Goal: Task Accomplishment & Management: Manage account settings

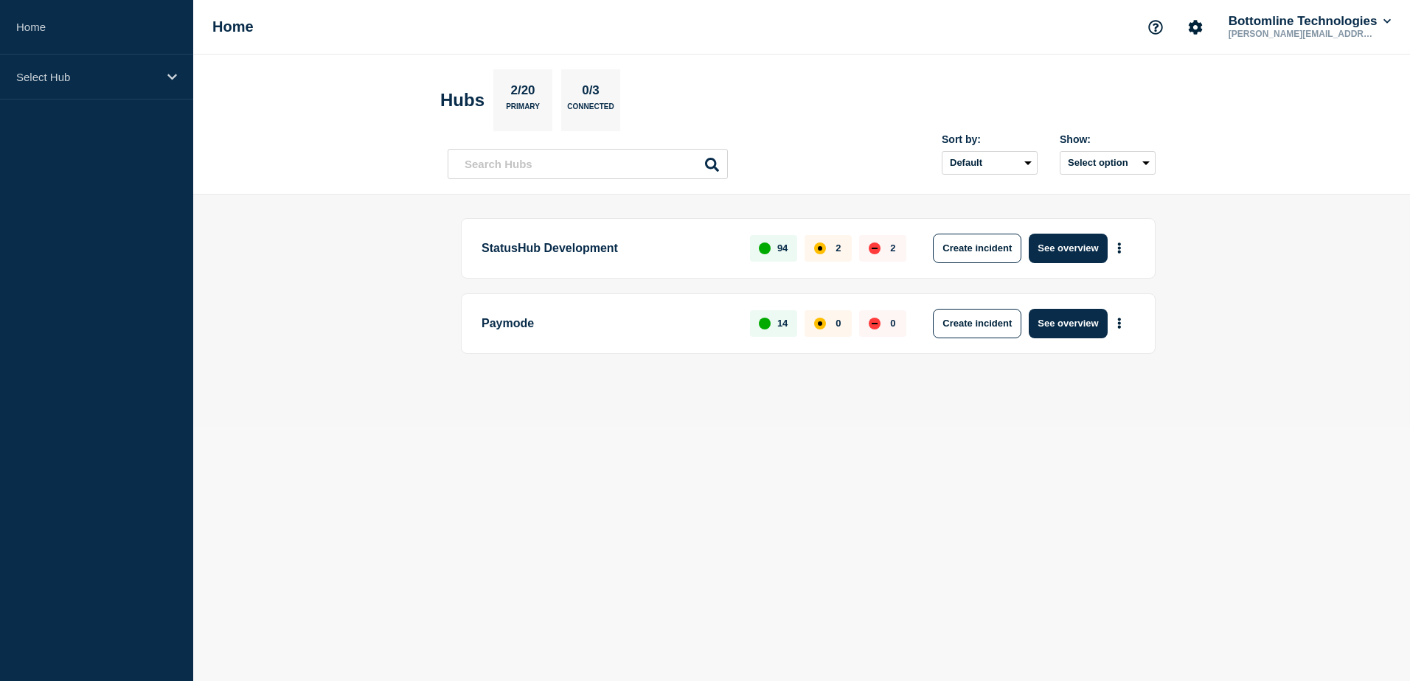
click at [384, 282] on main "StatusHub Development 94 2 2 Create incident See overview Paymode 14 0 0 Create…" at bounding box center [801, 311] width 1216 height 232
click at [1072, 389] on div "StatusHub Development 94 2 2 Create incident See overview Paymode 14 0 0 Create…" at bounding box center [801, 310] width 708 height 185
click at [1072, 325] on button "See overview" at bounding box center [1067, 323] width 78 height 29
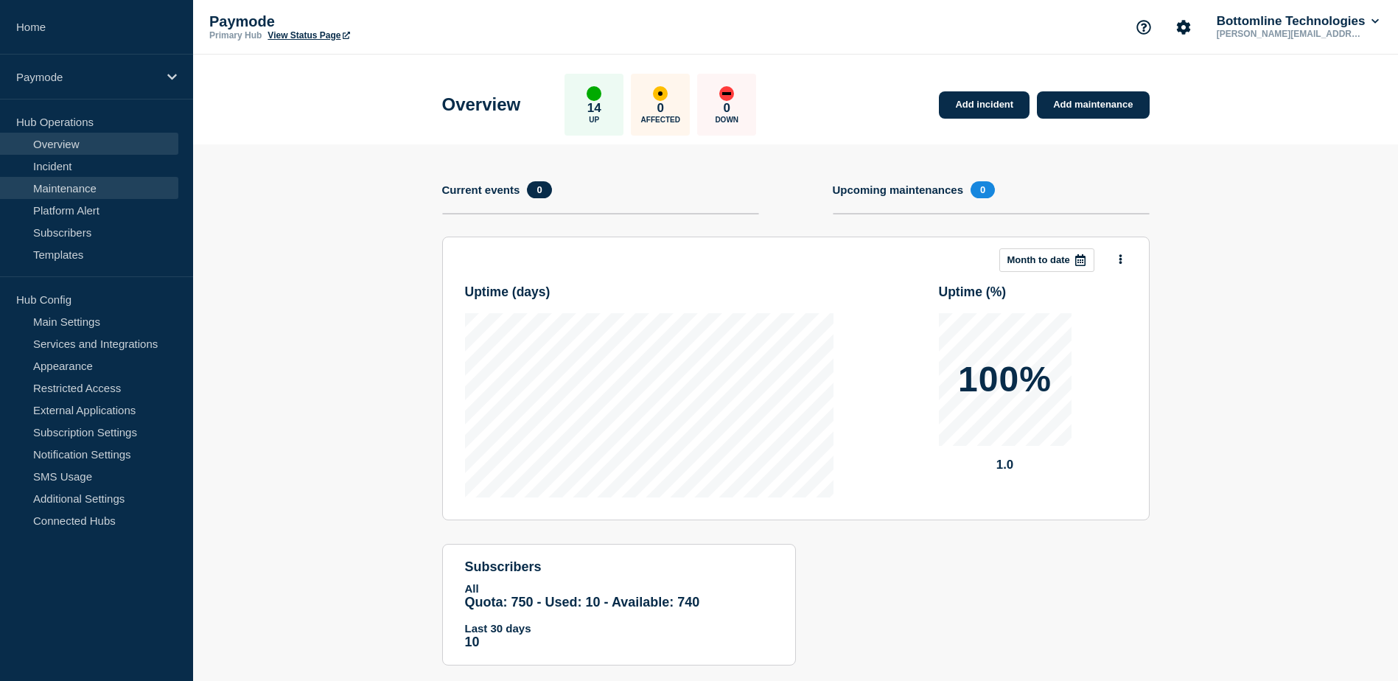
click at [69, 187] on link "Maintenance" at bounding box center [89, 188] width 178 height 22
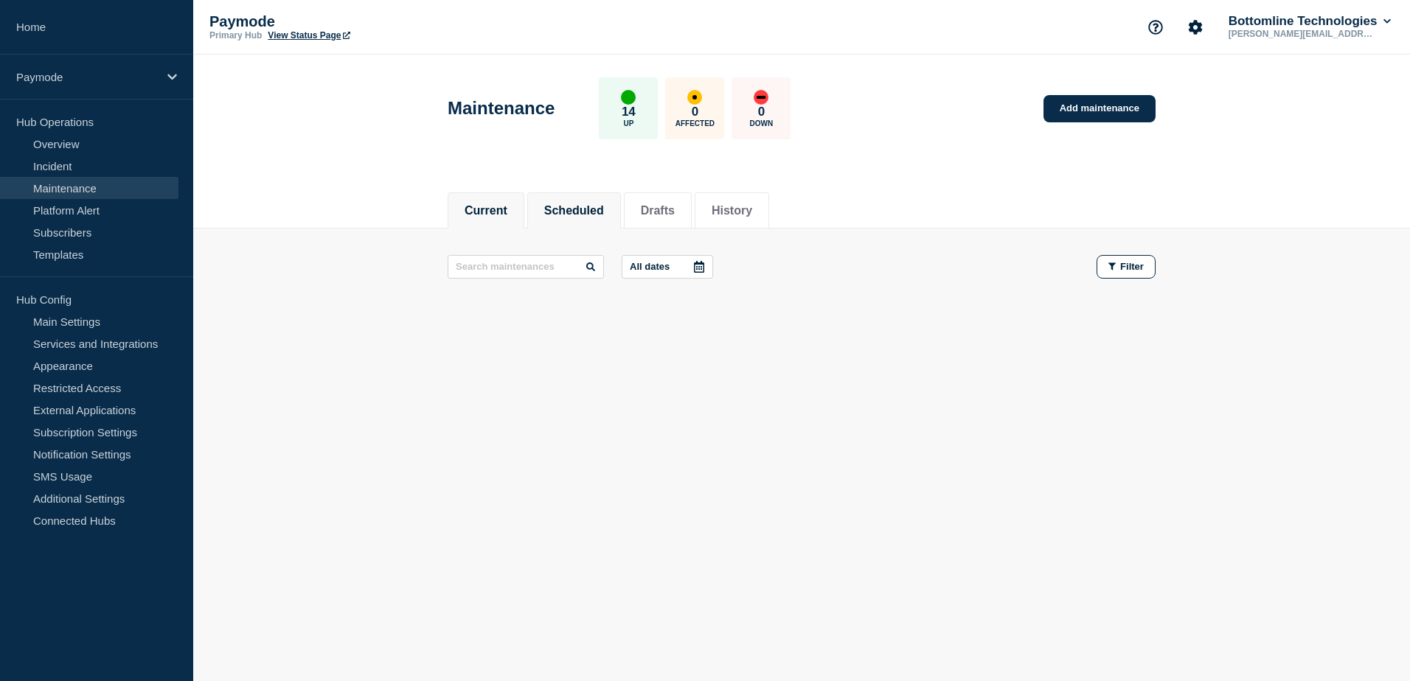
click at [566, 213] on button "Scheduled" at bounding box center [574, 210] width 60 height 13
click at [660, 207] on button "Drafts" at bounding box center [658, 210] width 34 height 13
click at [752, 204] on button "History" at bounding box center [731, 210] width 41 height 13
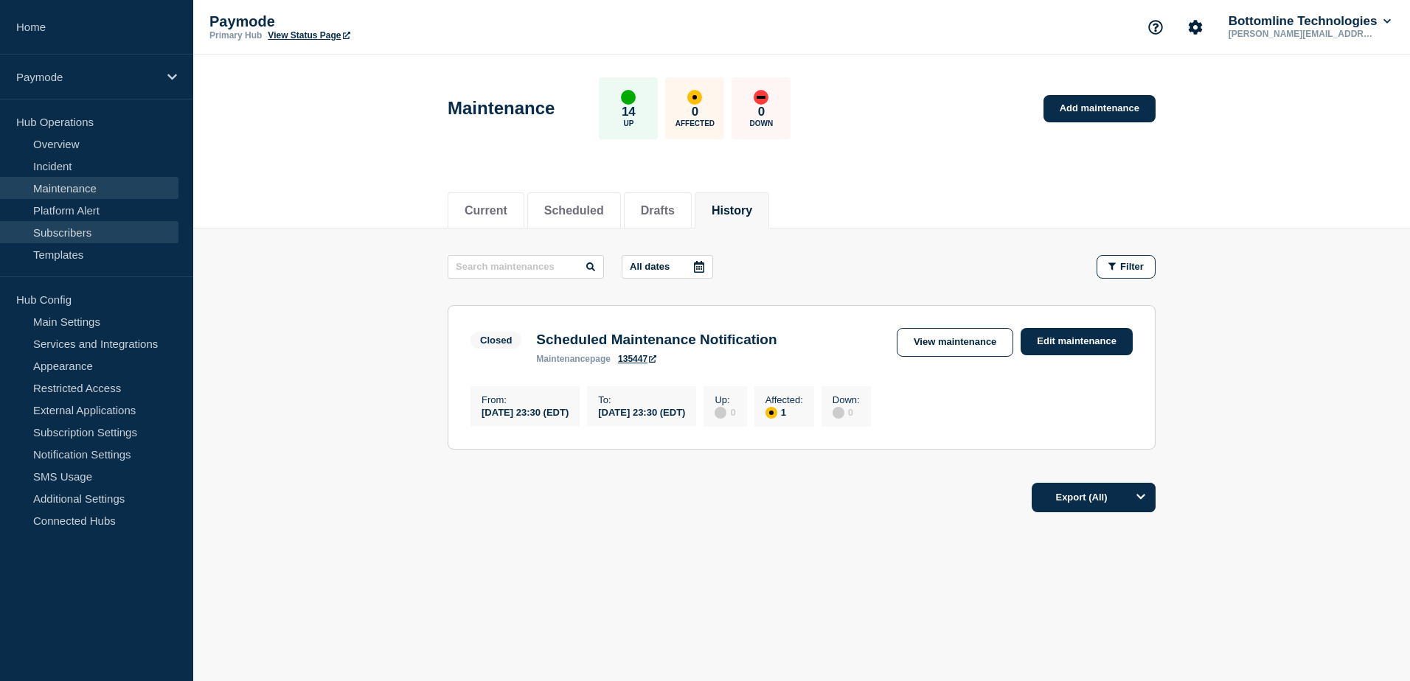
click at [72, 230] on link "Subscribers" at bounding box center [89, 232] width 178 height 22
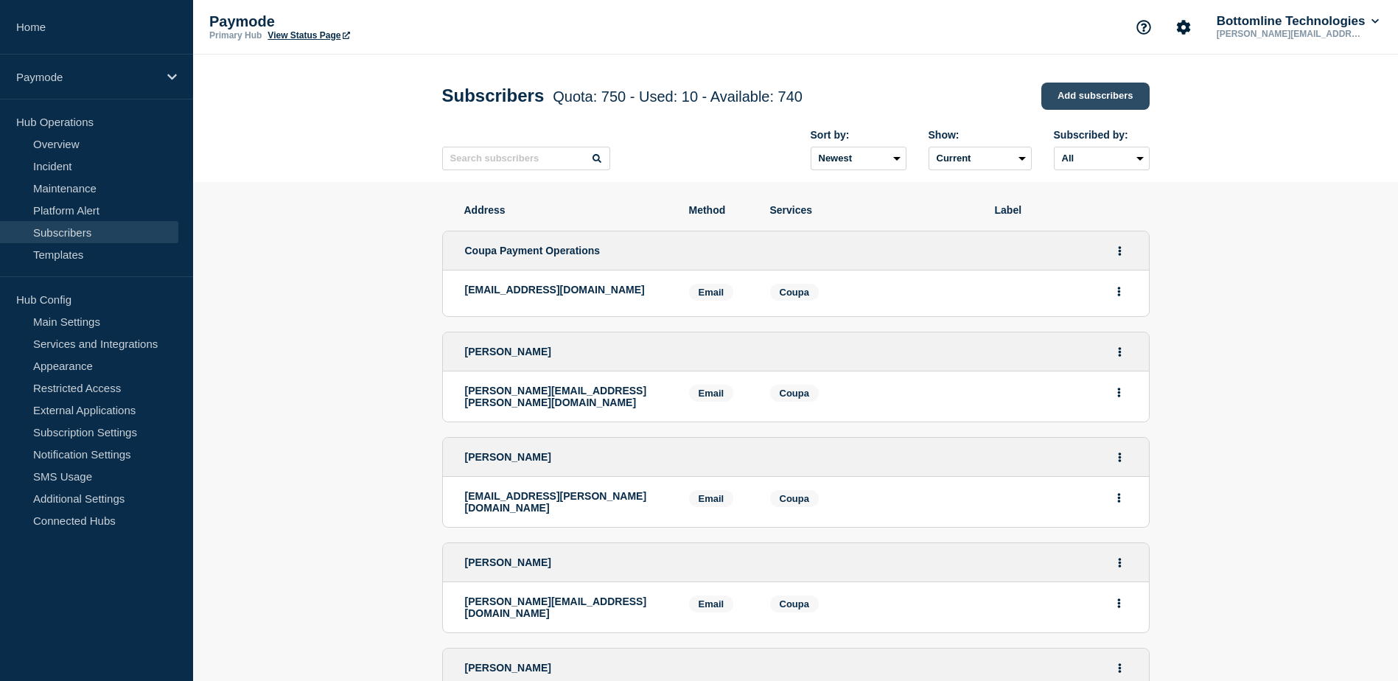
click at [1106, 96] on link "Add subscribers" at bounding box center [1096, 96] width 108 height 27
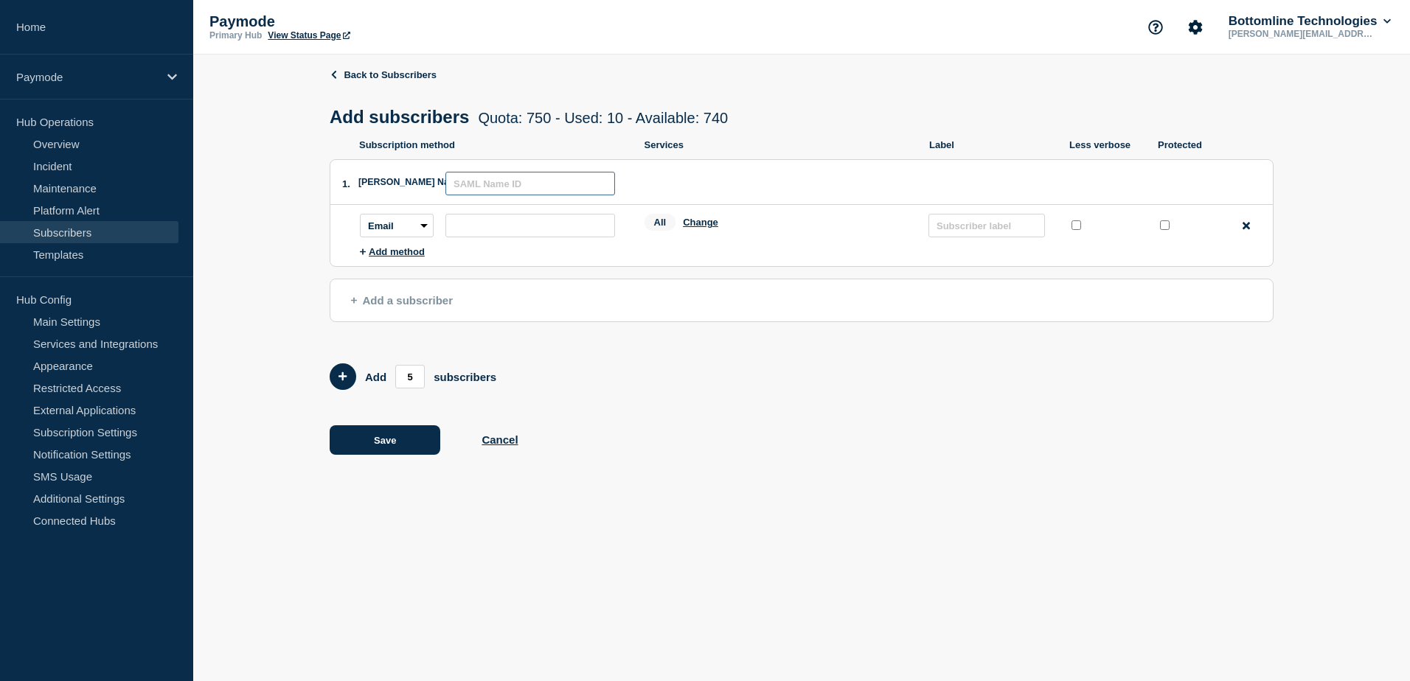
click at [463, 191] on input "text" at bounding box center [530, 184] width 170 height 24
click at [490, 234] on input "subscription-address" at bounding box center [530, 226] width 170 height 24
drag, startPoint x: 660, startPoint y: 145, endPoint x: 680, endPoint y: 147, distance: 20.8
click at [680, 147] on p "Services" at bounding box center [779, 144] width 271 height 11
drag, startPoint x: 680, startPoint y: 147, endPoint x: 675, endPoint y: 232, distance: 85.0
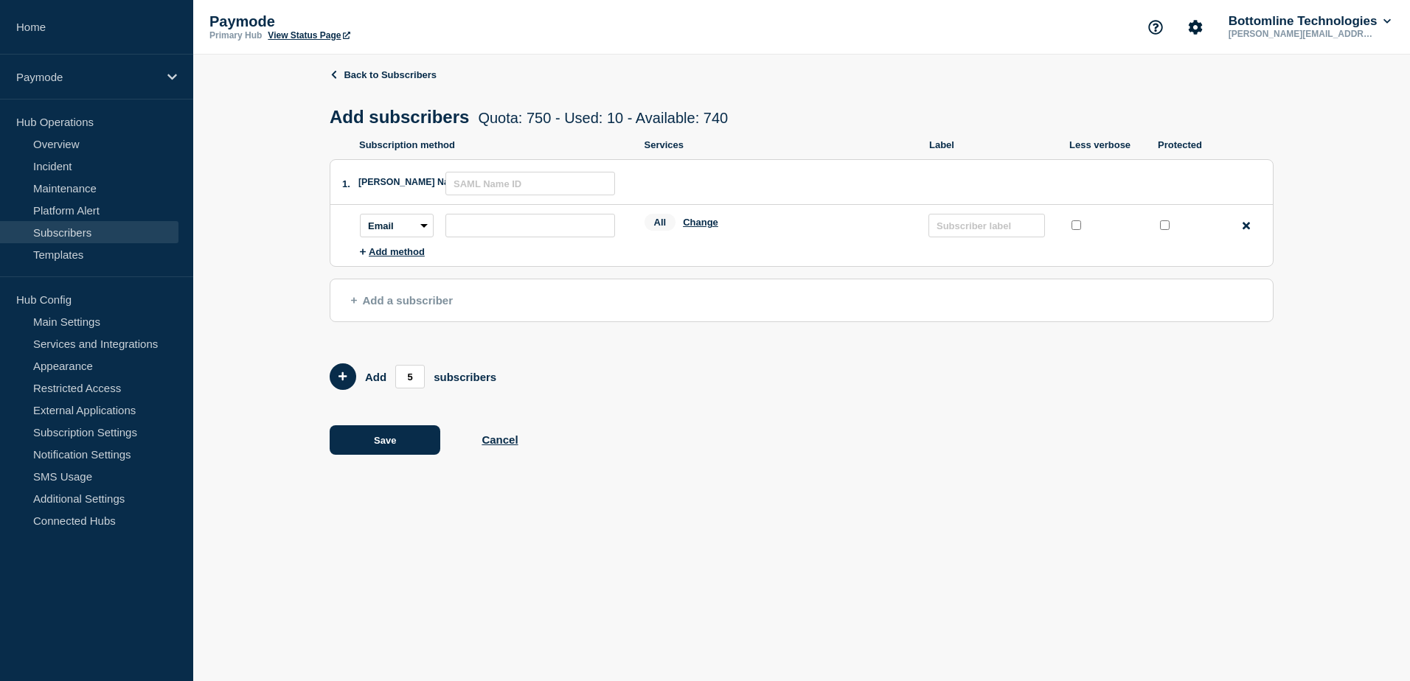
click at [675, 232] on div "All Change" at bounding box center [779, 225] width 270 height 23
click at [703, 228] on button "Change" at bounding box center [700, 222] width 35 height 11
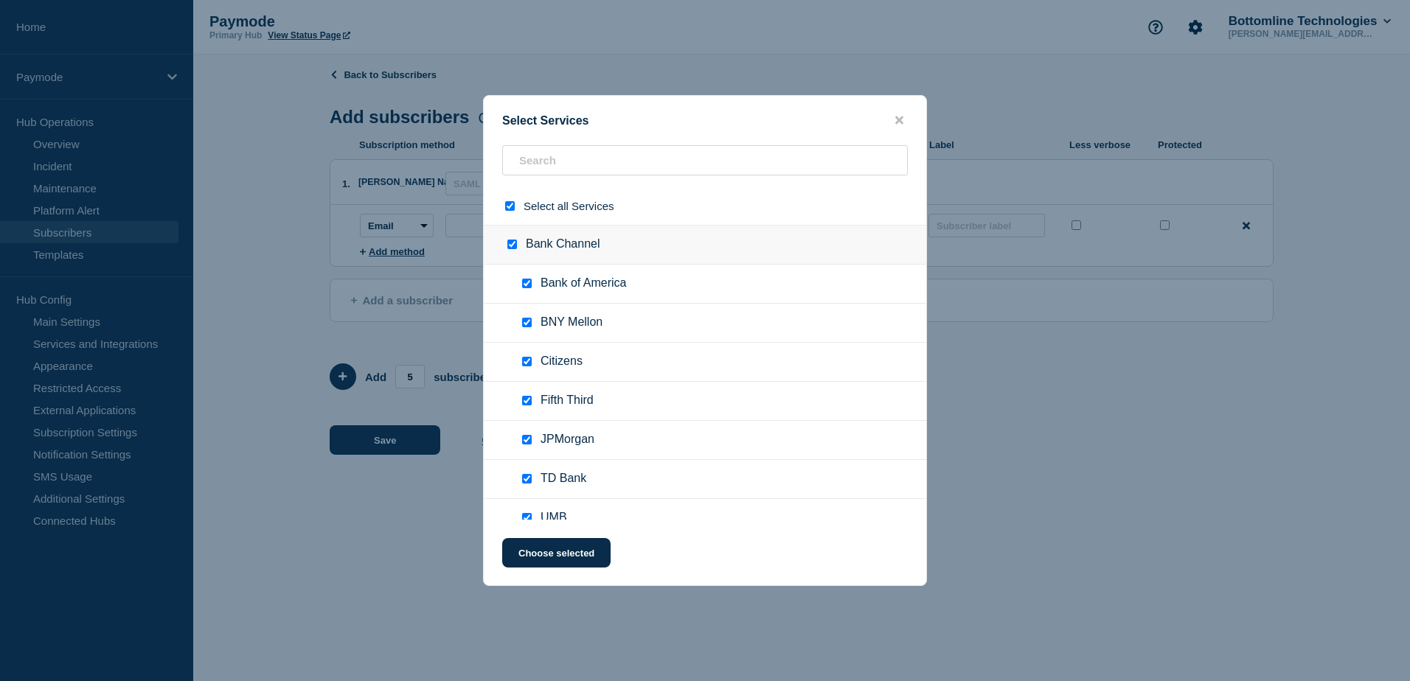
click at [508, 206] on input "select all checkbox" at bounding box center [510, 206] width 10 height 10
checkbox input "false"
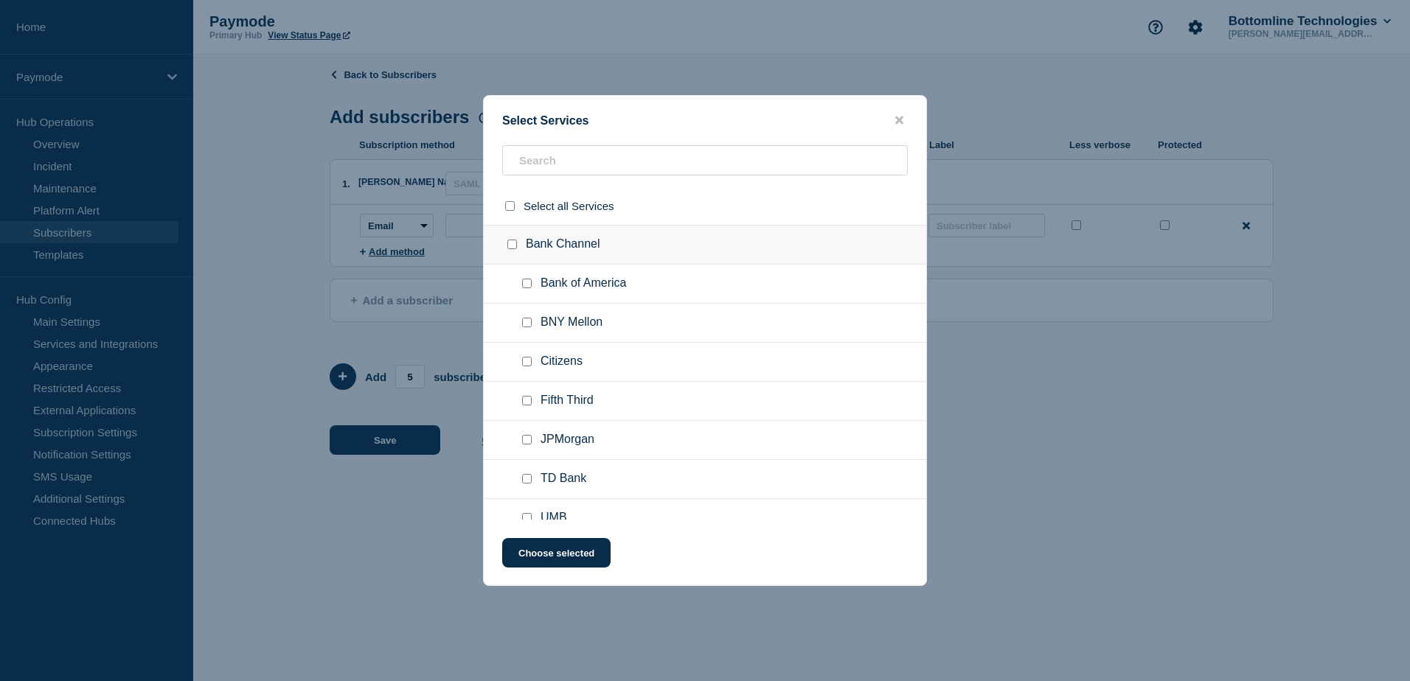
checkbox input "false"
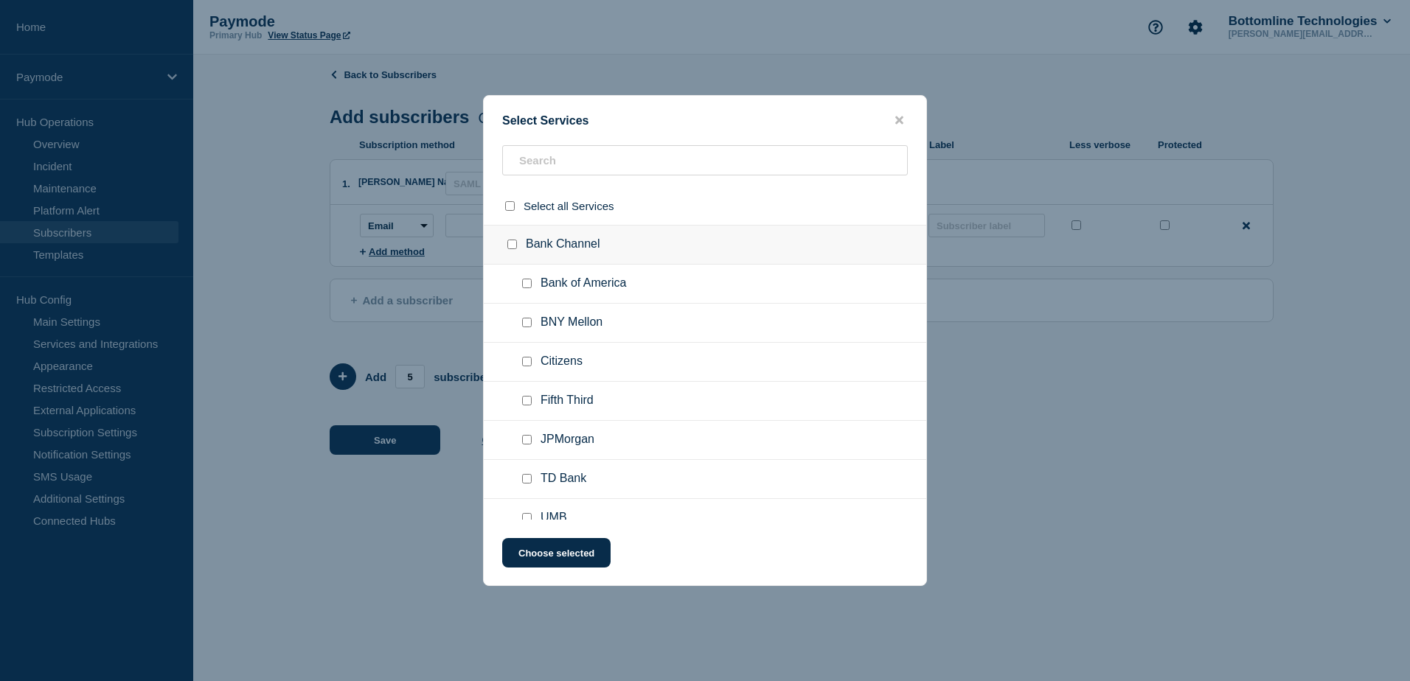
checkbox input "false"
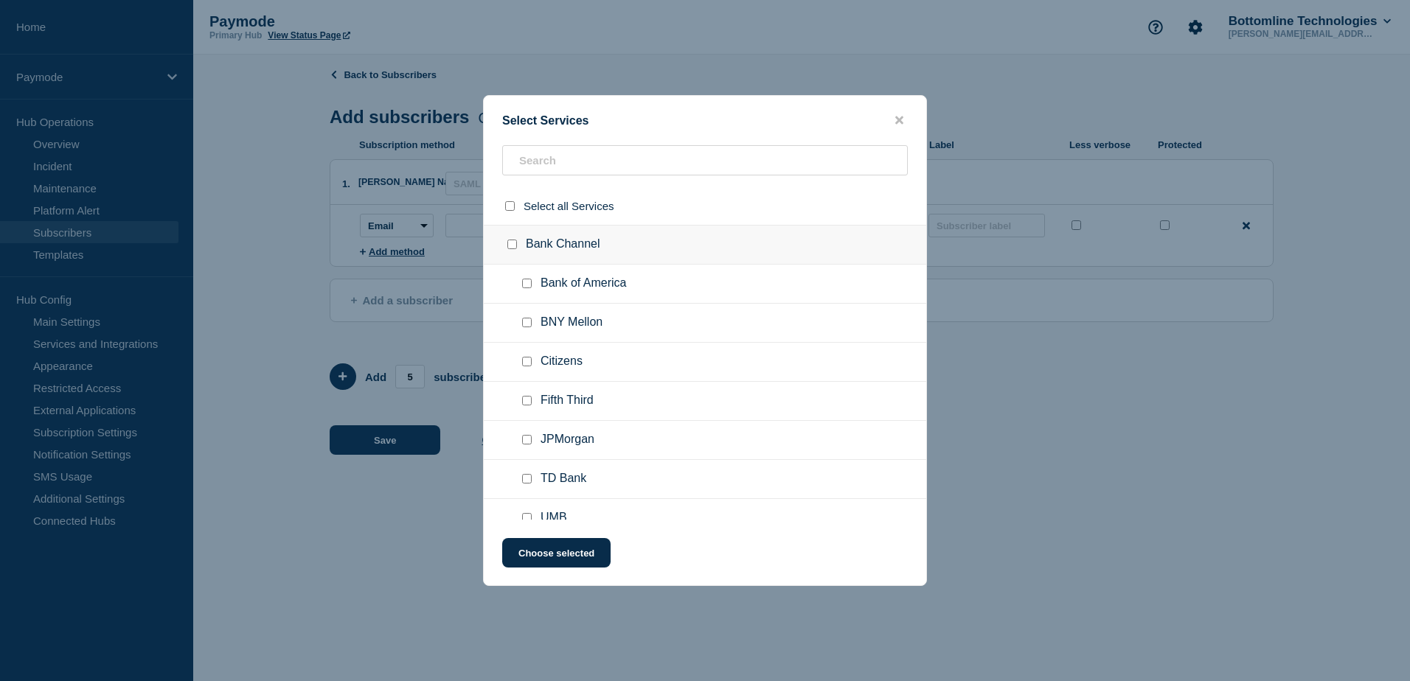
checkbox input "false"
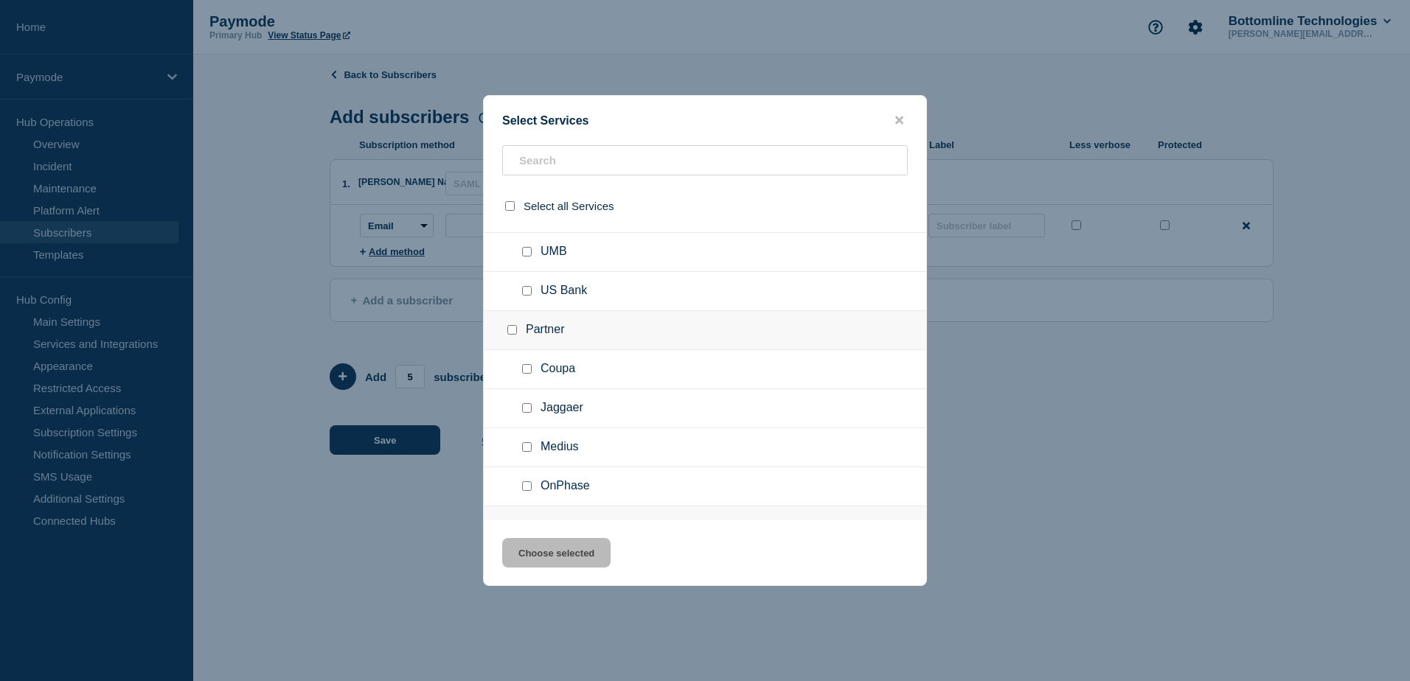
scroll to position [274, 0]
click at [524, 363] on input "Coupa checkbox" at bounding box center [527, 362] width 10 height 10
checkbox input "true"
click at [511, 326] on input "Partner checkbox" at bounding box center [512, 323] width 10 height 10
checkbox input "true"
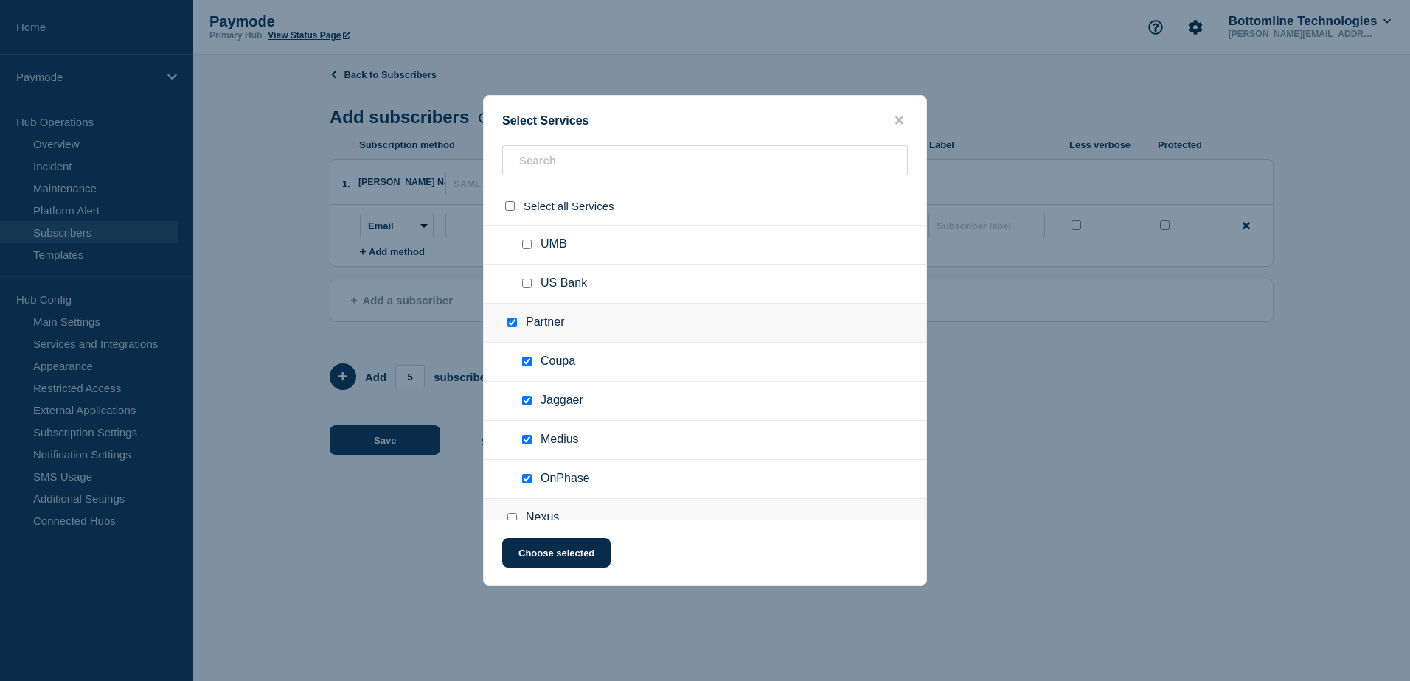
checkbox input "true"
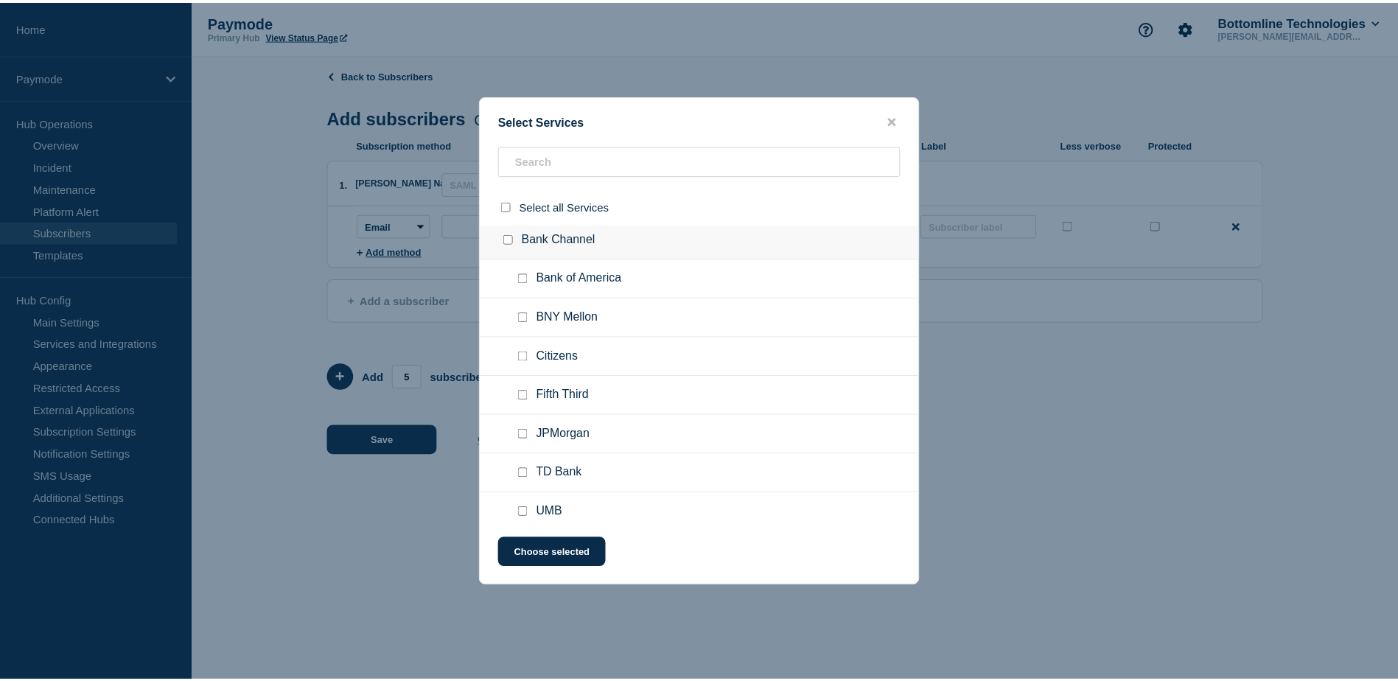
scroll to position [0, 0]
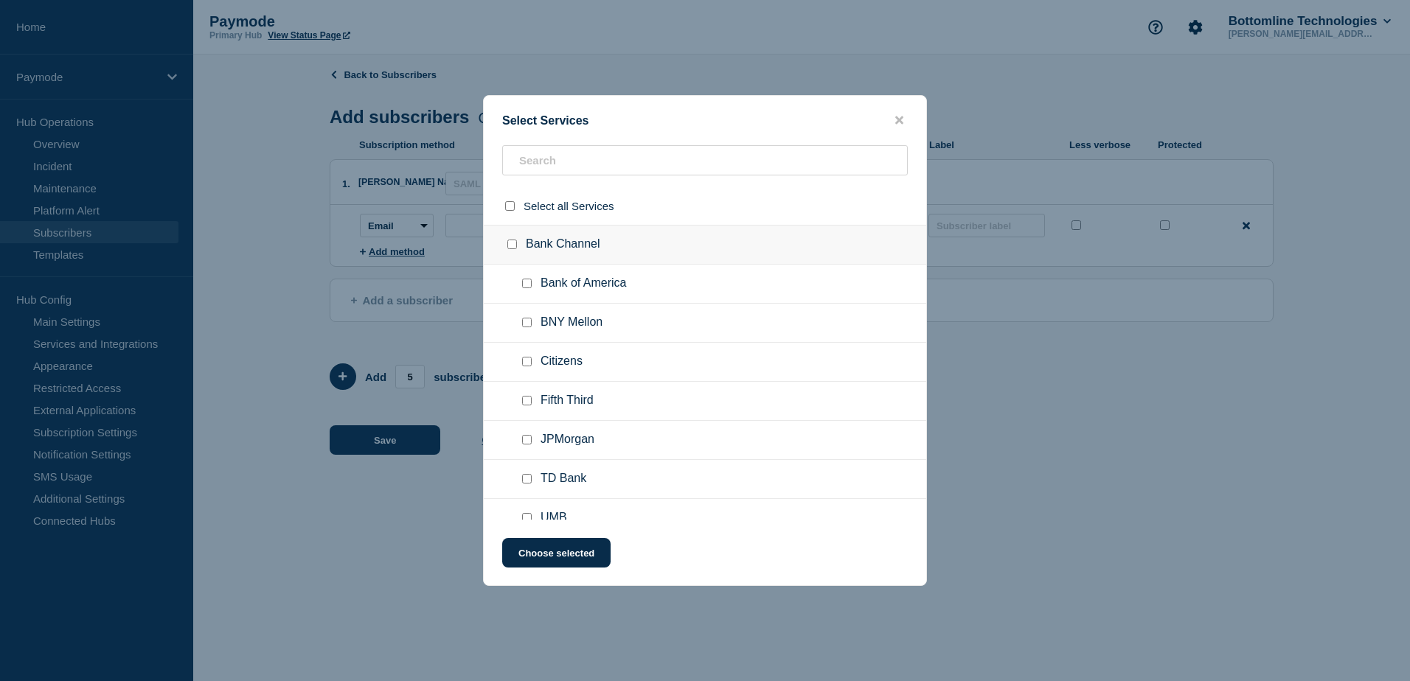
click at [510, 247] on input "Bank Channel checkbox" at bounding box center [512, 245] width 10 height 10
checkbox input "true"
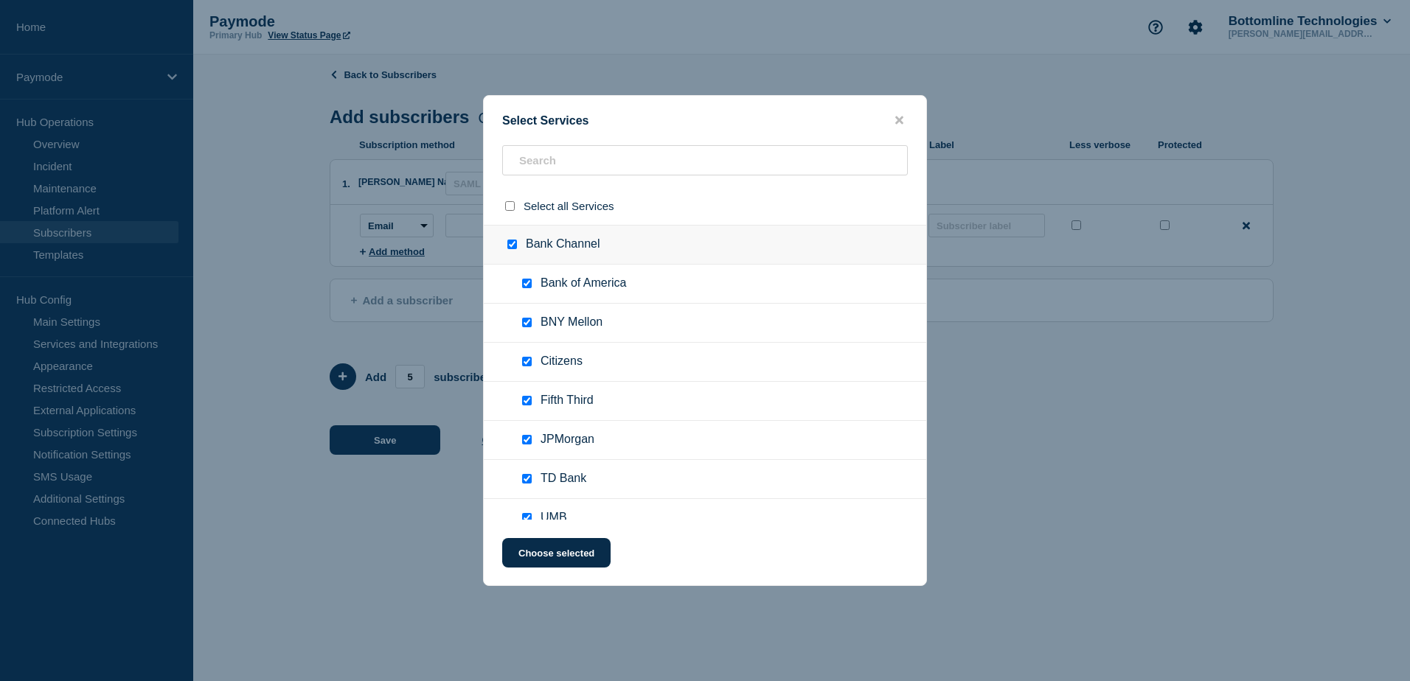
checkbox input "true"
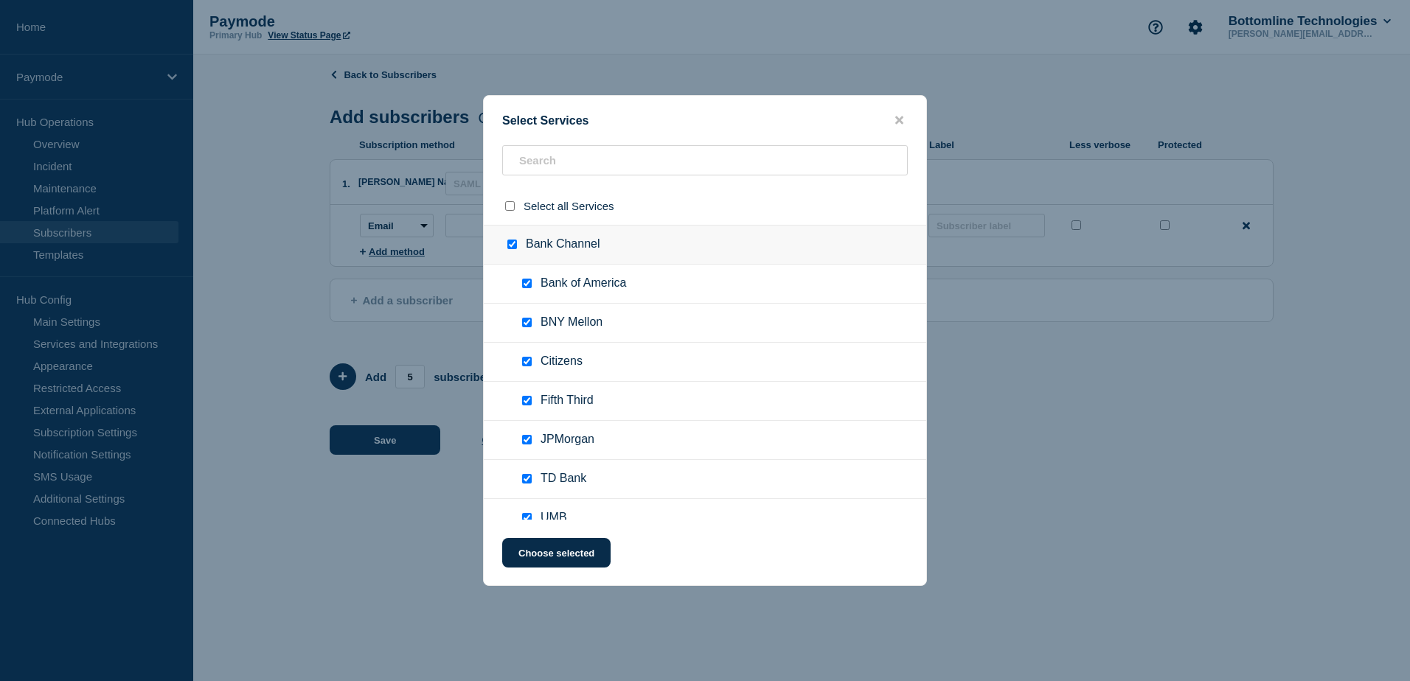
click at [521, 249] on div at bounding box center [514, 244] width 21 height 15
click at [516, 245] on input "Bank Channel checkbox" at bounding box center [512, 245] width 10 height 10
checkbox input "false"
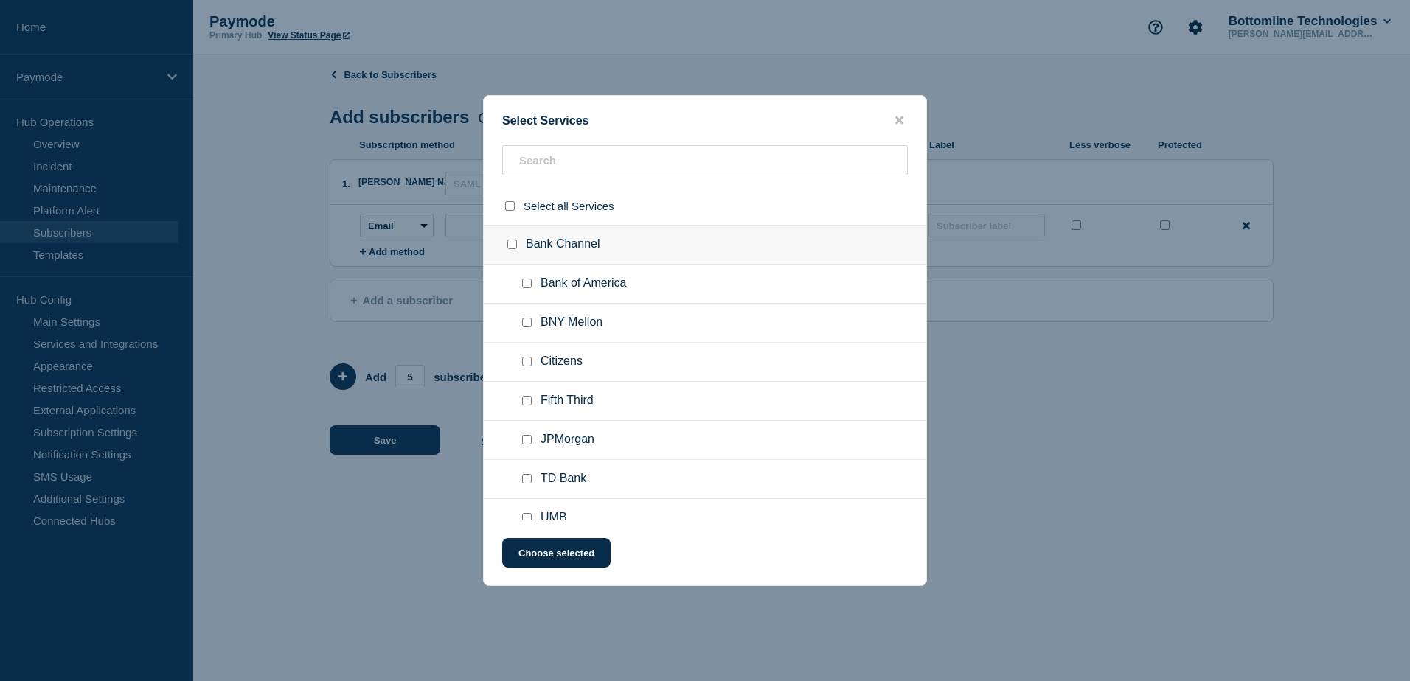
checkbox input "false"
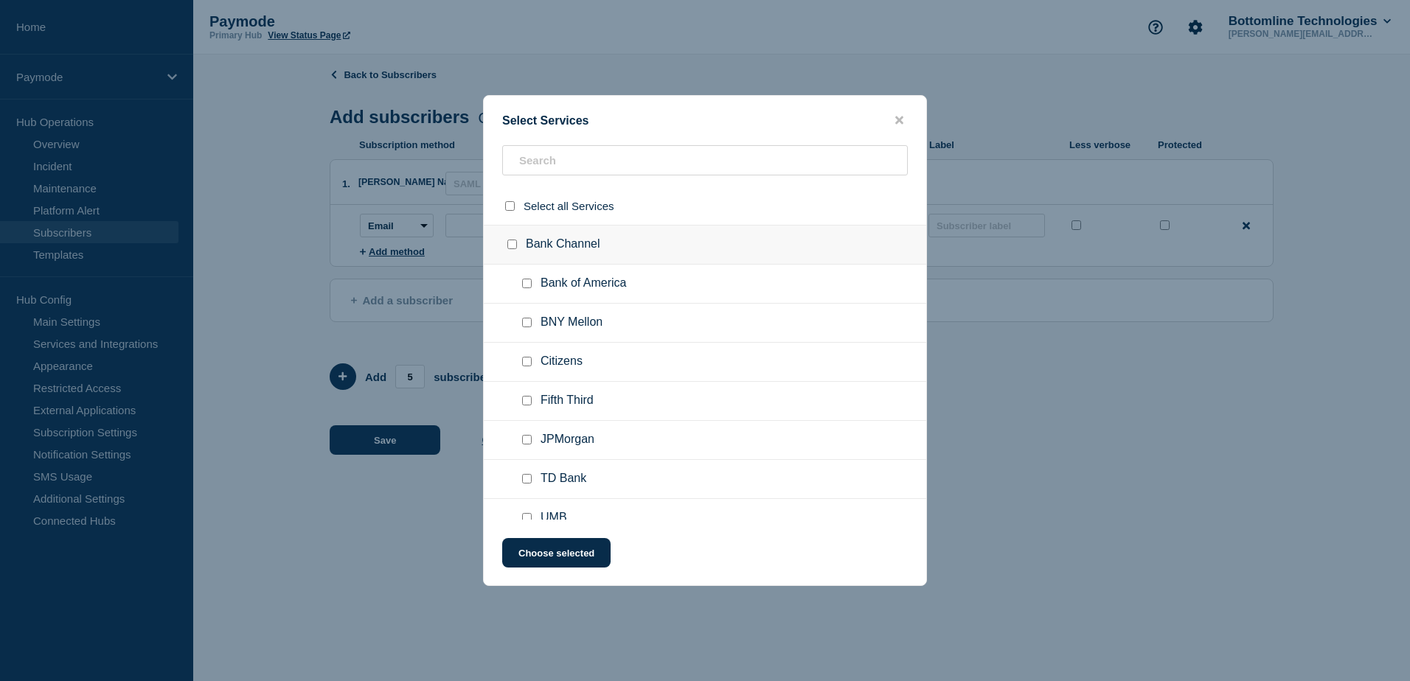
checkbox input "false"
click at [896, 123] on icon "close button" at bounding box center [899, 120] width 8 height 8
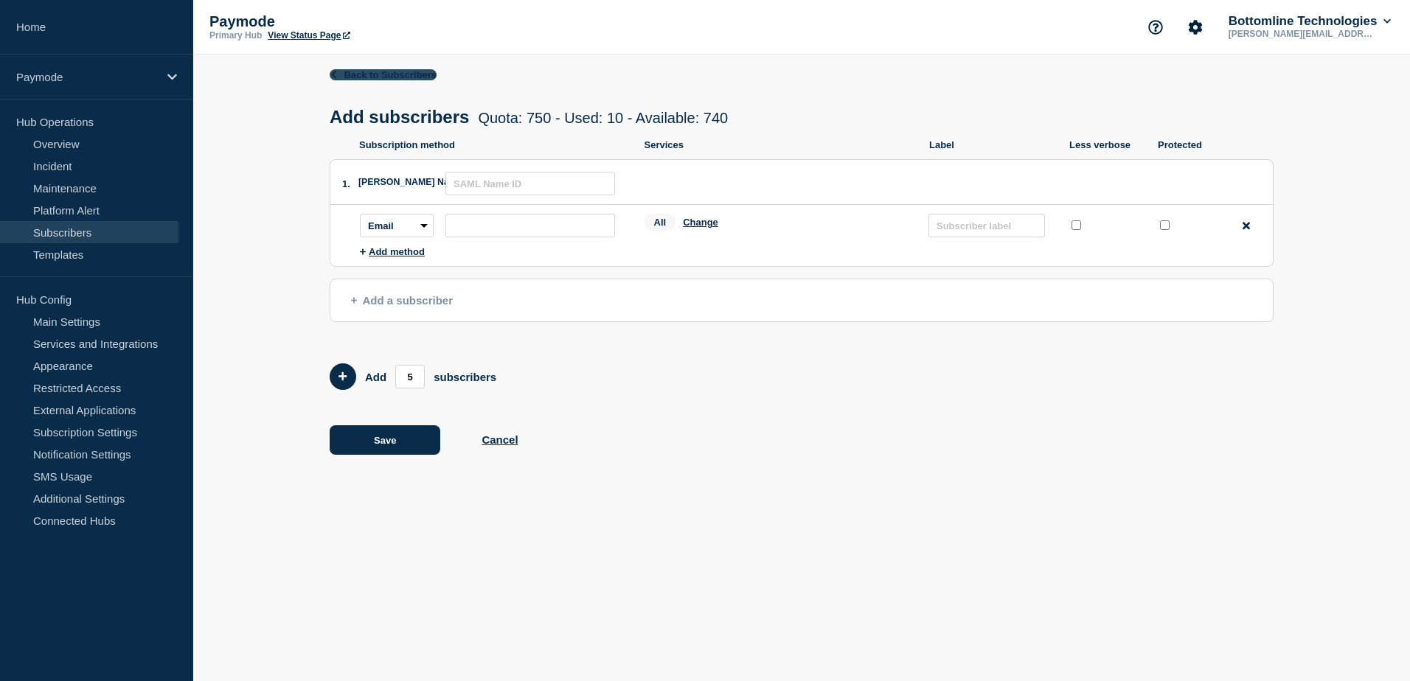
click at [358, 73] on link "Back to Subscribers" at bounding box center [383, 74] width 107 height 11
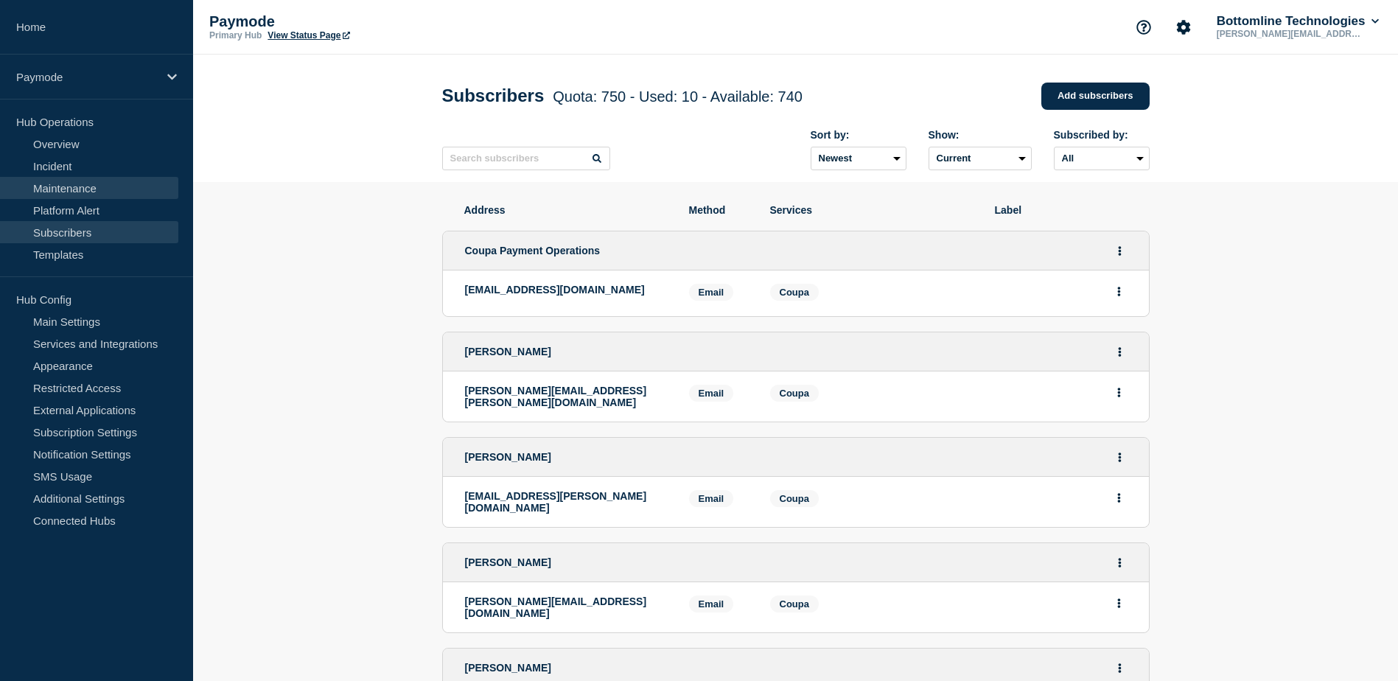
click at [74, 189] on link "Maintenance" at bounding box center [89, 188] width 178 height 22
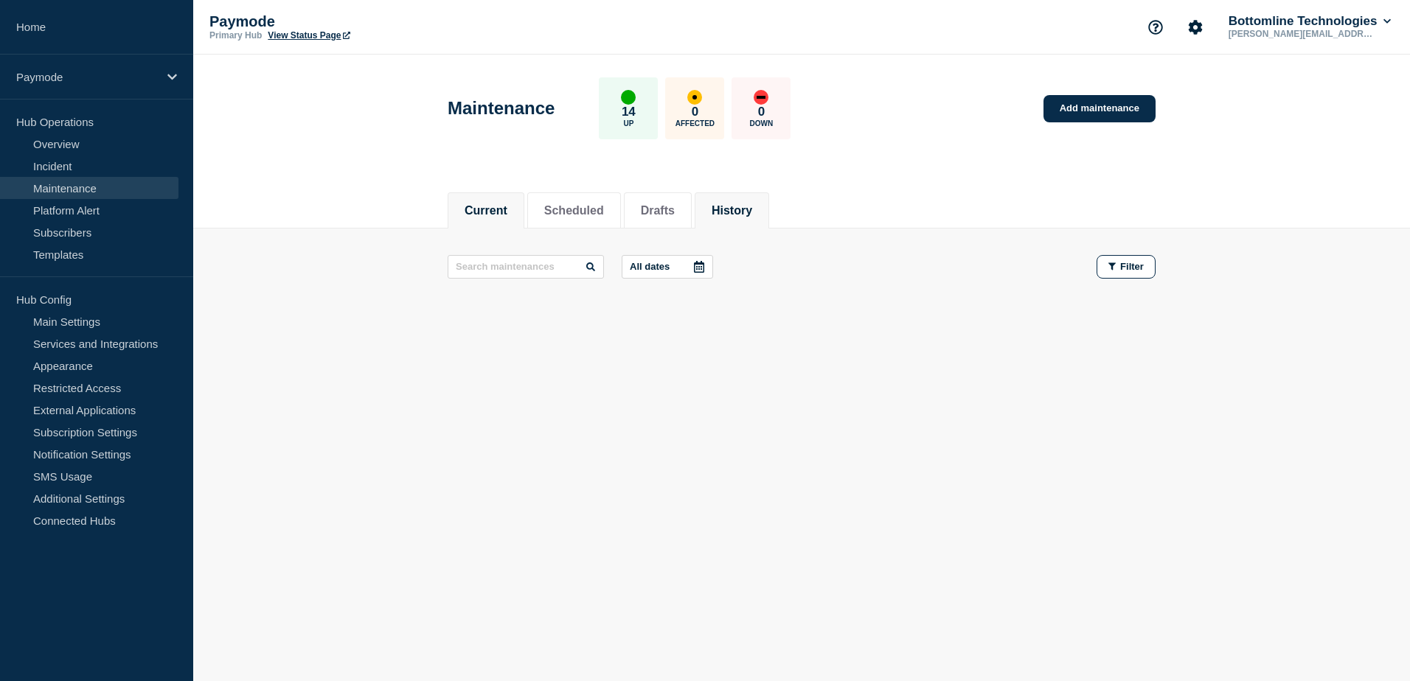
click at [748, 194] on li "History" at bounding box center [731, 210] width 74 height 36
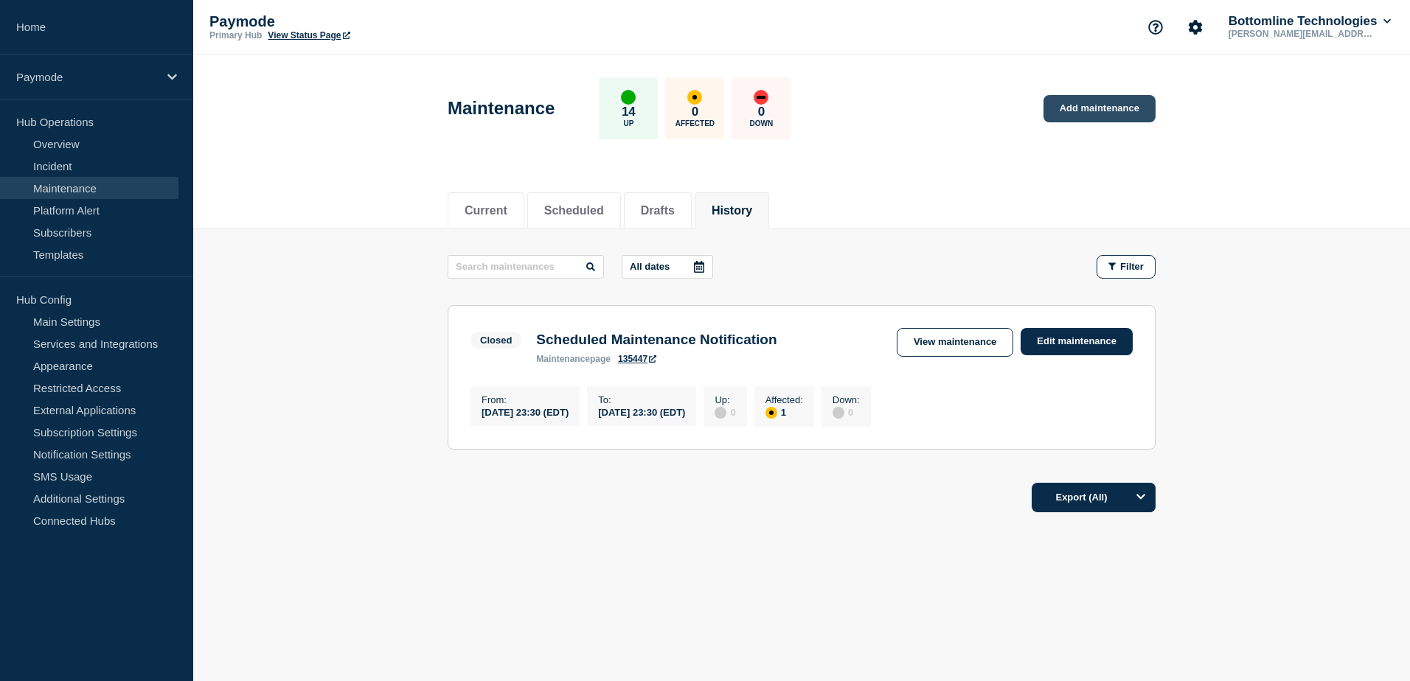
click at [1084, 111] on link "Add maintenance" at bounding box center [1099, 108] width 112 height 27
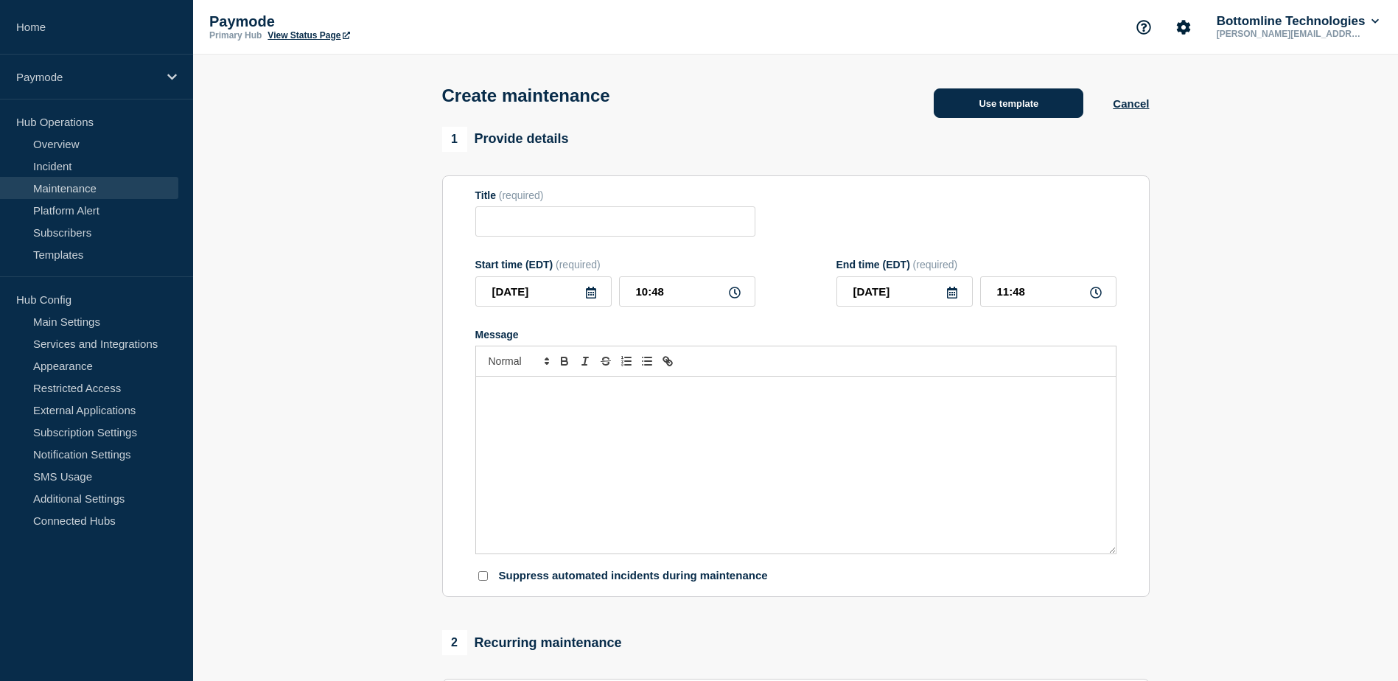
click at [1014, 110] on button "Use template" at bounding box center [1009, 102] width 150 height 29
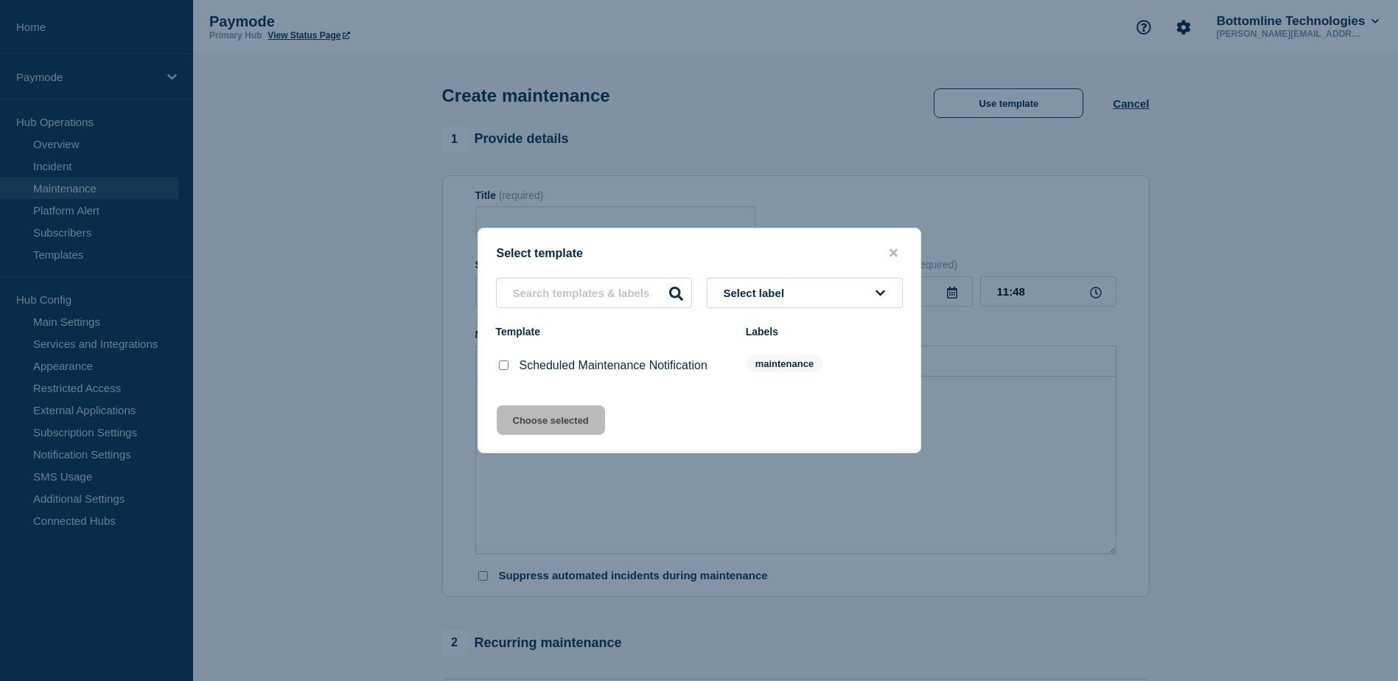
click at [502, 370] on input "Scheduled Maintenance Notification checkbox" at bounding box center [504, 365] width 10 height 10
checkbox input "true"
click at [571, 419] on button "Choose selected" at bounding box center [551, 419] width 108 height 29
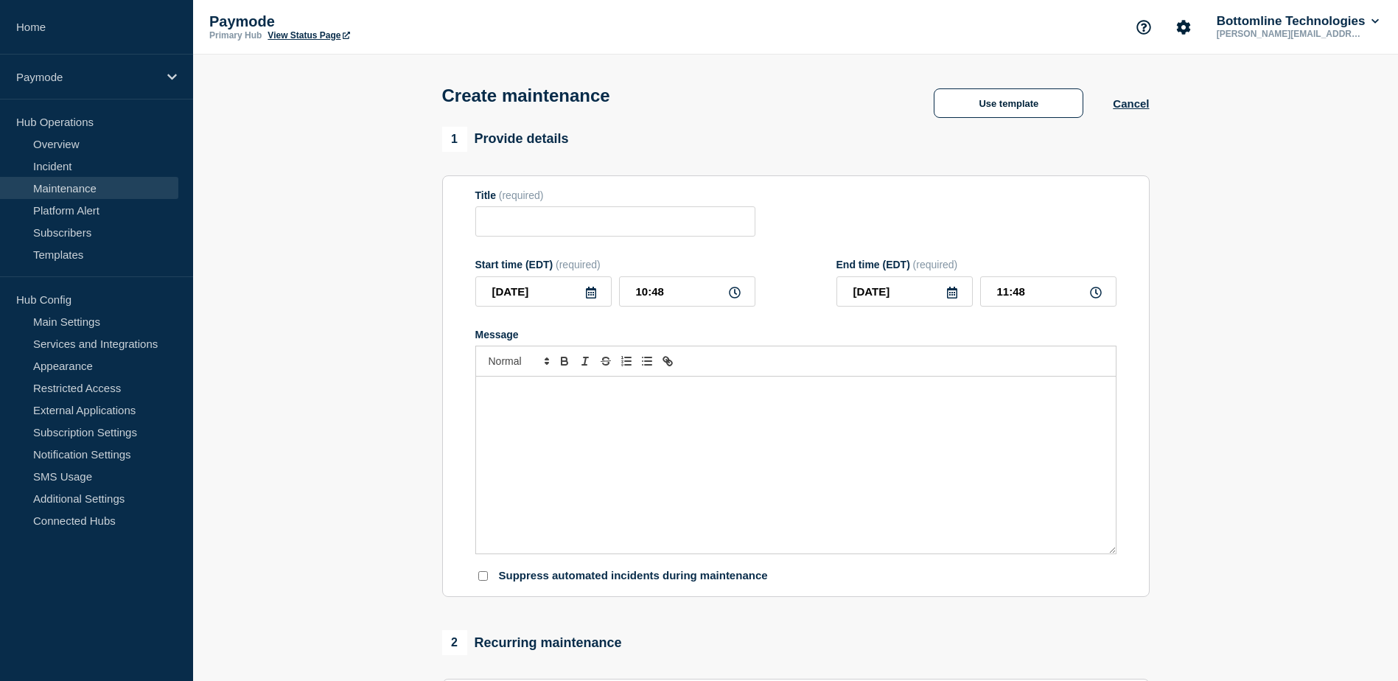
type input "Scheduled Maintenance Notification"
type input "[DATE]"
type input "10:48"
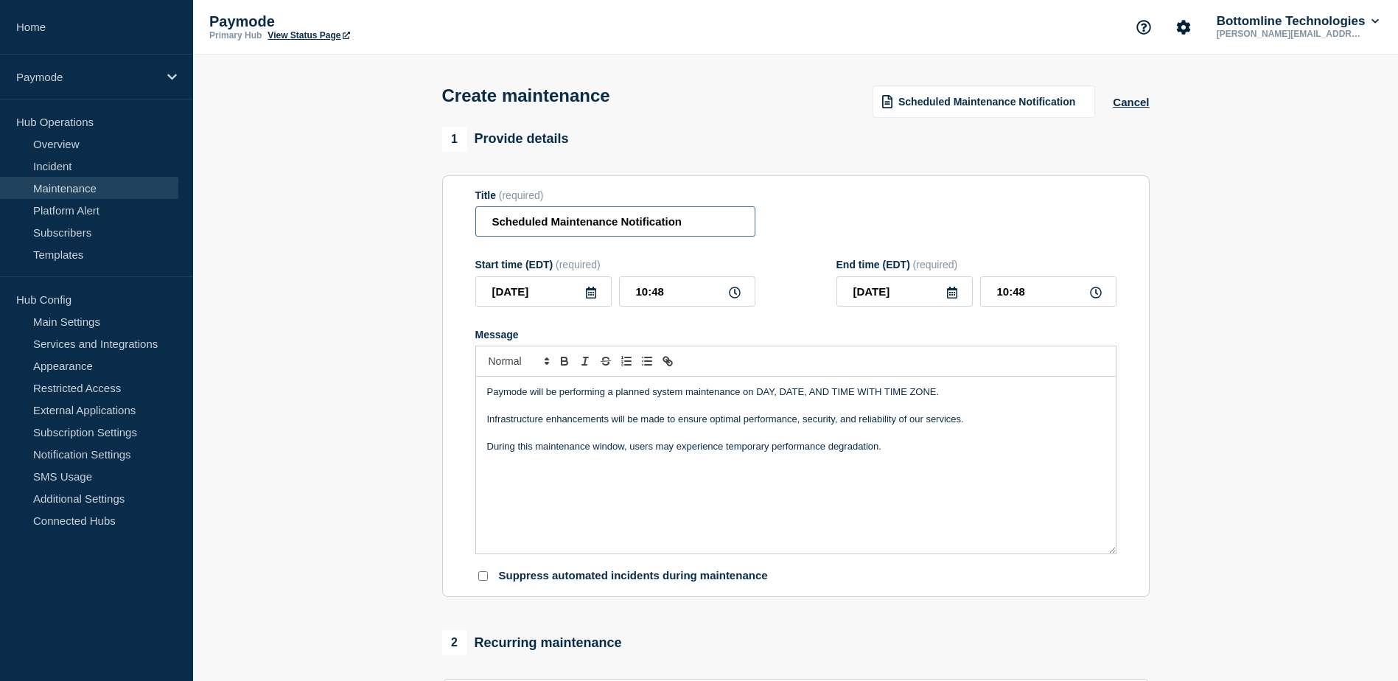
drag, startPoint x: 492, startPoint y: 226, endPoint x: 713, endPoint y: 222, distance: 221.2
click at [713, 222] on input "Scheduled Maintenance Notification" at bounding box center [616, 221] width 280 height 30
click at [538, 241] on form "Title (required) Scheduled Maintenance Notification Start time (EDT) (required)…" at bounding box center [796, 386] width 641 height 394
click at [494, 227] on input "Scheduled Maintenance Notification" at bounding box center [616, 221] width 280 height 30
click at [561, 223] on input "Rescheduled Maintenance Notification" at bounding box center [616, 221] width 280 height 30
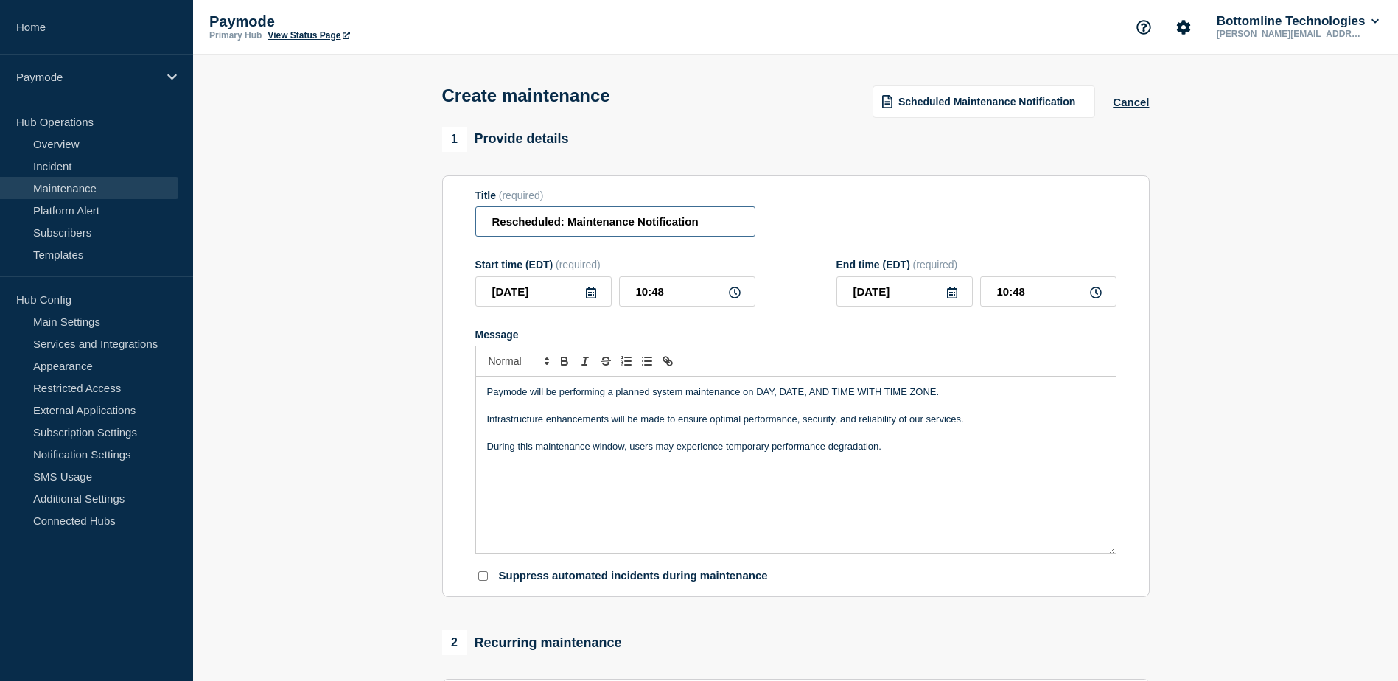
type input "Rescheduled: Maintenance Notification"
click at [680, 426] on p "Infrastructure enhancements will be made to ensure optimal performance, securit…" at bounding box center [796, 419] width 618 height 13
drag, startPoint x: 489, startPoint y: 396, endPoint x: 908, endPoint y: 465, distance: 425.2
click at [908, 464] on div "Paymode will be performing a planned system maintenance on DAY, DATE, AND TIME …" at bounding box center [796, 465] width 640 height 177
click at [915, 473] on div "Paymode will be performing a planned system maintenance on DAY, DATE, AND TIME …" at bounding box center [796, 465] width 640 height 177
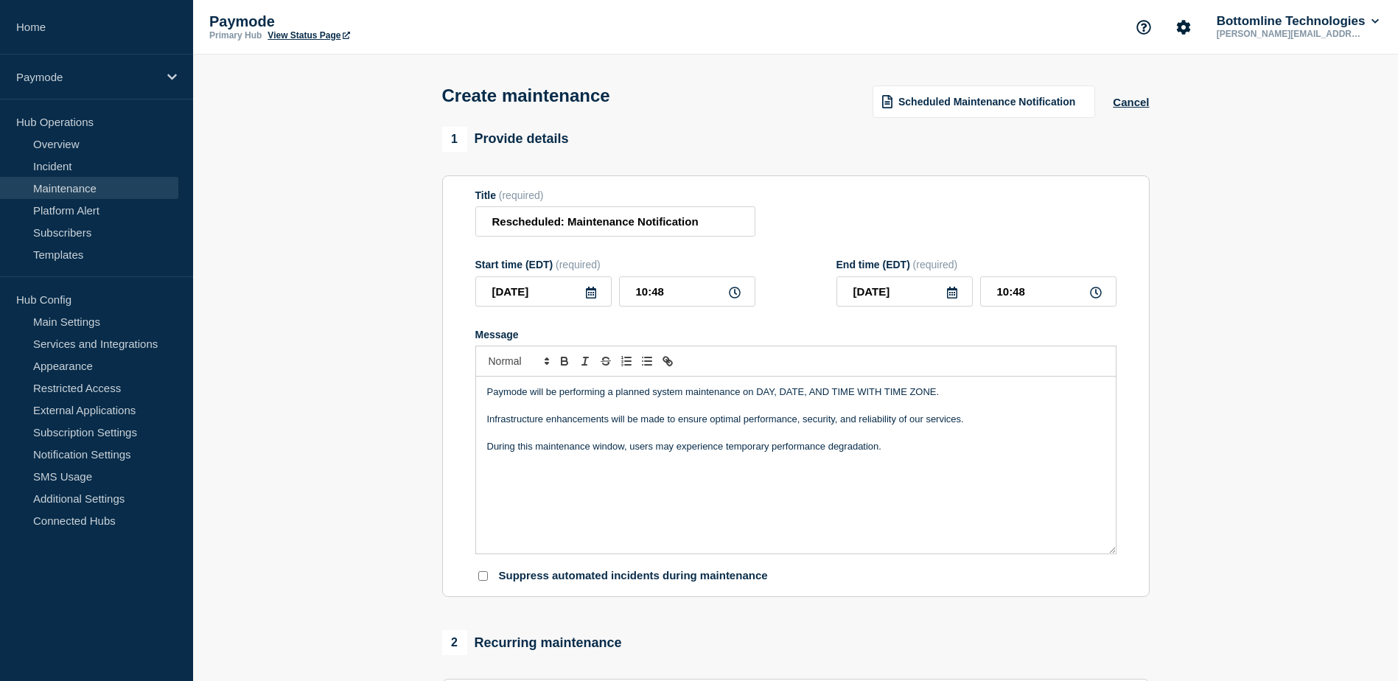
click at [740, 397] on p "Paymode will be performing a planned system maintenance on DAY, DATE, AND TIME …" at bounding box center [796, 392] width 618 height 13
drag, startPoint x: 927, startPoint y: 450, endPoint x: 479, endPoint y: 391, distance: 452.1
click at [479, 391] on div "Paymode will be performing a planned system maintenance in UAT2 on DAY, DATE, A…" at bounding box center [796, 465] width 640 height 177
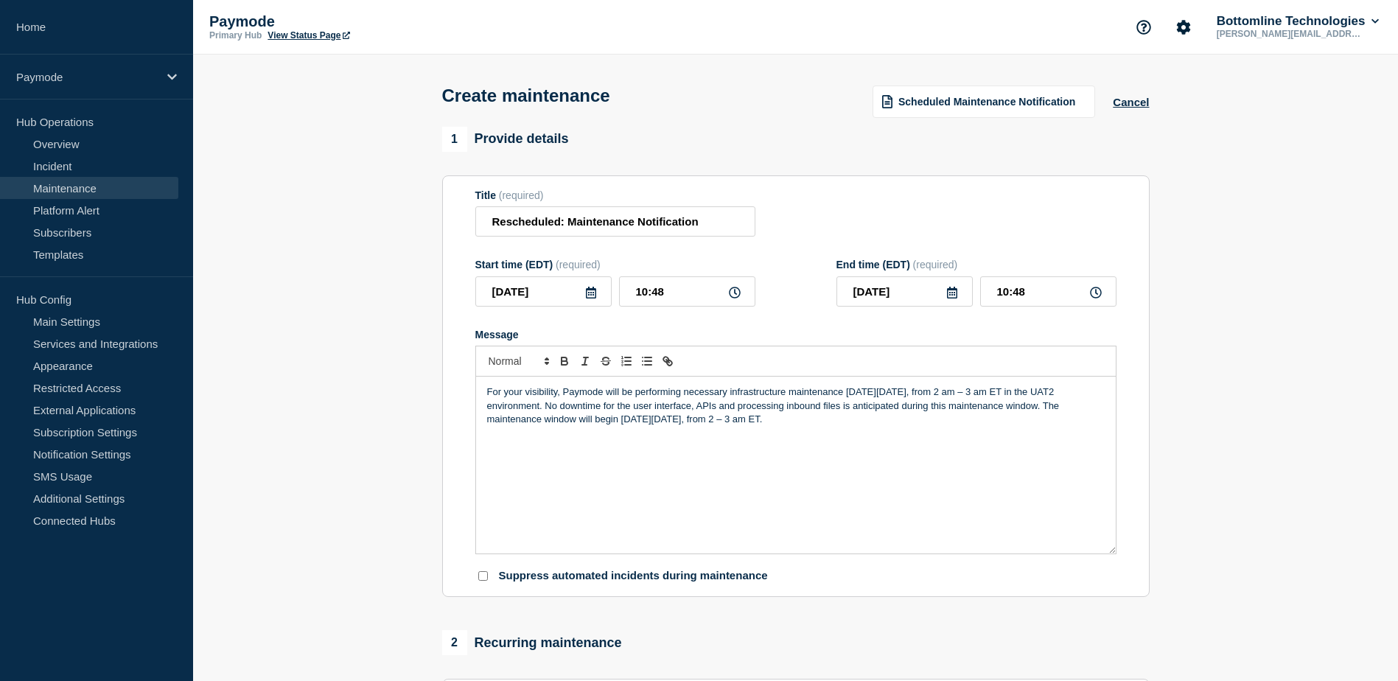
click at [651, 422] on p "For your visibility, Paymode will be performing necessary infrastructure mainte…" at bounding box center [796, 406] width 618 height 41
drag, startPoint x: 860, startPoint y: 395, endPoint x: 957, endPoint y: 396, distance: 96.6
click at [957, 396] on p "For your visibility, Paymode will be performing necessary infrastructure mainte…" at bounding box center [796, 406] width 618 height 41
click at [965, 417] on p "For your visibility, Paymode will be performing necessary infrastructure mainte…" at bounding box center [796, 406] width 618 height 41
click at [1072, 412] on p "For your visibility, Paymode will be performing necessary infrastructure mainte…" at bounding box center [796, 406] width 618 height 41
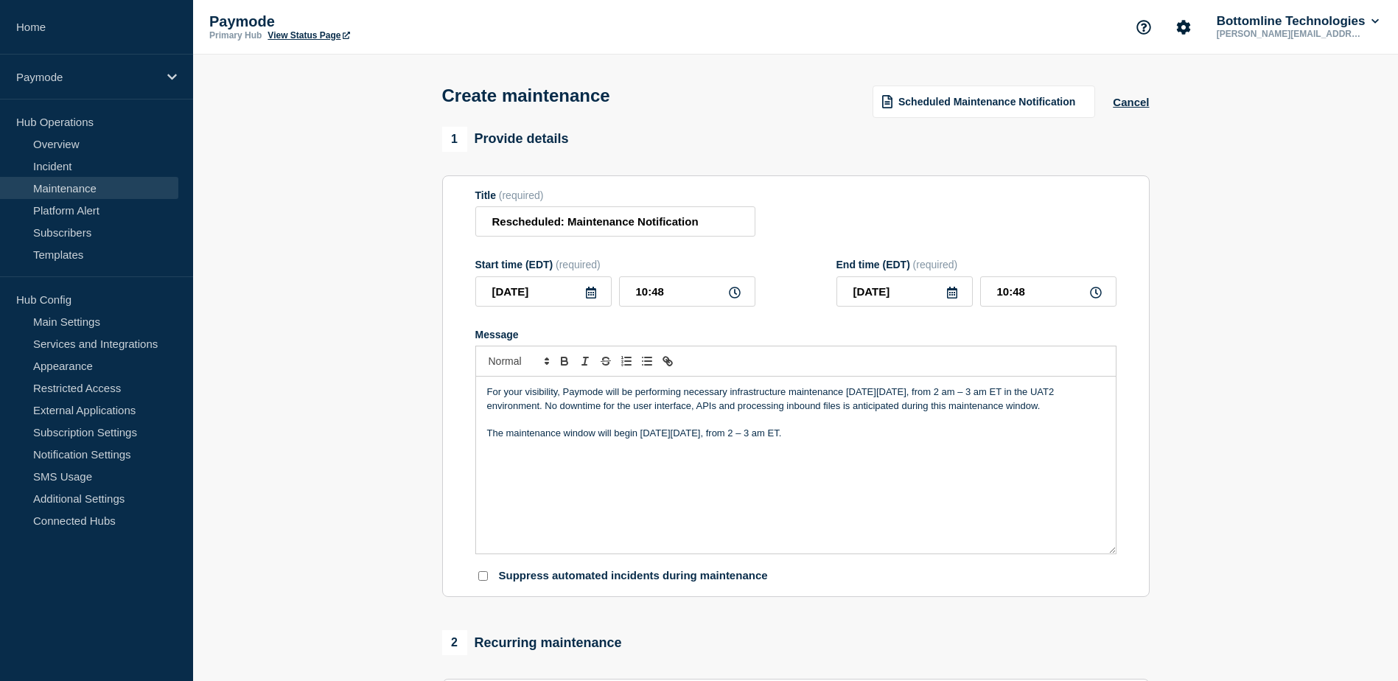
drag, startPoint x: 655, startPoint y: 437, endPoint x: 854, endPoint y: 441, distance: 199.1
click at [854, 440] on p "The maintenance window will begin [DATE][DATE], from 2 – 3 am ET." at bounding box center [796, 433] width 618 height 13
click at [768, 447] on div "For your visibility, Paymode will be performing necessary infrastructure mainte…" at bounding box center [796, 465] width 640 height 177
drag, startPoint x: 606, startPoint y: 394, endPoint x: 679, endPoint y: 395, distance: 73.0
click at [679, 395] on p "For your visibility, Paymode will be performing necessary infrastructure mainte…" at bounding box center [796, 399] width 618 height 27
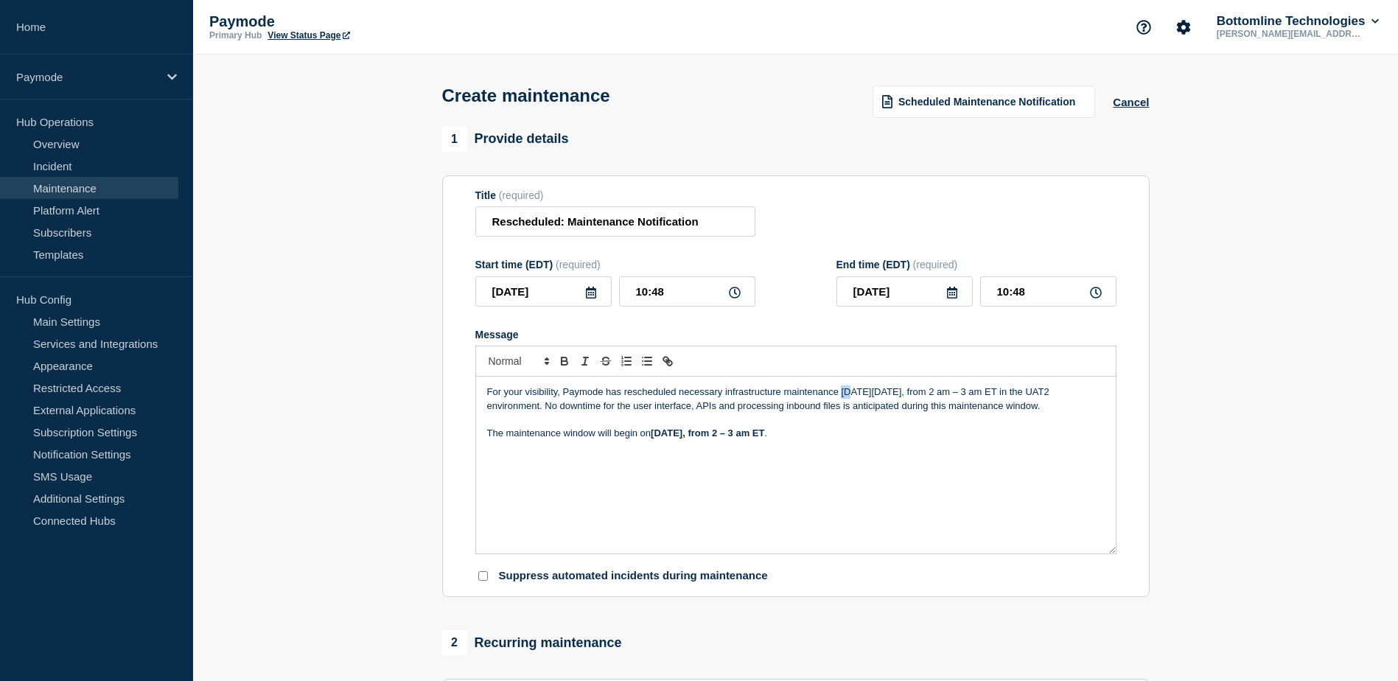
drag, startPoint x: 853, startPoint y: 397, endPoint x: 844, endPoint y: 397, distance: 8.9
click at [844, 397] on p "For your visibility, Paymode has rescheduled necessary infrastructure maintenan…" at bounding box center [796, 399] width 618 height 27
click at [874, 389] on p "For your visibility, Paymode has rescheduled necessary infrastructure maintenan…" at bounding box center [796, 399] width 618 height 27
click at [900, 395] on p "For your visibility, Paymode has rescheduled necessary infrastructure maintenan…" at bounding box center [796, 399] width 618 height 27
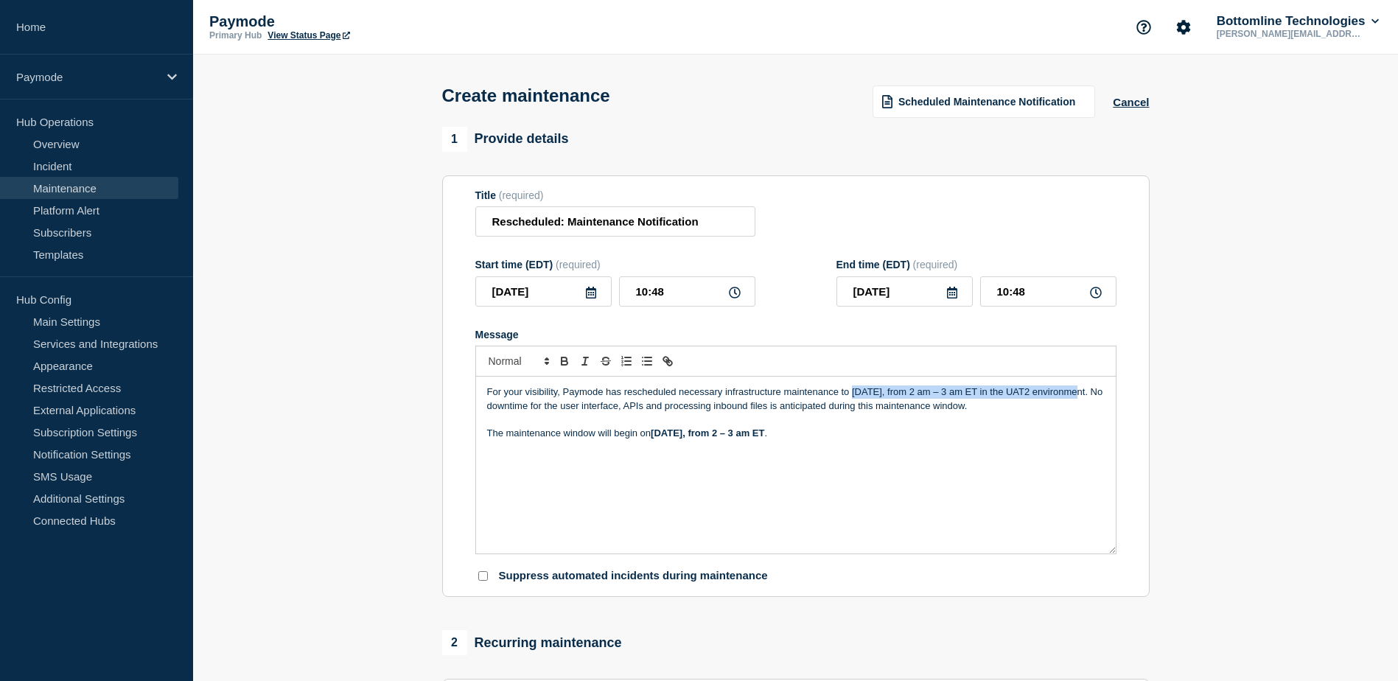
drag, startPoint x: 851, startPoint y: 396, endPoint x: 1084, endPoint y: 394, distance: 233.0
click at [1084, 394] on p "For your visibility, Paymode has rescheduled necessary infrastructure maintenan…" at bounding box center [796, 399] width 618 height 27
click at [1052, 418] on p "Message" at bounding box center [796, 419] width 618 height 13
click at [899, 440] on p "The maintenance window will begin [DATE][DATE], from 2 – 3 am ET ." at bounding box center [796, 433] width 618 height 13
click at [599, 299] on input "[DATE]" at bounding box center [544, 291] width 136 height 30
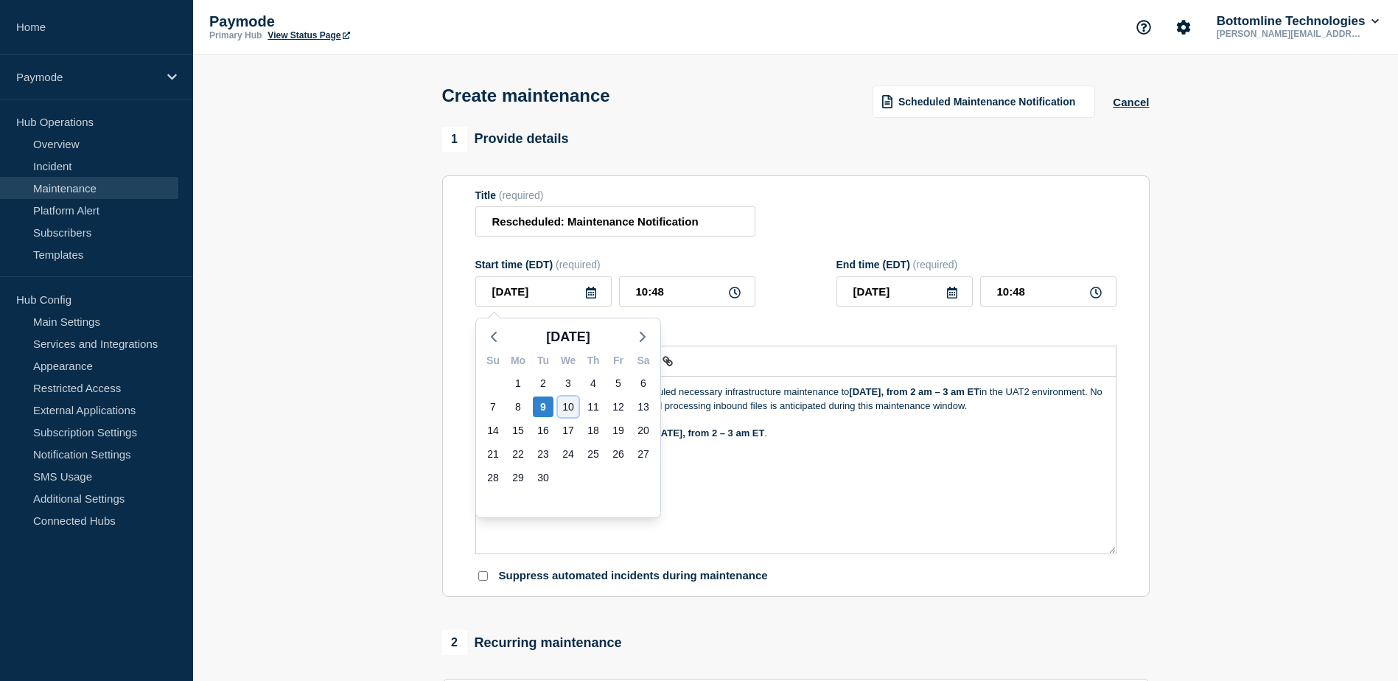
click at [573, 403] on div "10" at bounding box center [568, 407] width 21 height 21
type input "[DATE]"
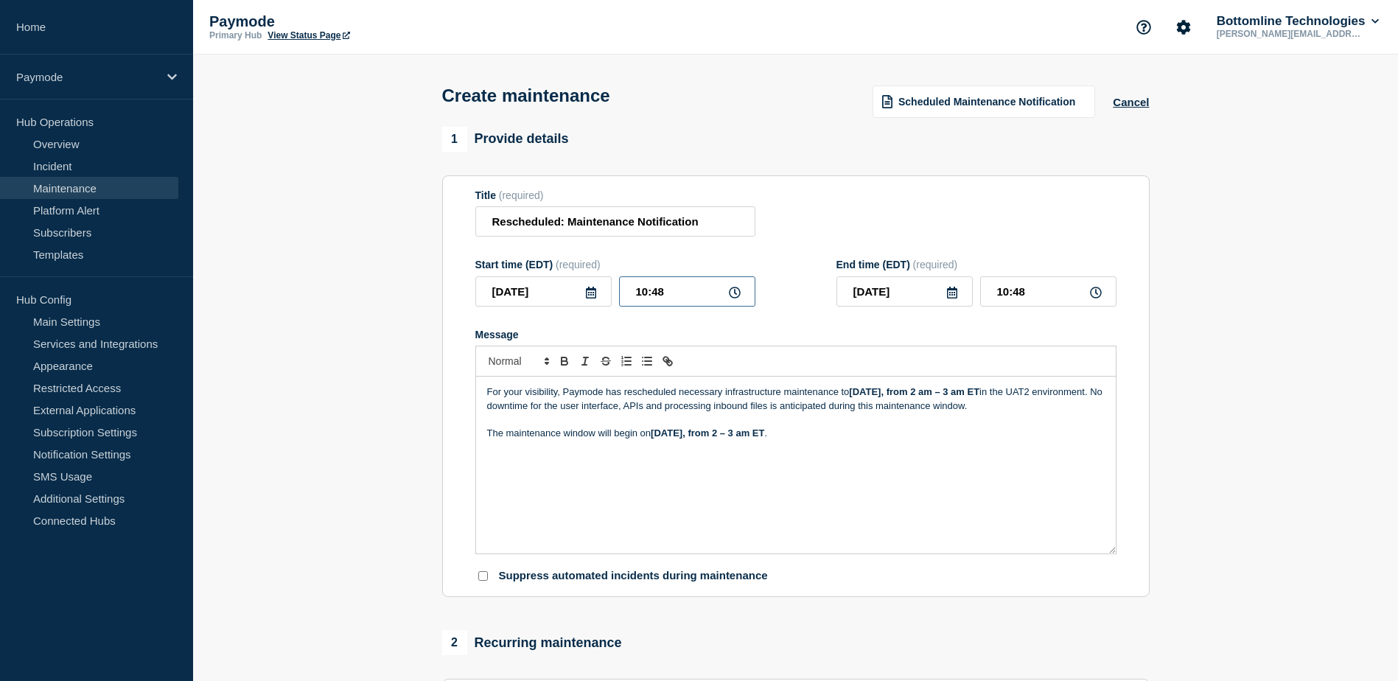
drag, startPoint x: 668, startPoint y: 293, endPoint x: 631, endPoint y: 295, distance: 36.9
click at [631, 295] on input "10:48" at bounding box center [687, 291] width 136 height 30
drag, startPoint x: 644, startPoint y: 295, endPoint x: 620, endPoint y: 293, distance: 24.4
click at [620, 293] on input "20:__" at bounding box center [687, 291] width 136 height 30
type input "02:00"
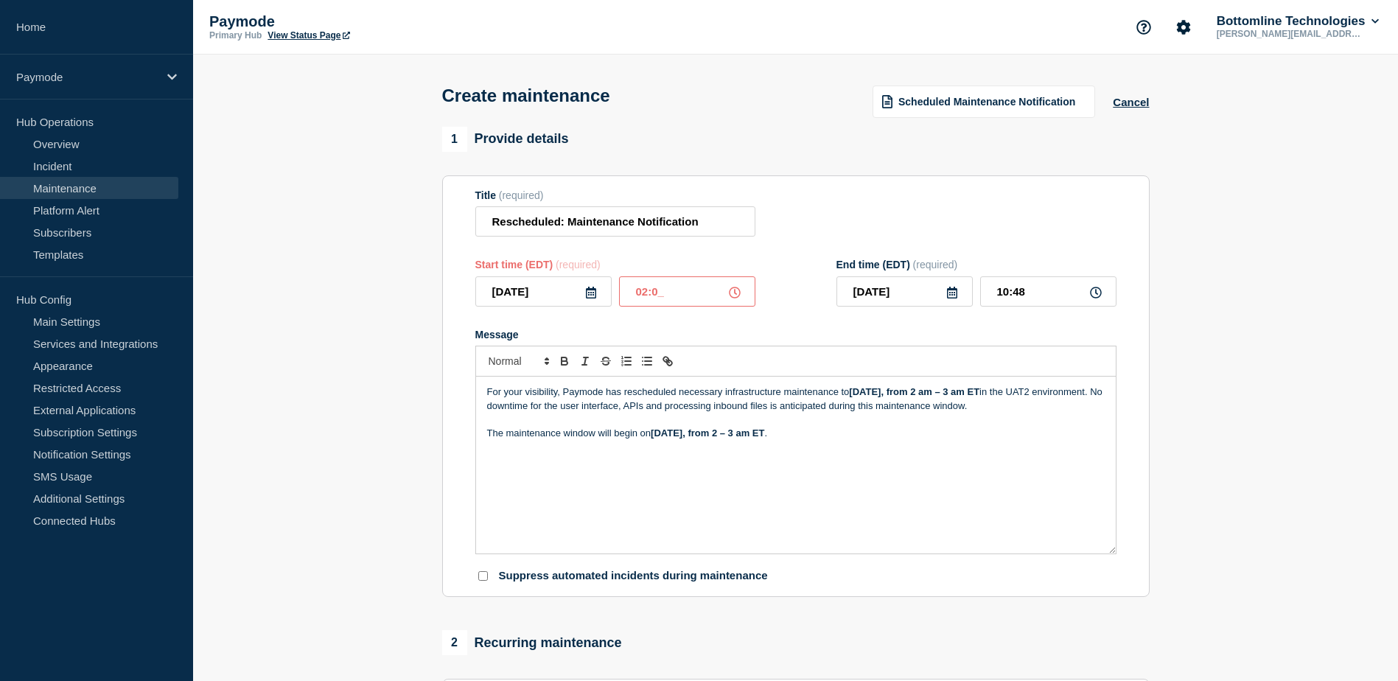
type input "02:00"
click at [953, 297] on icon at bounding box center [953, 293] width 12 height 12
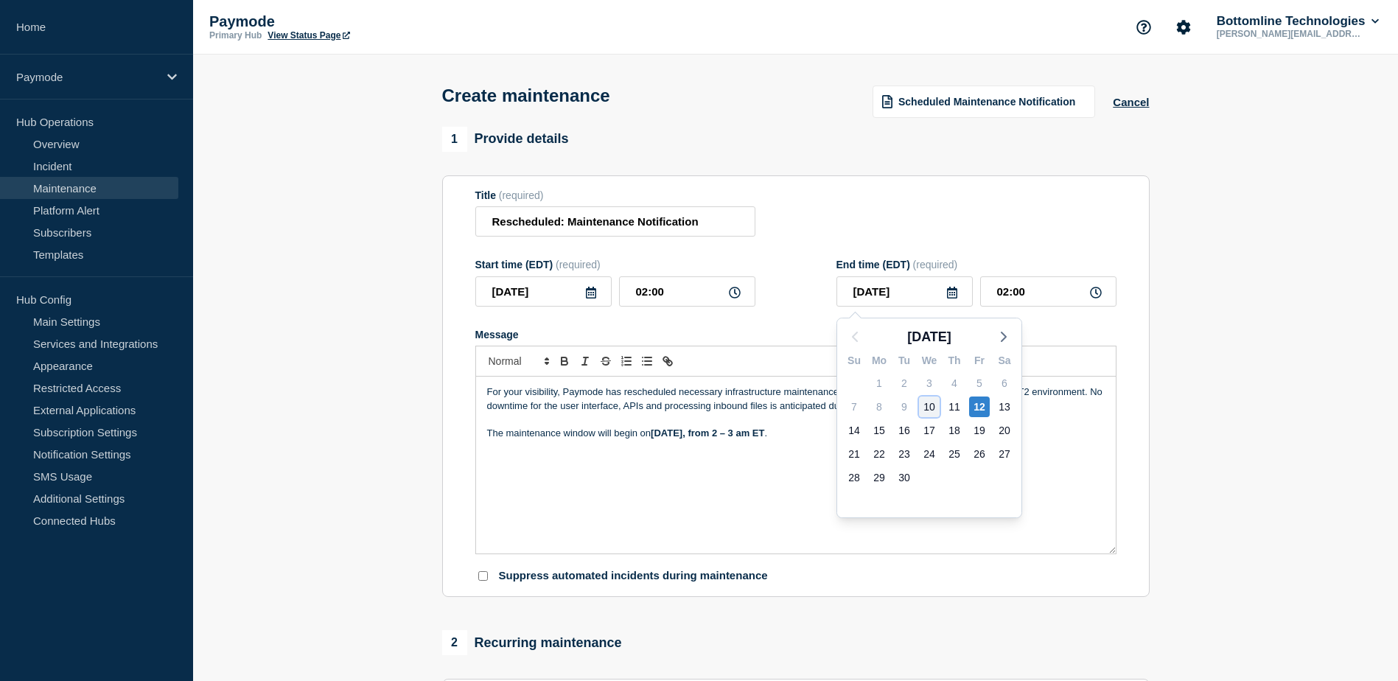
click at [935, 411] on div "10" at bounding box center [929, 407] width 21 height 21
type input "[DATE]"
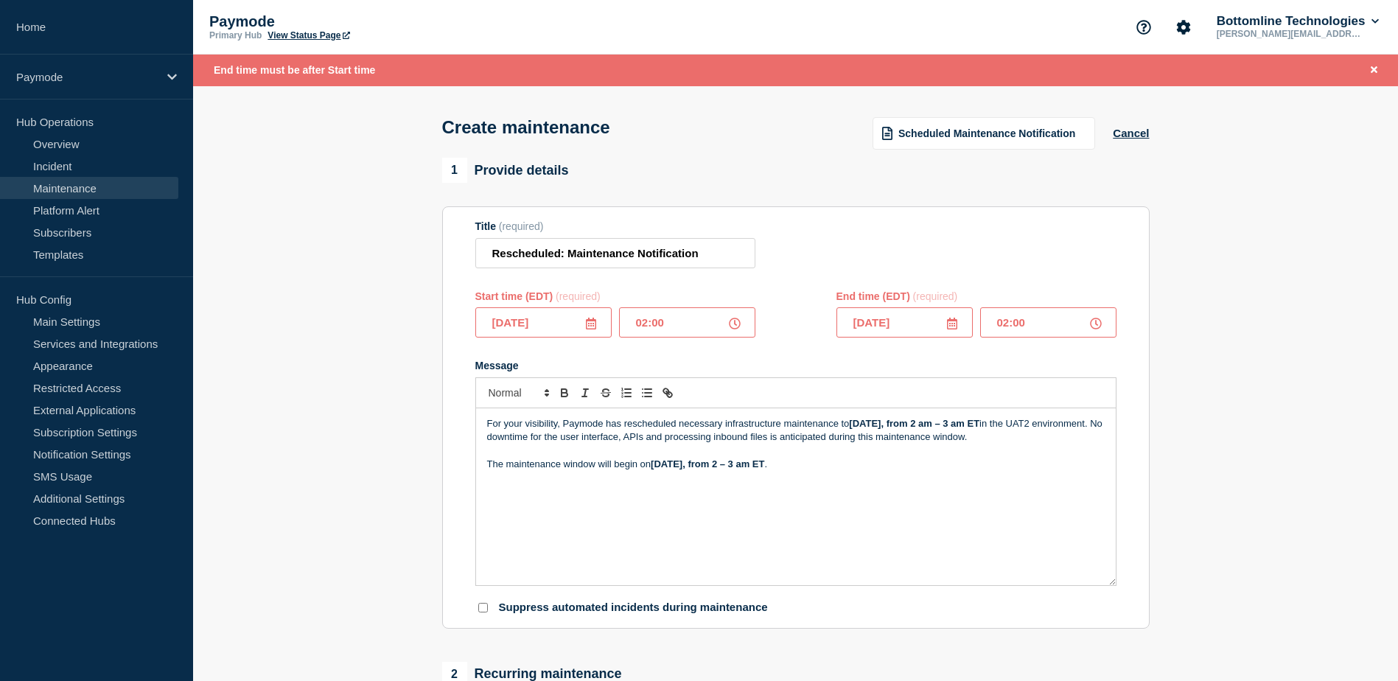
click at [1006, 327] on input "02:00" at bounding box center [1048, 322] width 136 height 30
type input "03:00"
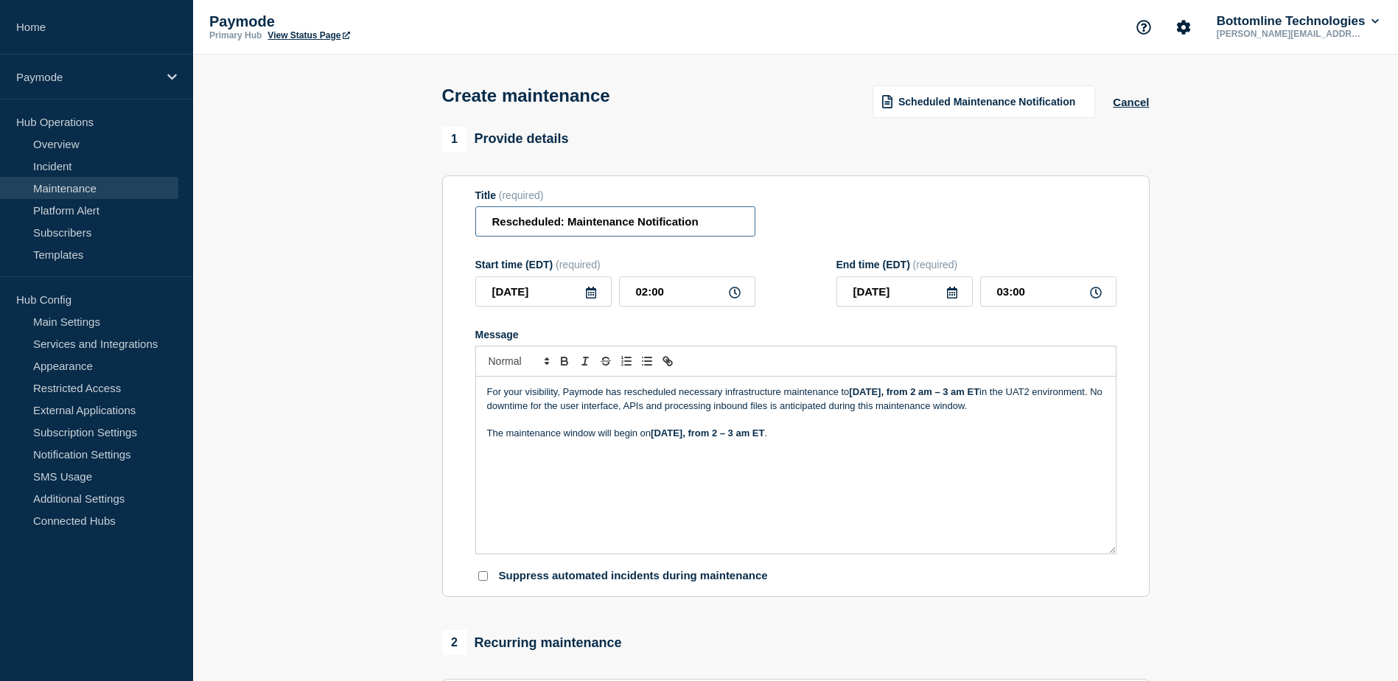
click at [718, 228] on input "Rescheduled: Maintenance Notification" at bounding box center [616, 221] width 280 height 30
type input "Rescheduled: Maintenance Notification - UAT2"
click at [1058, 440] on p "The maintenance window will begin [DATE][DATE], from 2 – 3 am ET ." at bounding box center [796, 433] width 618 height 13
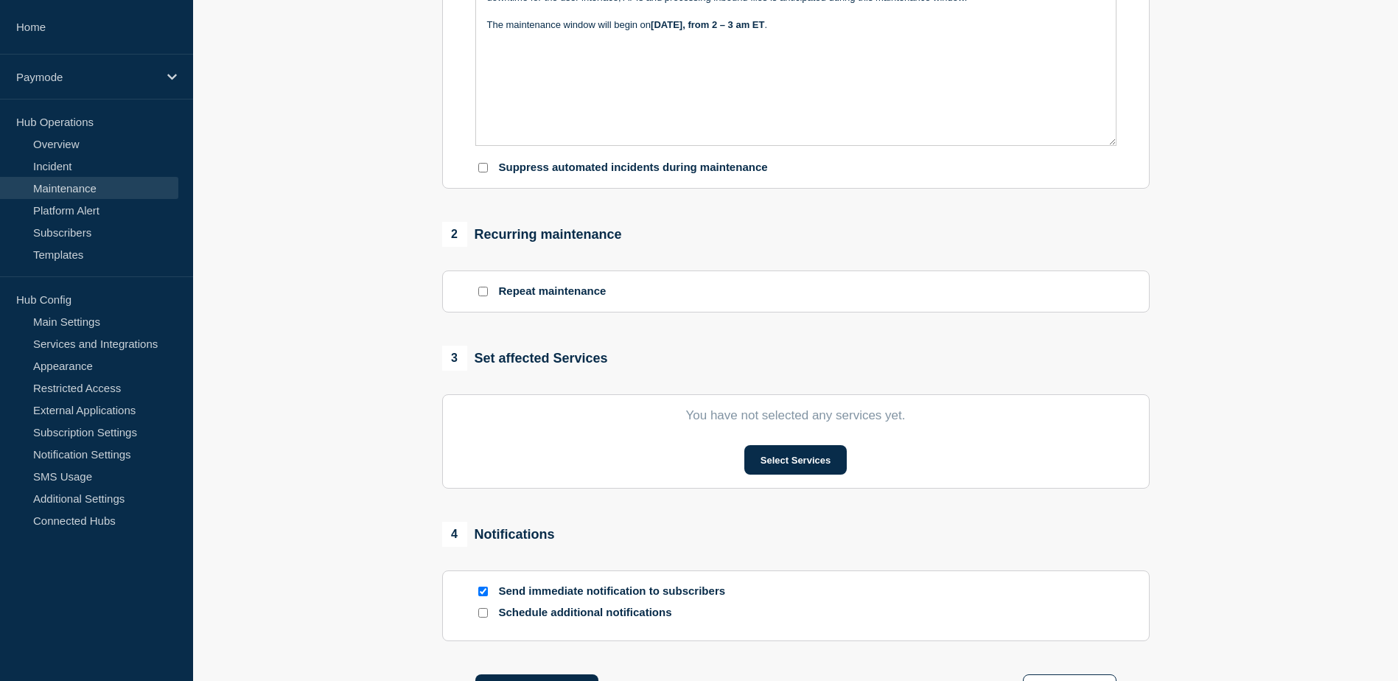
scroll to position [424, 0]
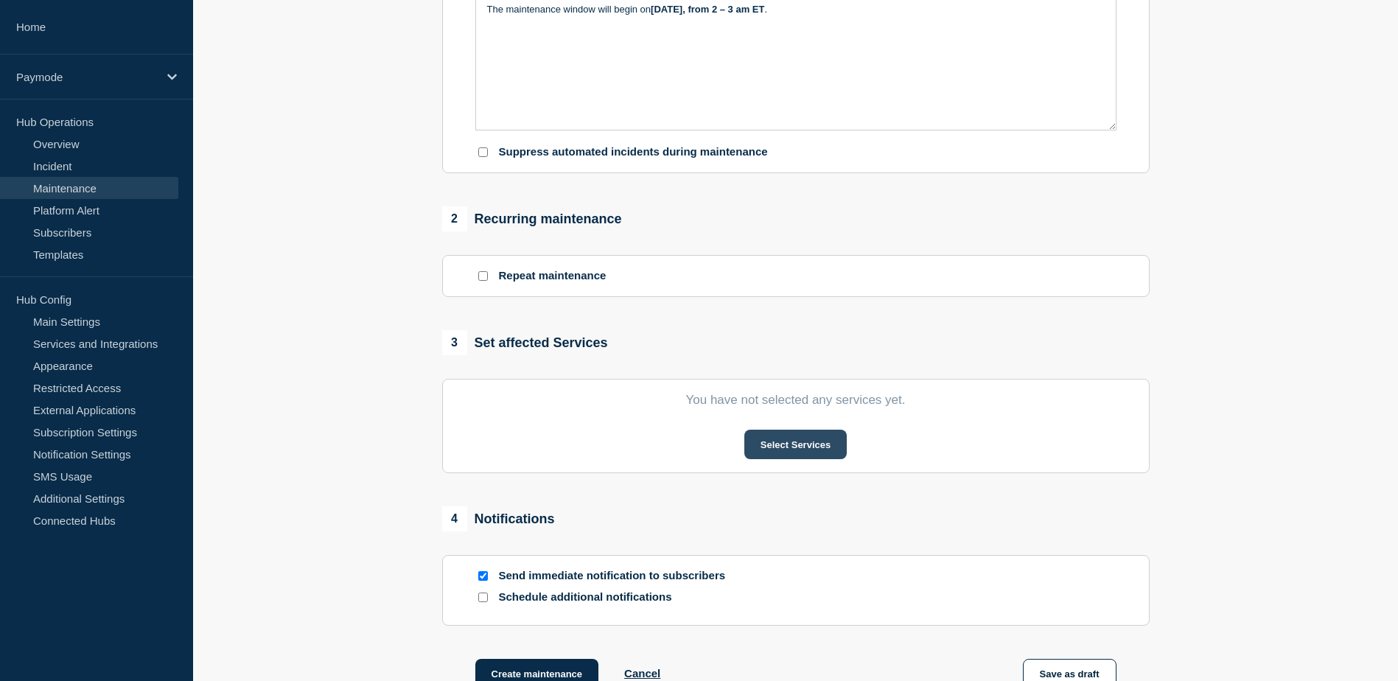
click at [798, 450] on button "Select Services" at bounding box center [796, 444] width 102 height 29
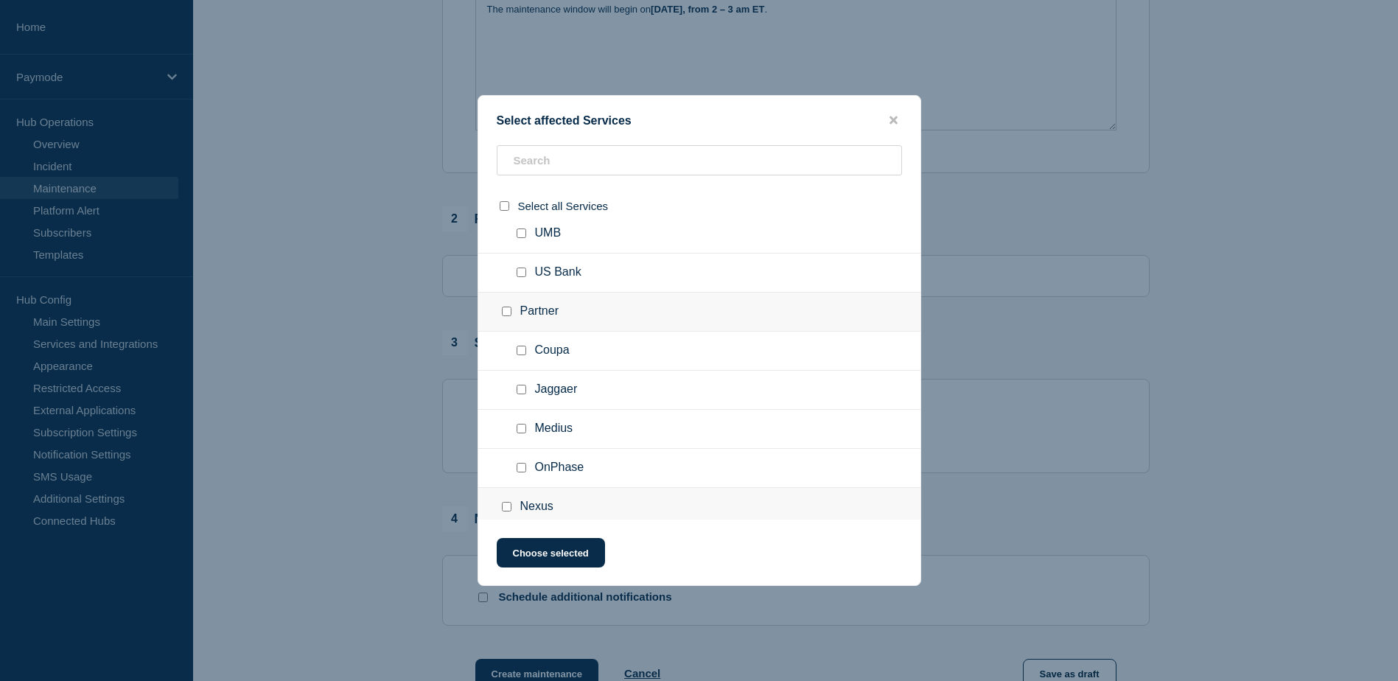
scroll to position [295, 0]
click at [523, 343] on input "Coupa checkbox" at bounding box center [522, 340] width 10 height 10
checkbox input "true"
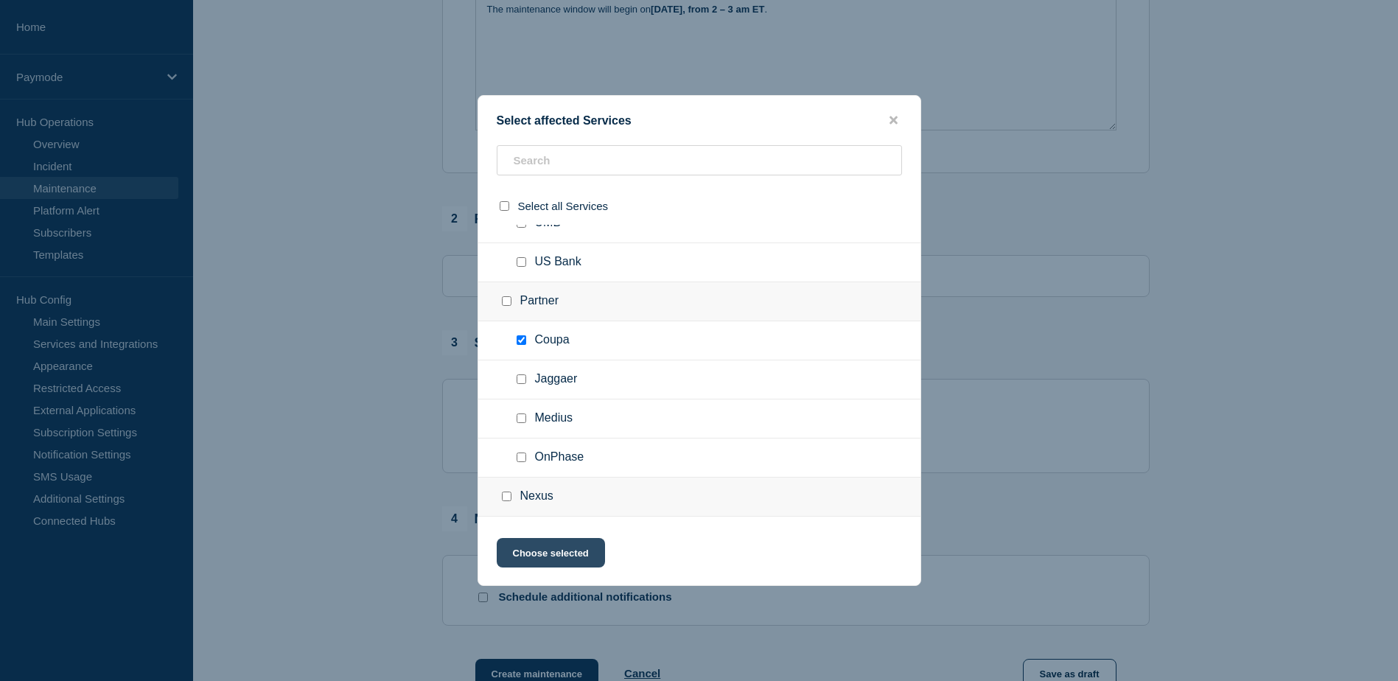
click at [553, 551] on button "Choose selected" at bounding box center [551, 552] width 108 height 29
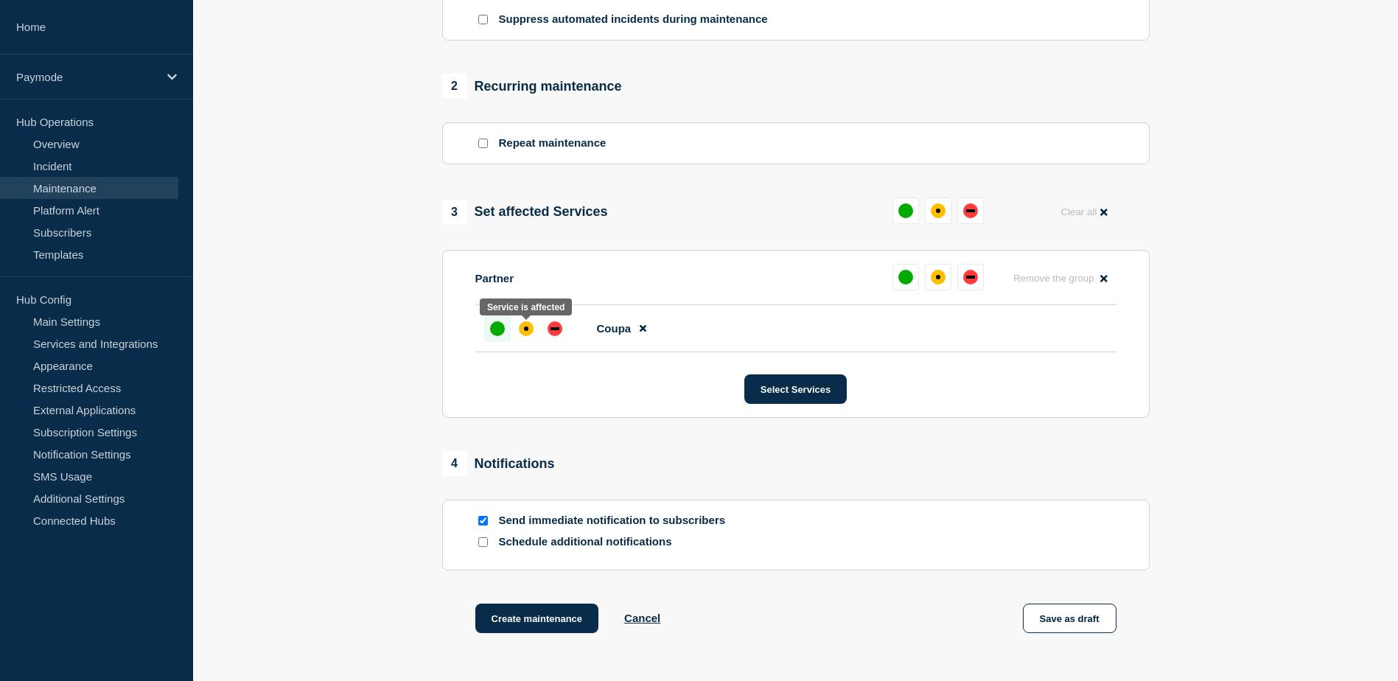
scroll to position [553, 0]
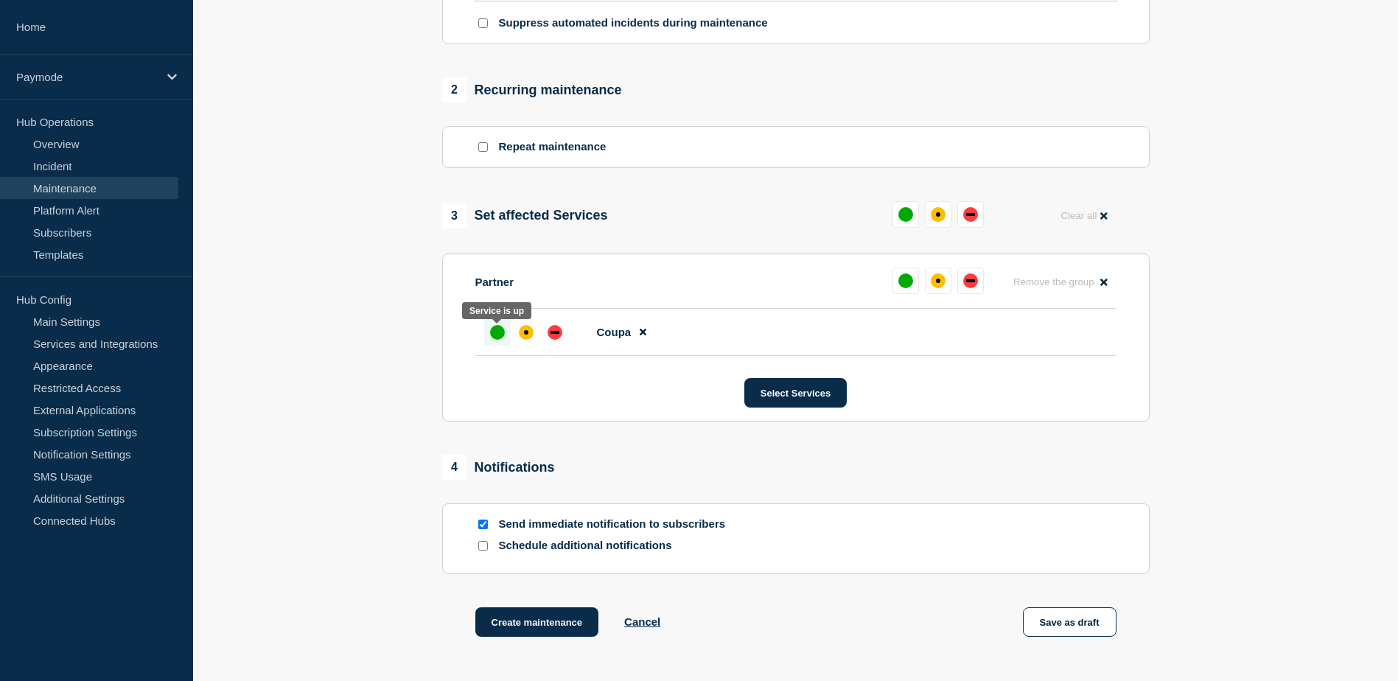
click at [495, 335] on div "up" at bounding box center [497, 332] width 15 height 15
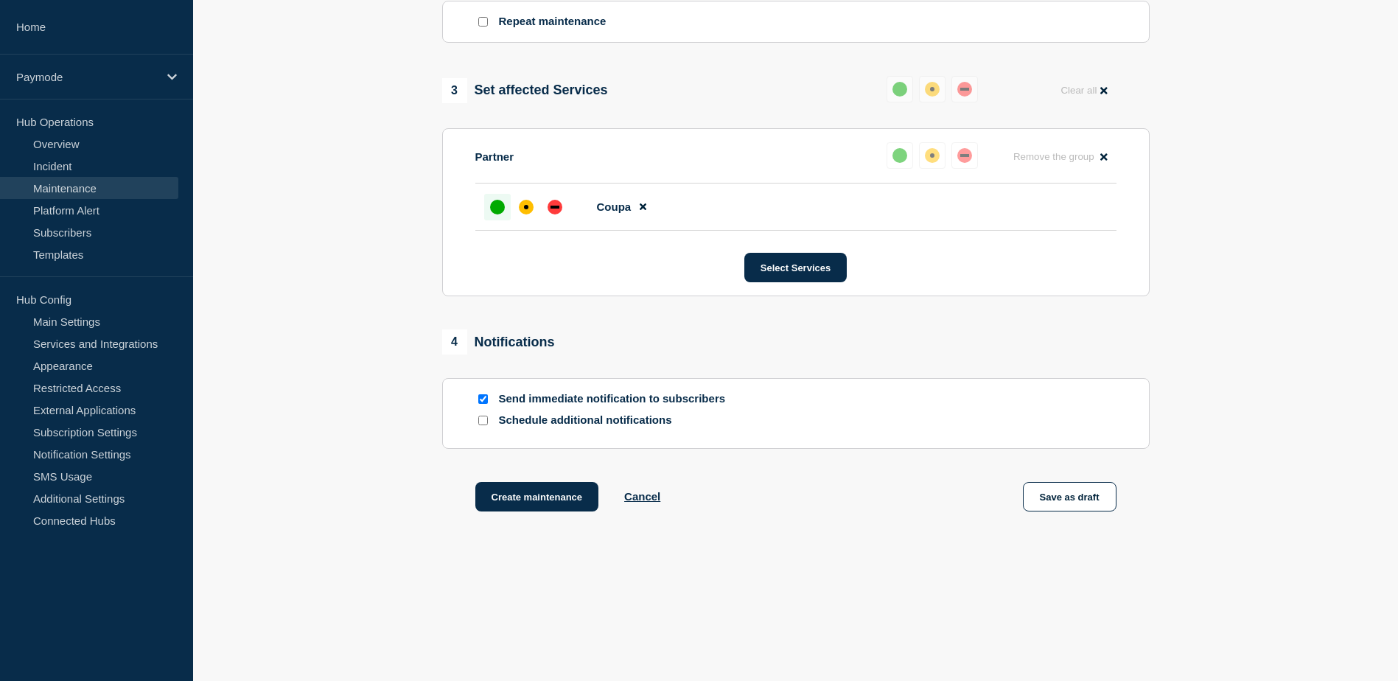
scroll to position [682, 0]
click at [484, 421] on input "Schedule additional notifications" at bounding box center [483, 421] width 10 height 10
checkbox input "true"
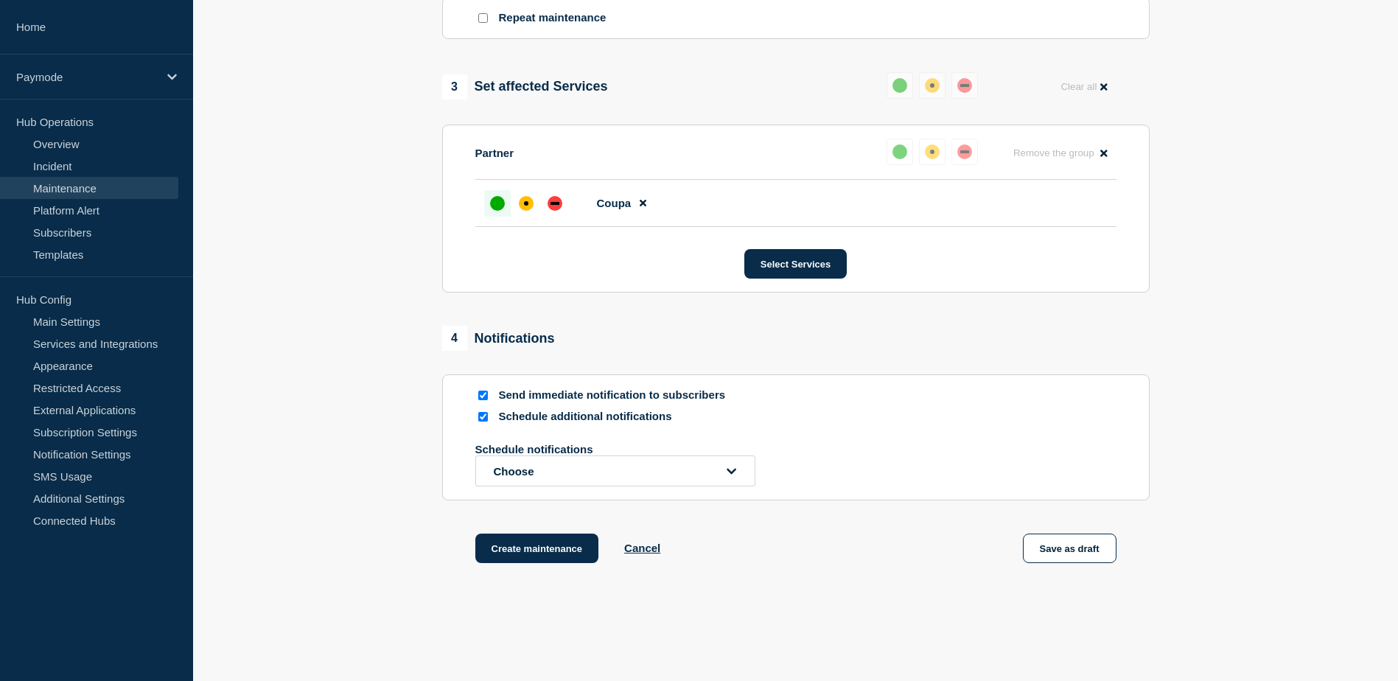
click at [483, 400] on input "Send immediate notification to subscribers" at bounding box center [483, 396] width 10 height 10
checkbox input "false"
click at [490, 424] on div at bounding box center [483, 417] width 15 height 14
click at [484, 422] on input "Schedule additional notifications" at bounding box center [483, 417] width 10 height 10
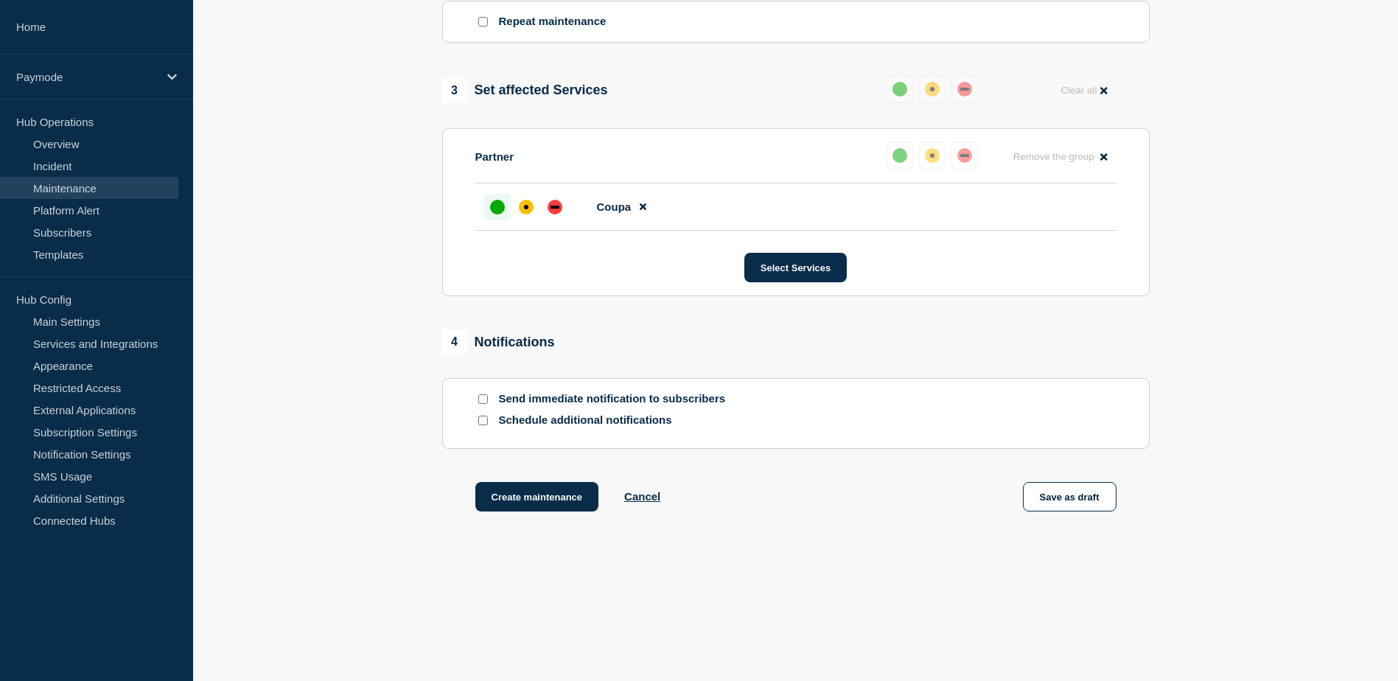
click at [479, 426] on div at bounding box center [483, 421] width 15 height 14
click at [483, 423] on input "Schedule additional notifications" at bounding box center [483, 421] width 10 height 10
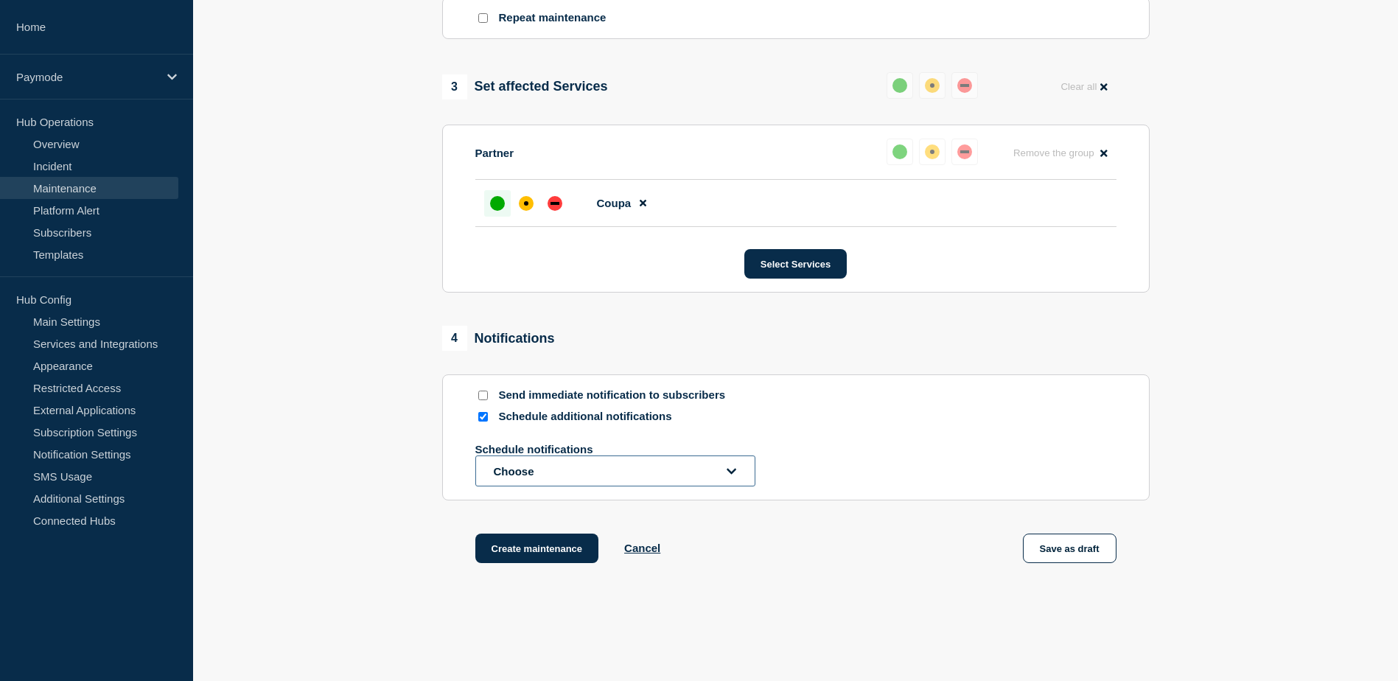
click at [669, 464] on button "Choose" at bounding box center [616, 471] width 280 height 31
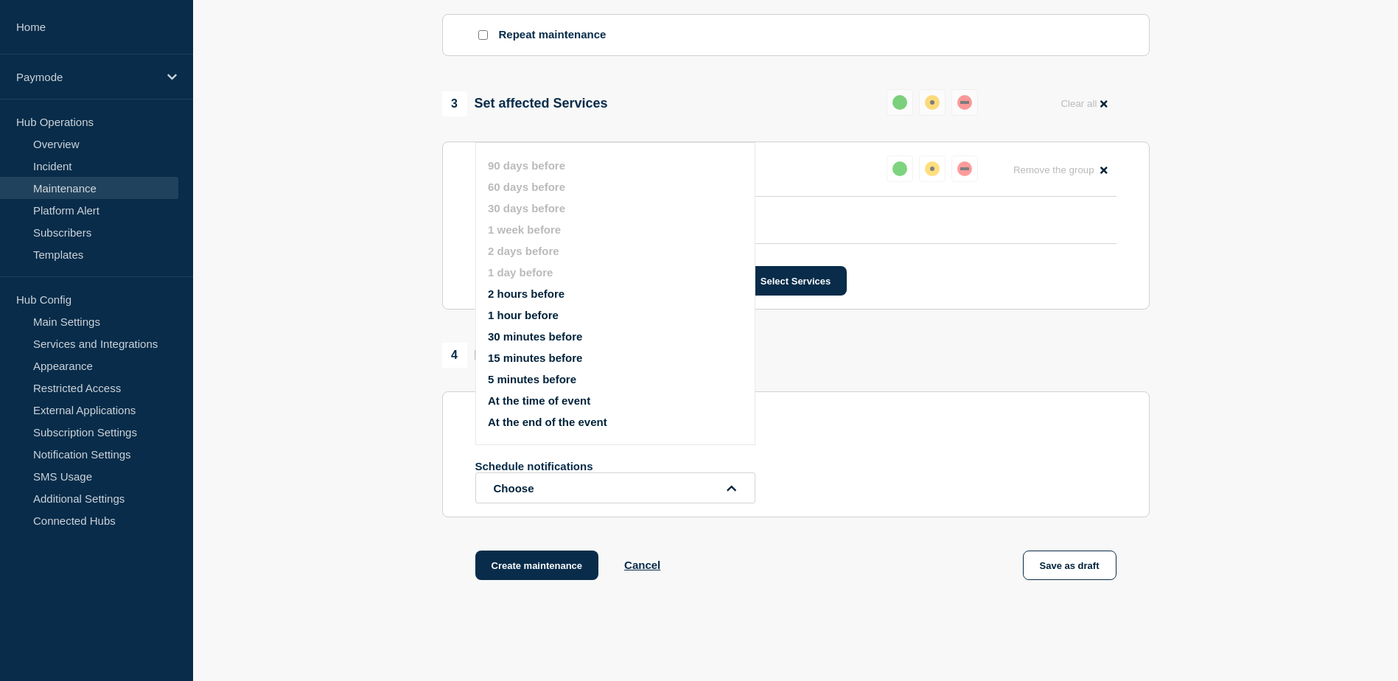
scroll to position [645, 0]
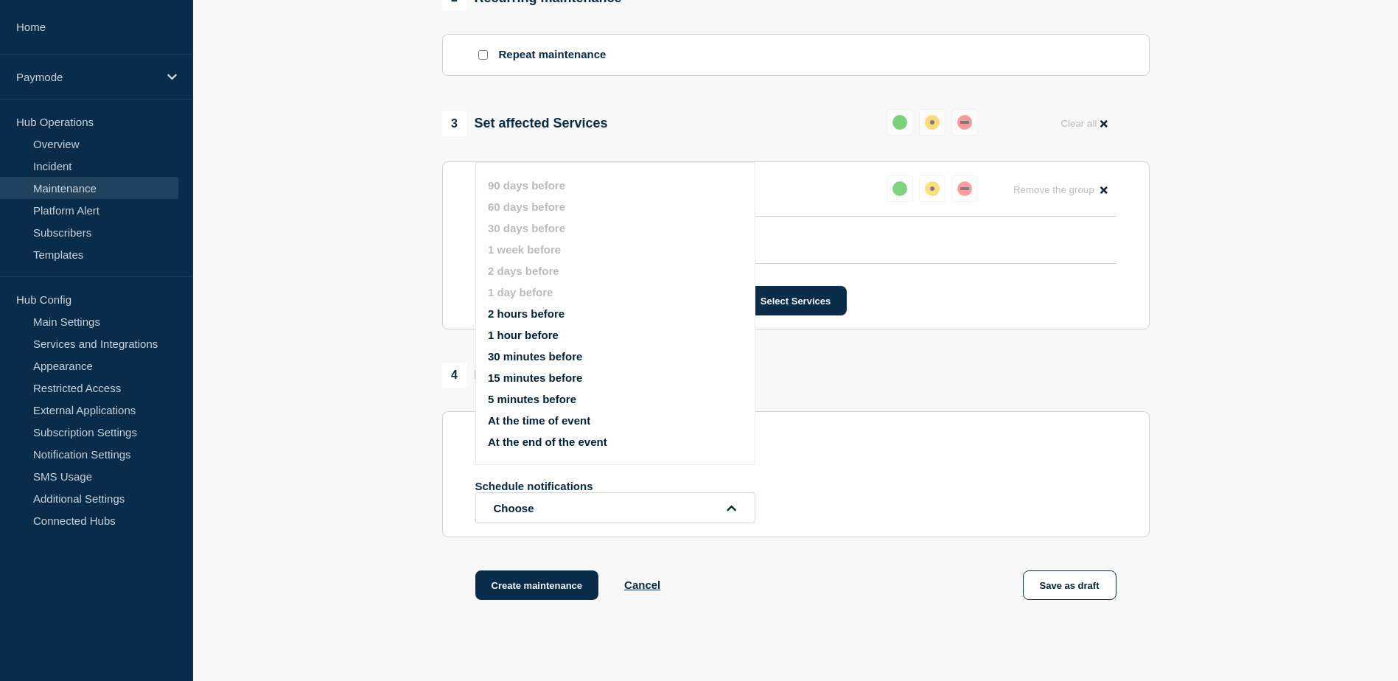
click at [854, 500] on div "Schedule notifications Choose" at bounding box center [796, 501] width 641 height 43
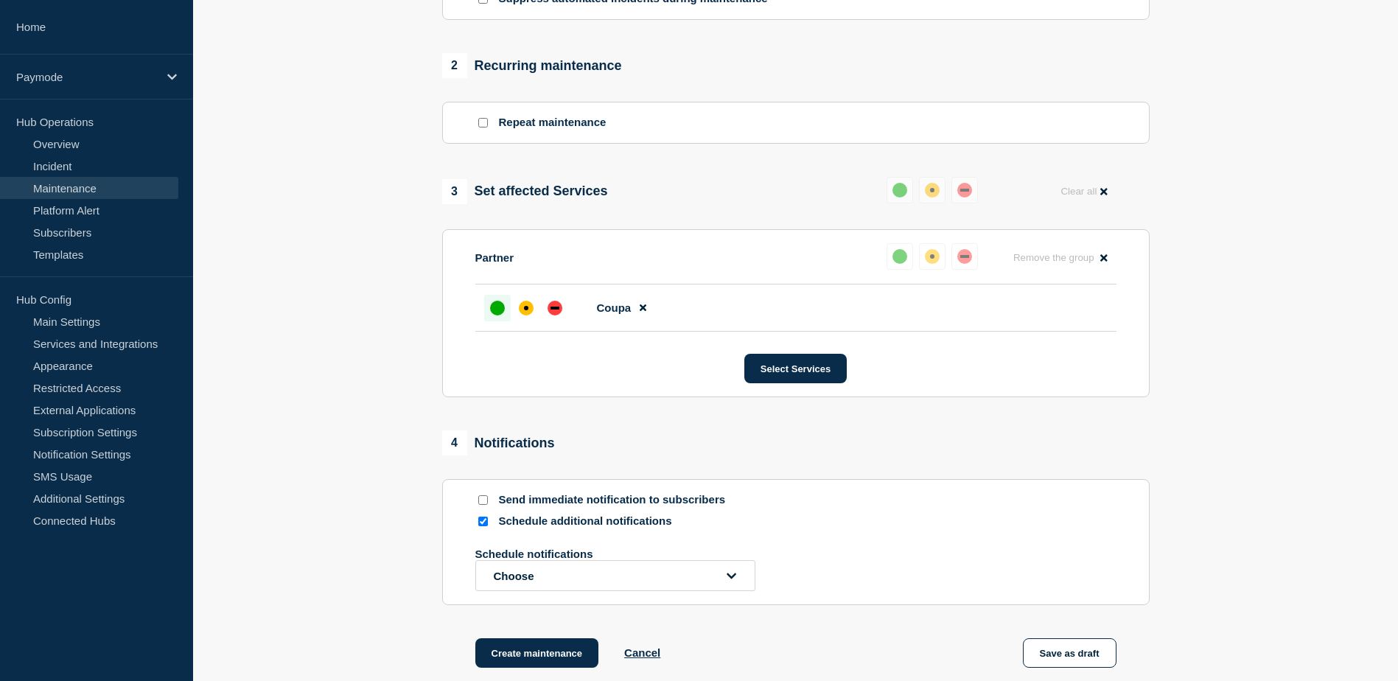
scroll to position [737, 0]
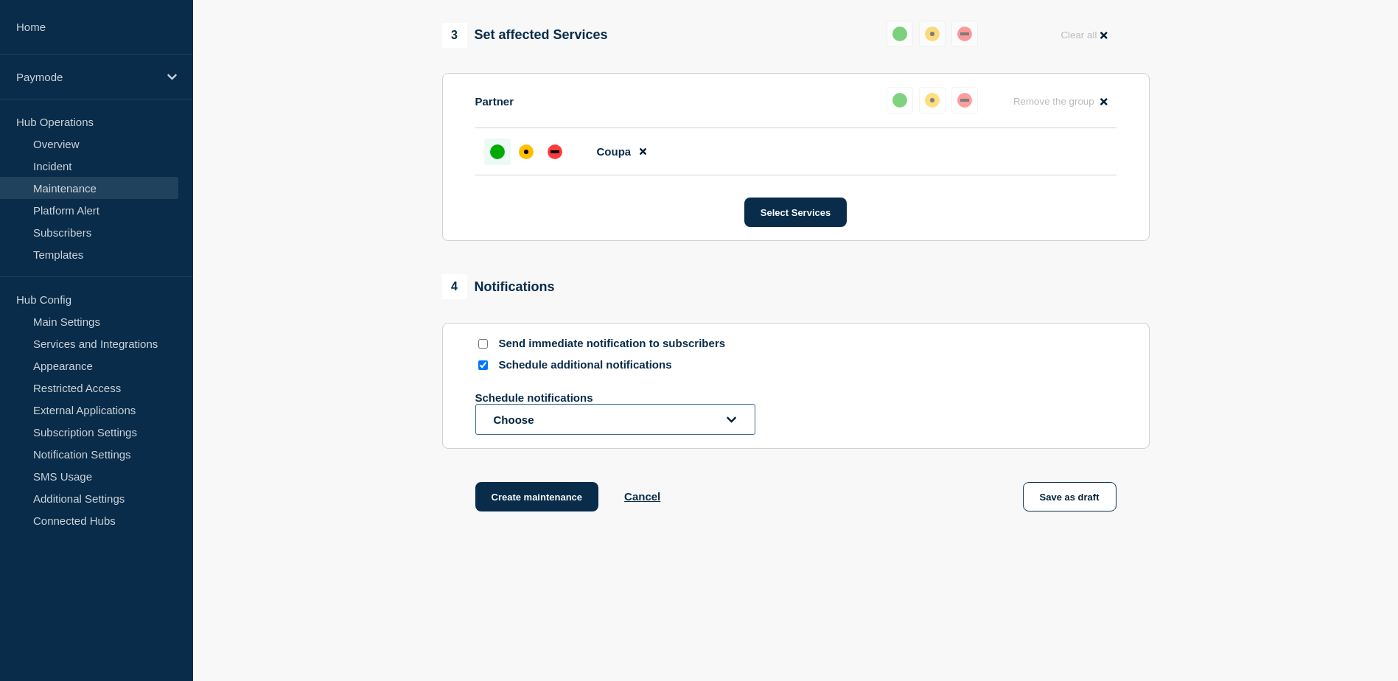
click at [609, 411] on button "Choose" at bounding box center [616, 419] width 280 height 31
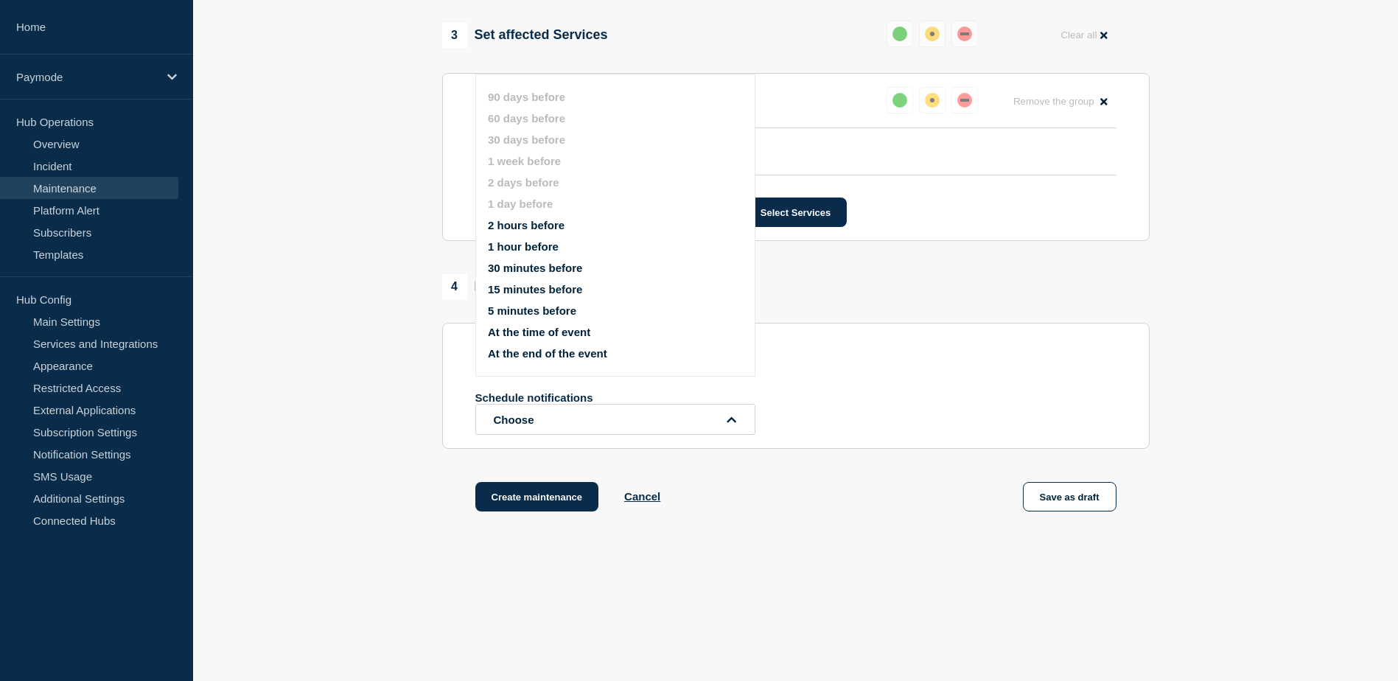
click at [904, 435] on div "Schedule notifications Choose" at bounding box center [796, 412] width 641 height 43
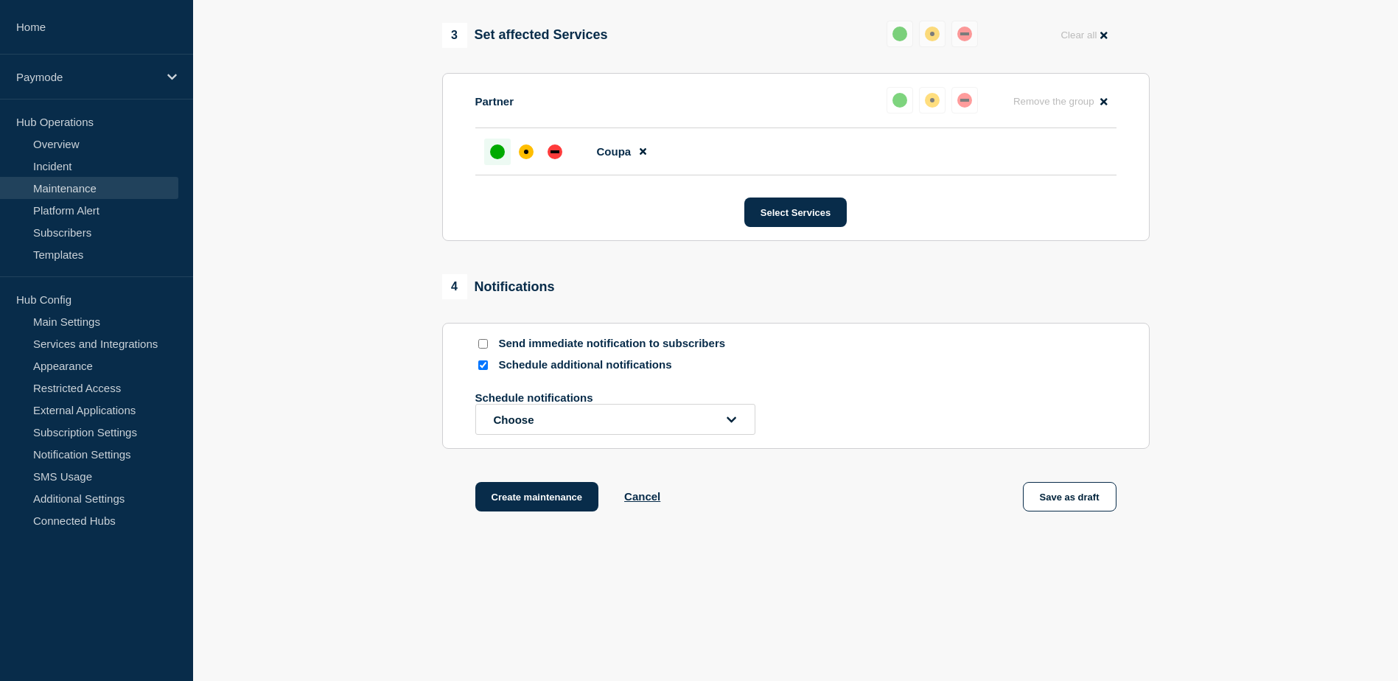
click at [482, 366] on input "Schedule additional notifications" at bounding box center [483, 365] width 10 height 10
checkbox input "false"
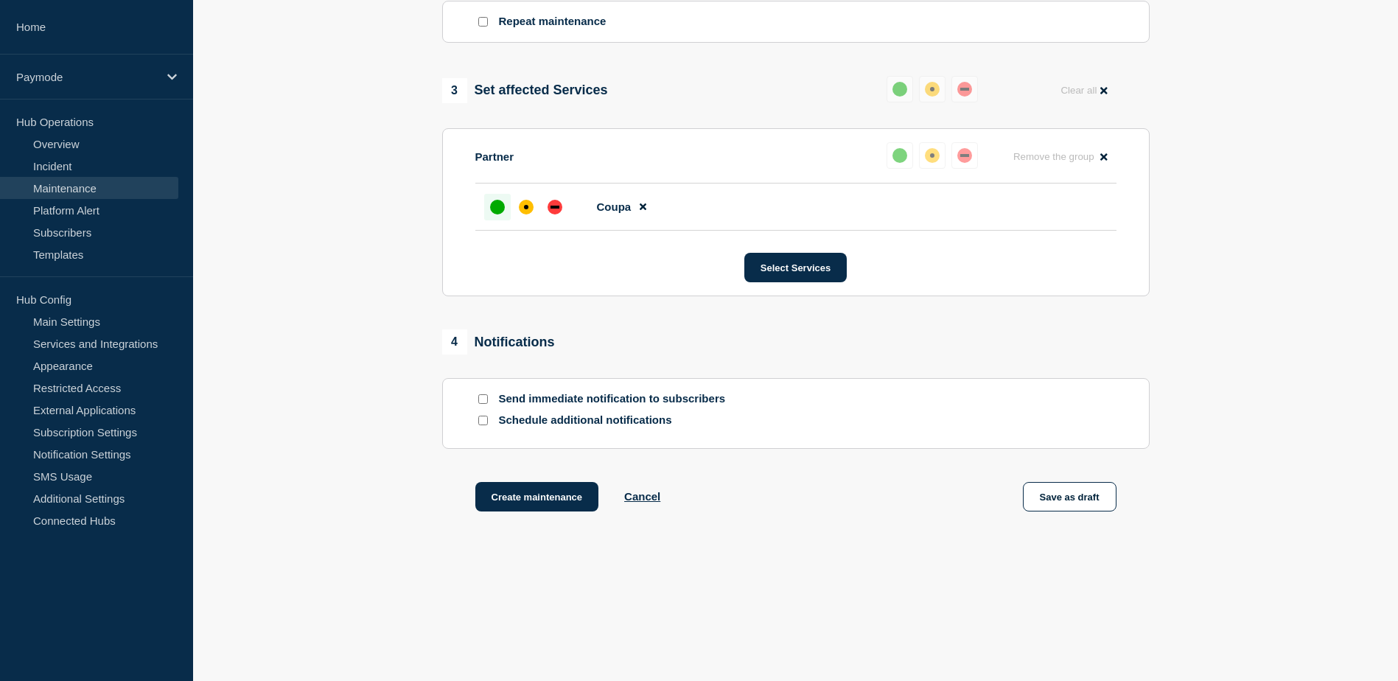
click at [485, 336] on div "4 Notifications" at bounding box center [498, 342] width 113 height 25
click at [486, 397] on input "Send immediate notification to subscribers" at bounding box center [483, 399] width 10 height 10
checkbox input "true"
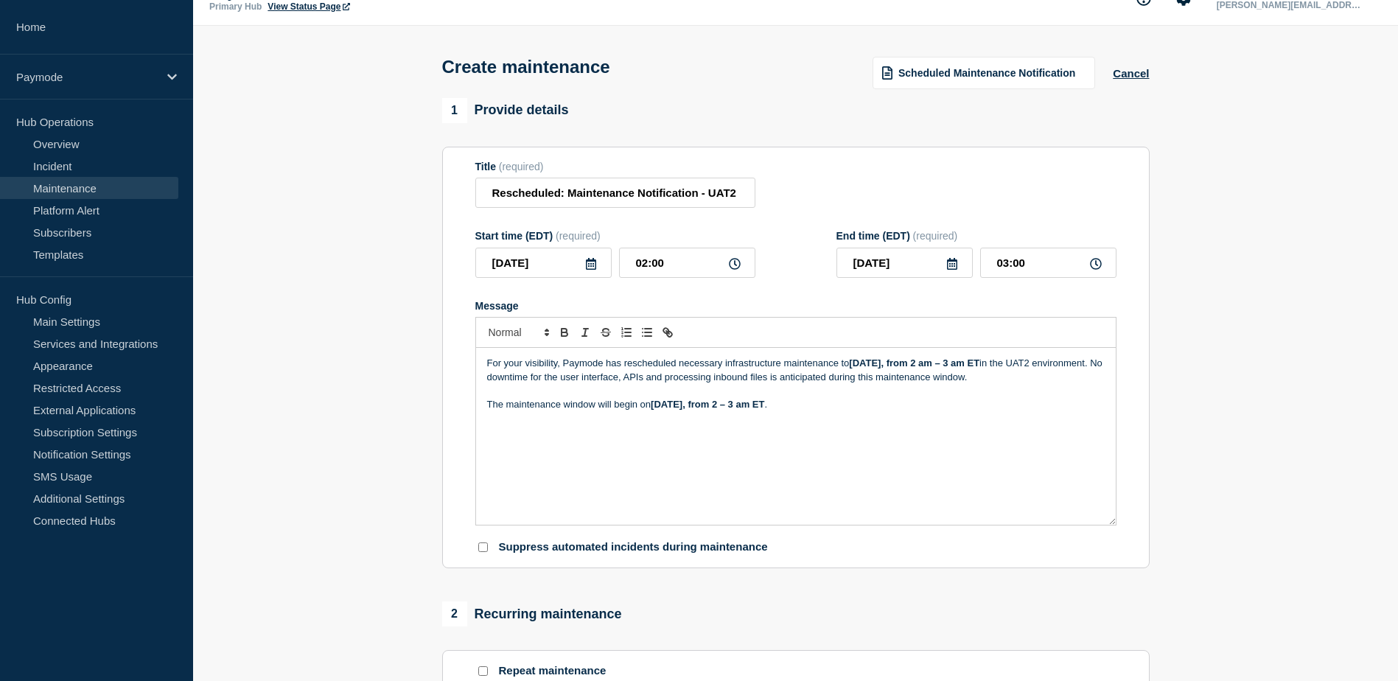
scroll to position [0, 0]
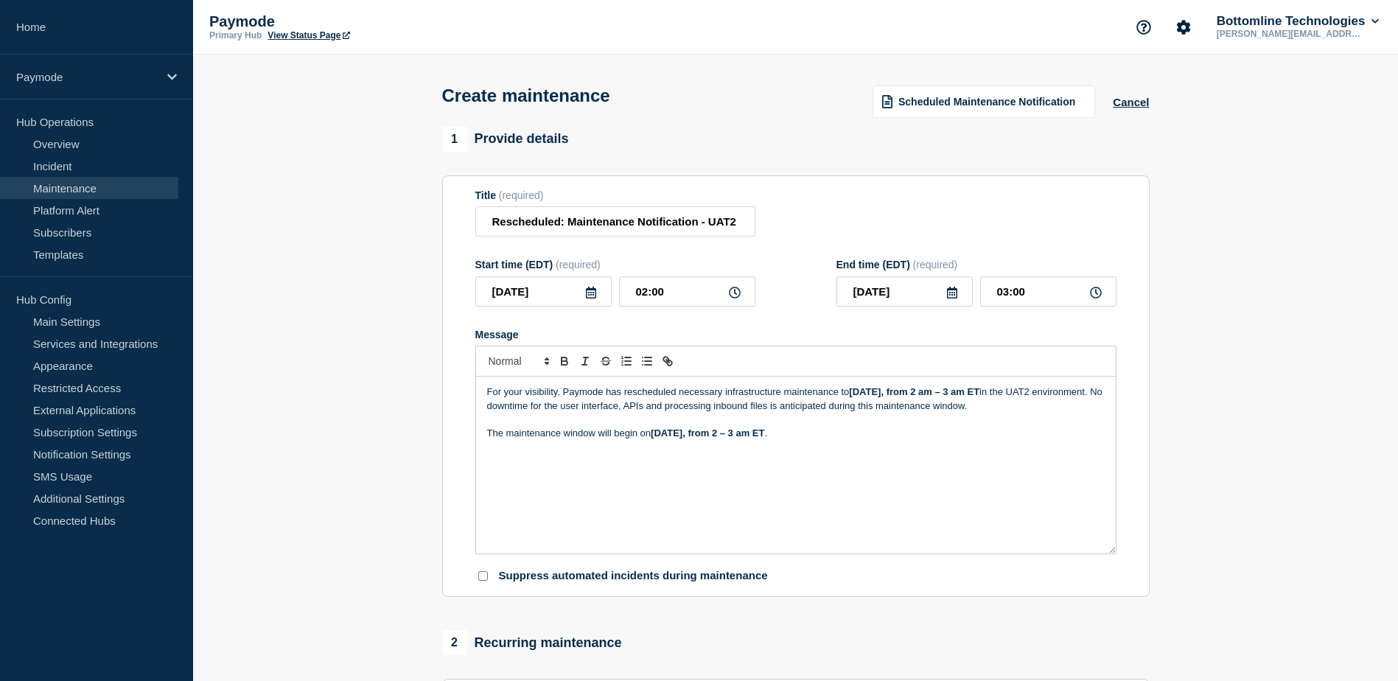
click at [292, 414] on section "1 Provide details Title (required) Rescheduled: Maintenance Notification - UAT2…" at bounding box center [795, 677] width 1205 height 1101
drag, startPoint x: 851, startPoint y: 395, endPoint x: 966, endPoint y: 394, distance: 114.3
click at [966, 394] on strong "[DATE], from 2 am – 3 am ET" at bounding box center [914, 391] width 130 height 11
copy strong "[DATE]"
drag, startPoint x: 655, startPoint y: 438, endPoint x: 752, endPoint y: 437, distance: 97.3
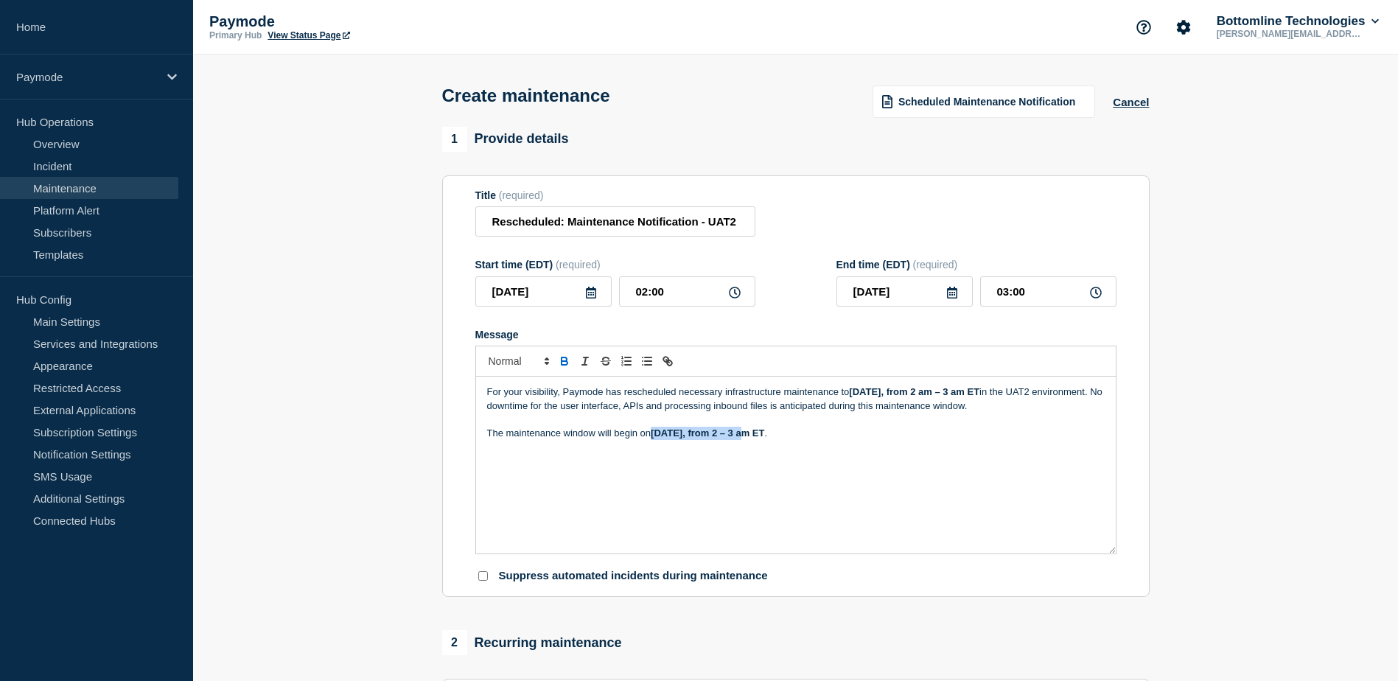
click at [752, 437] on strong "[DATE], from 2 – 3 am ET" at bounding box center [708, 433] width 114 height 11
click at [843, 453] on p "Message" at bounding box center [796, 446] width 618 height 13
click at [902, 439] on p "The maintenance window will begin [DATE][DATE], from 2 – 3 am ET ." at bounding box center [796, 433] width 618 height 13
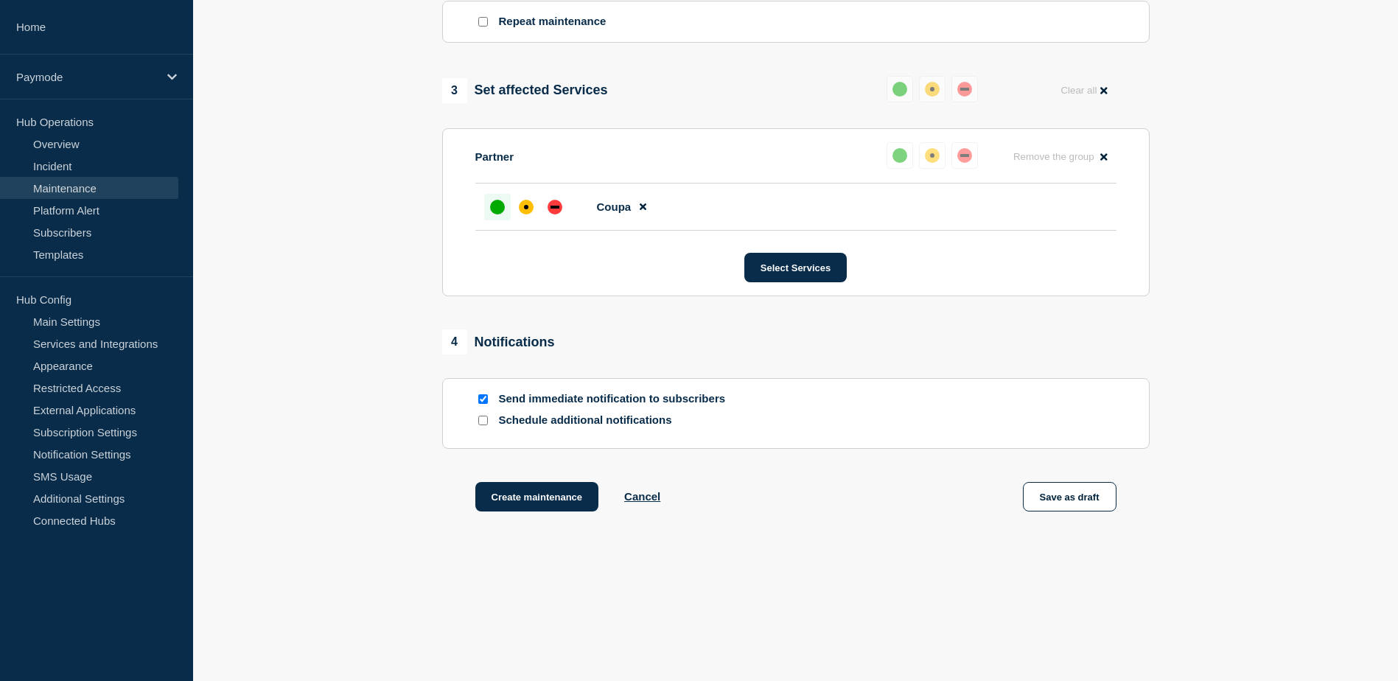
scroll to position [682, 0]
click at [555, 504] on button "Create maintenance" at bounding box center [538, 496] width 124 height 29
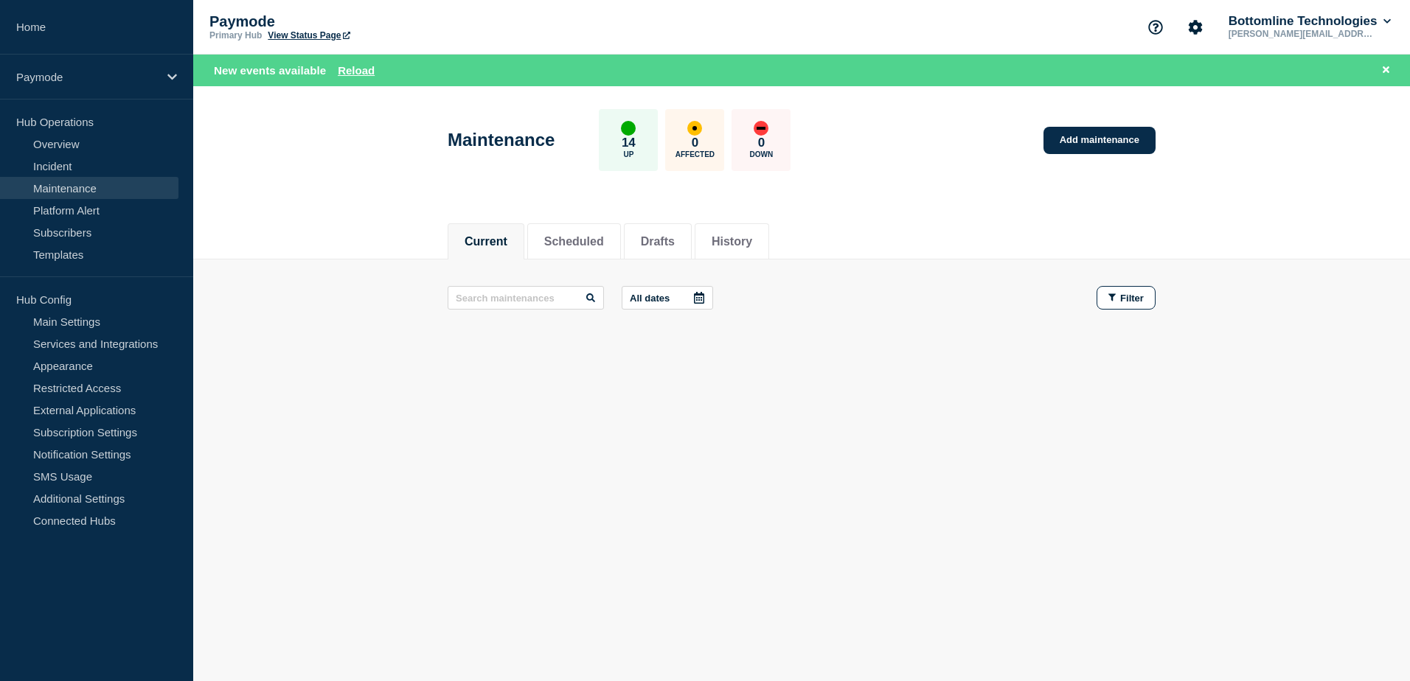
click at [671, 425] on div "Current Scheduled Drafts History Current Scheduled Drafts History All dates Fil…" at bounding box center [801, 334] width 1216 height 251
click at [599, 243] on button "Scheduled" at bounding box center [574, 241] width 60 height 13
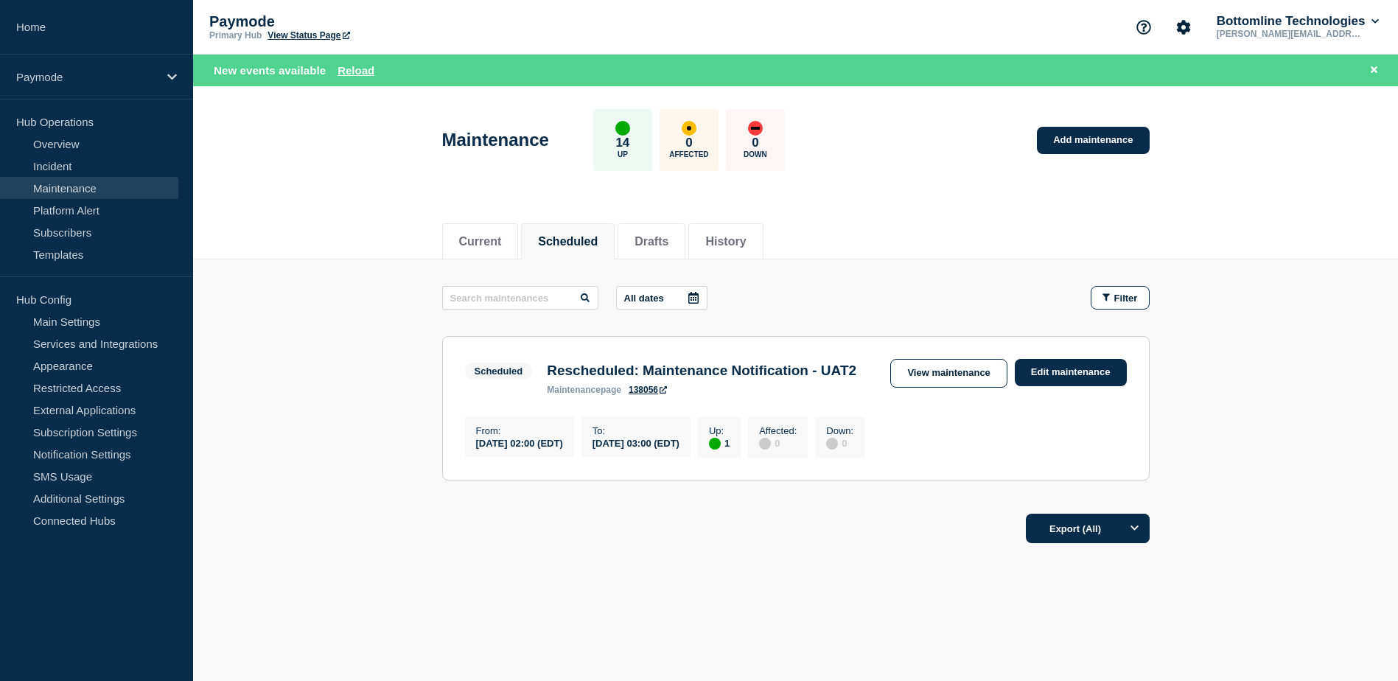
click at [1331, 500] on main "All dates Filter Scheduled 1 Up Rescheduled: Maintenance Notification - UAT2 Fr…" at bounding box center [795, 380] width 1205 height 243
click at [1225, 517] on footer "Export (All)" at bounding box center [795, 535] width 1205 height 64
click at [1094, 359] on link "Edit maintenance" at bounding box center [1071, 372] width 112 height 27
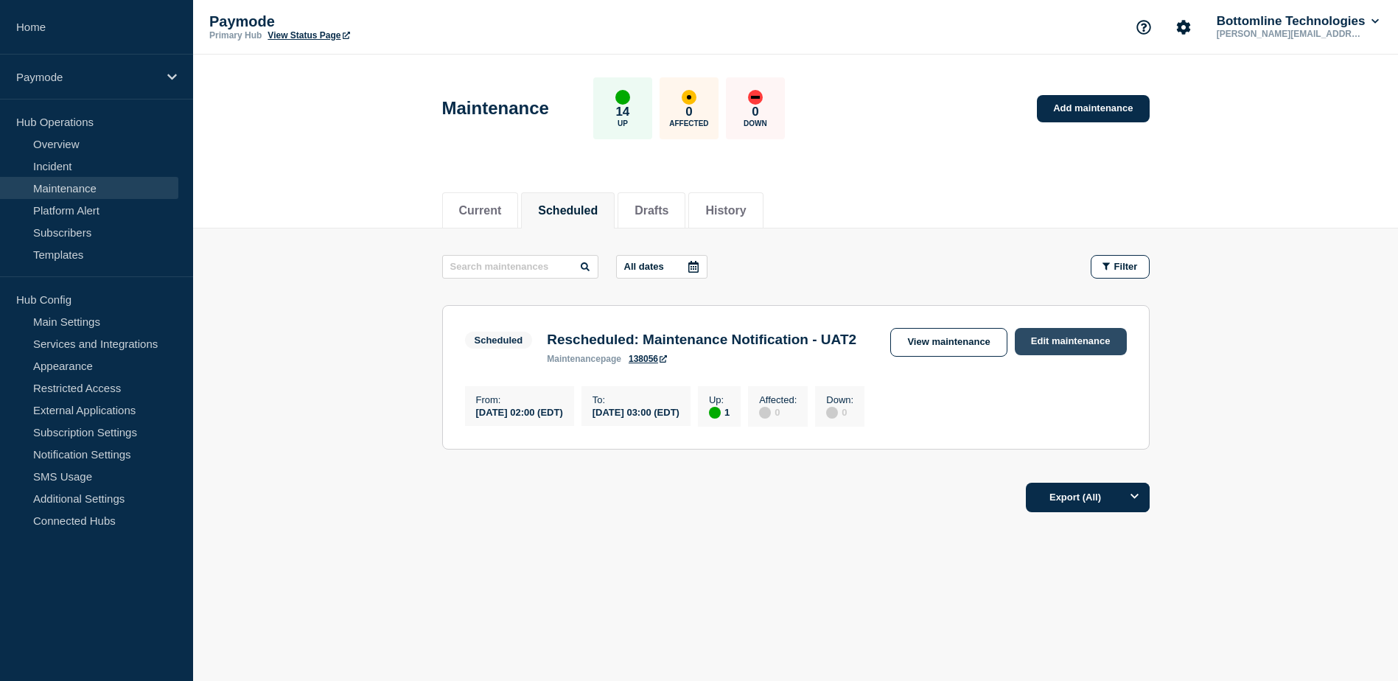
scroll to position [0, 0]
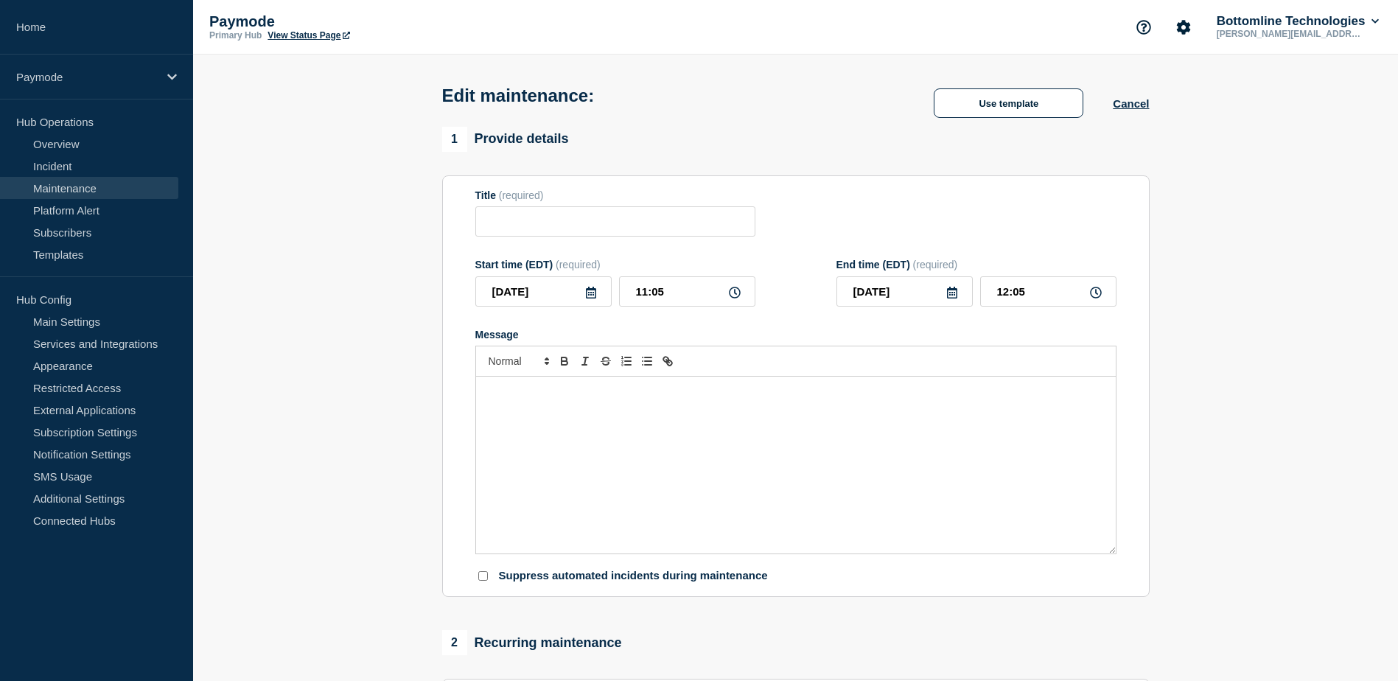
type input "Rescheduled: Maintenance Notification - UAT2"
type input "[DATE]"
type input "02:00"
type input "[DATE]"
type input "03:00"
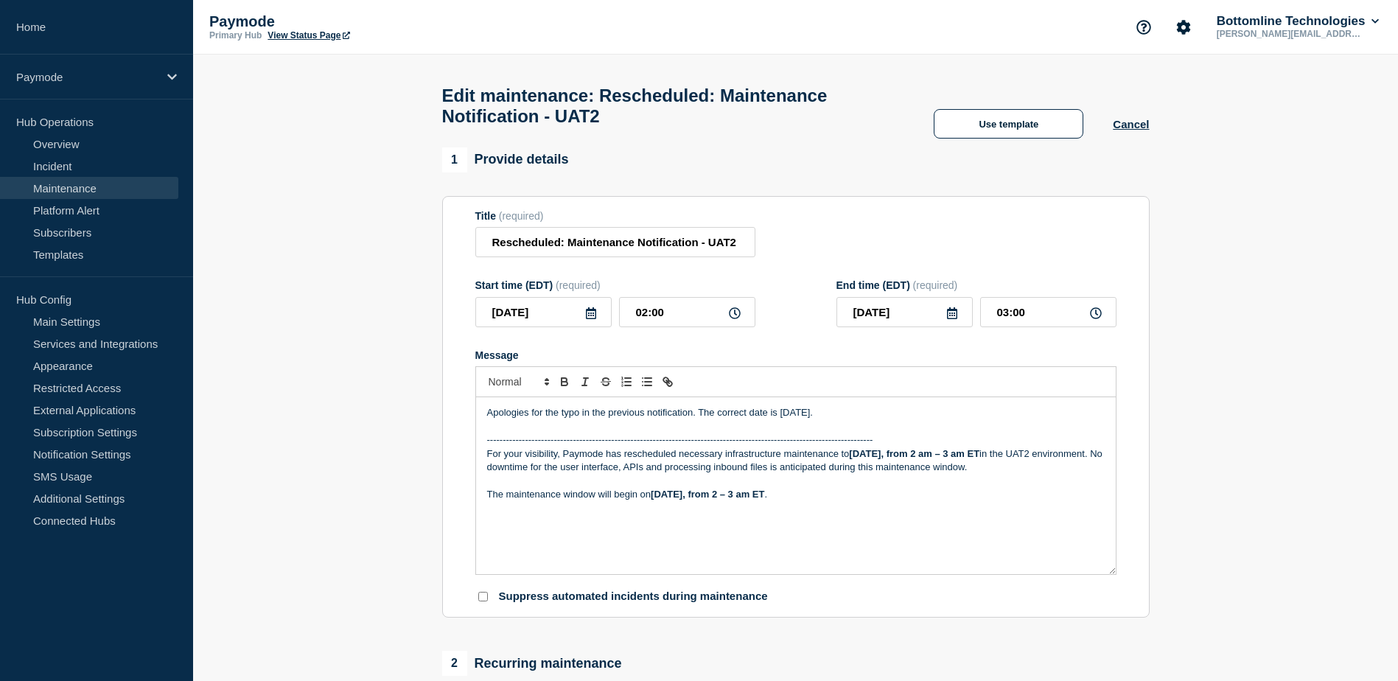
click at [961, 459] on strong "[DATE], from 2 am – 3 am ET" at bounding box center [914, 453] width 130 height 11
click at [764, 498] on strong "[DATE], from 2 – 3 am ET" at bounding box center [708, 494] width 114 height 11
click at [941, 518] on div "Apologies for the typo in the previous notification. The correct date is [DATE]…" at bounding box center [796, 485] width 640 height 177
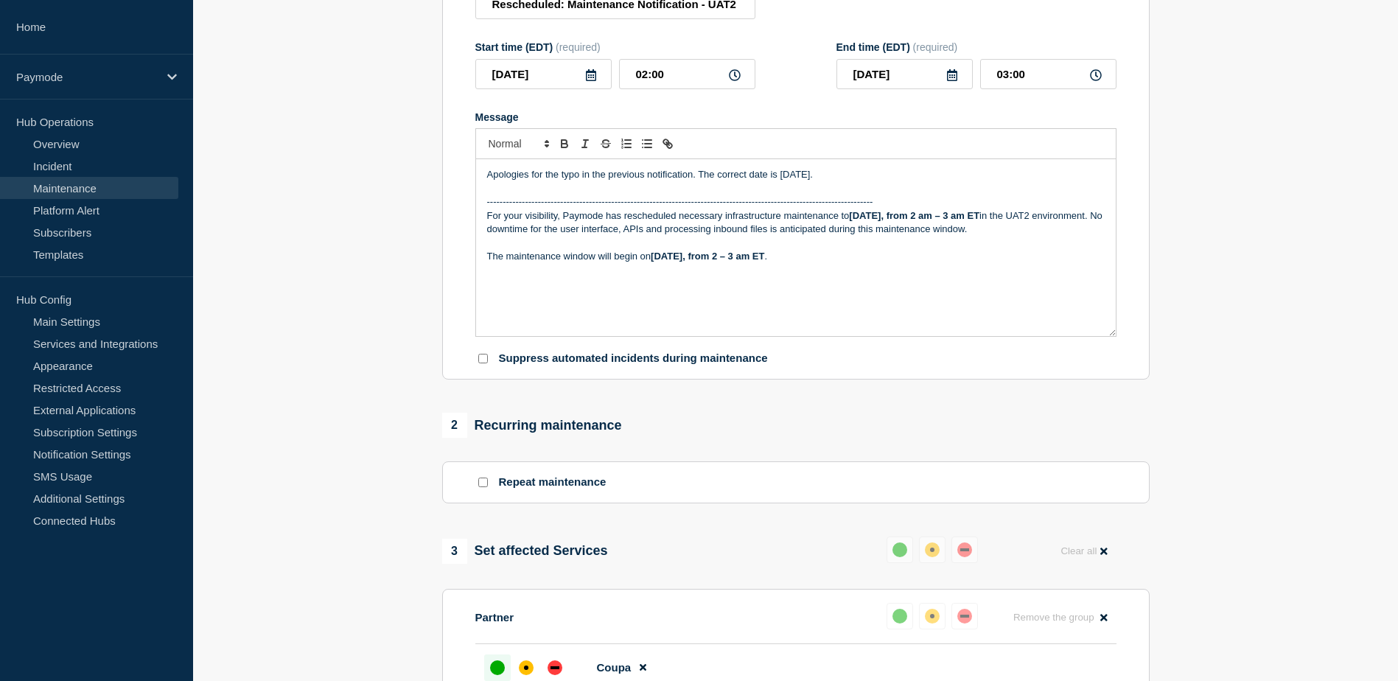
scroll to position [227, 0]
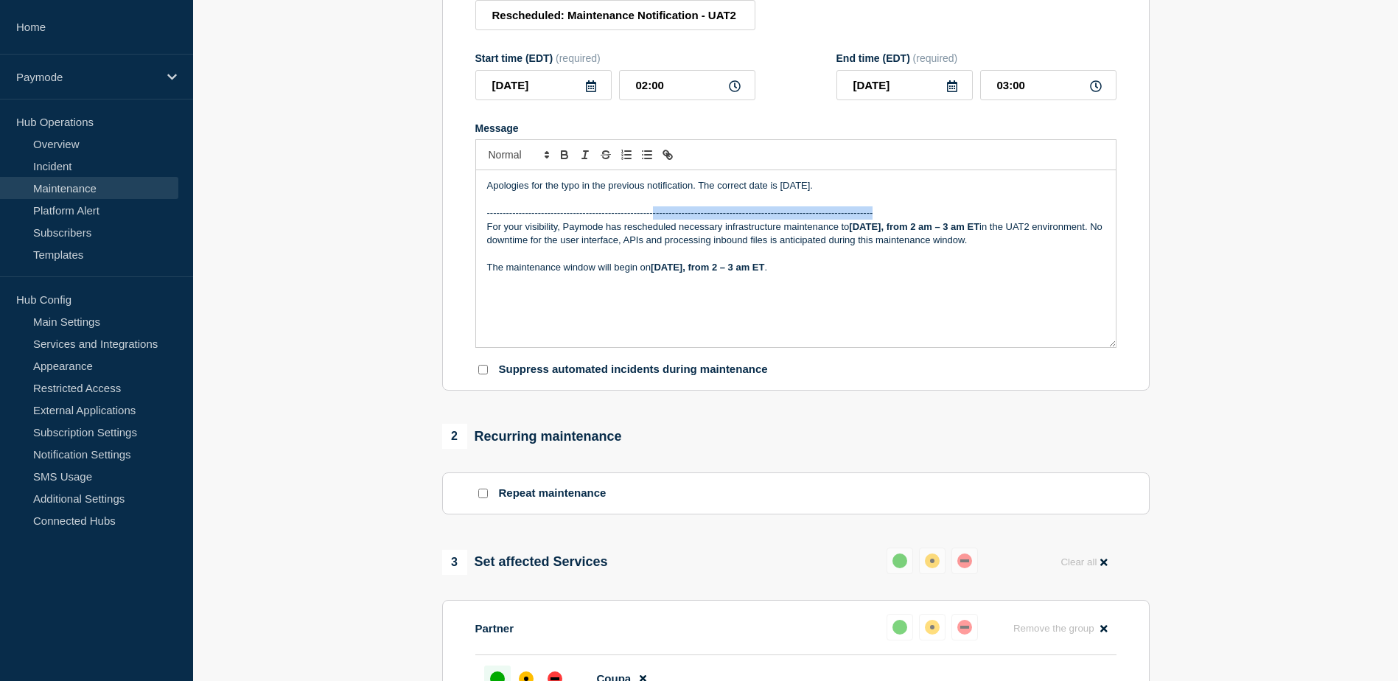
drag, startPoint x: 877, startPoint y: 218, endPoint x: 653, endPoint y: 216, distance: 223.4
click at [653, 216] on p "-------------------------------------------------------------------------------…" at bounding box center [796, 212] width 618 height 13
drag, startPoint x: 662, startPoint y: 219, endPoint x: 487, endPoint y: 220, distance: 175.5
click at [487, 220] on p "----------------------------------------------------" at bounding box center [796, 212] width 618 height 13
copy p "----------------------------------------------------"
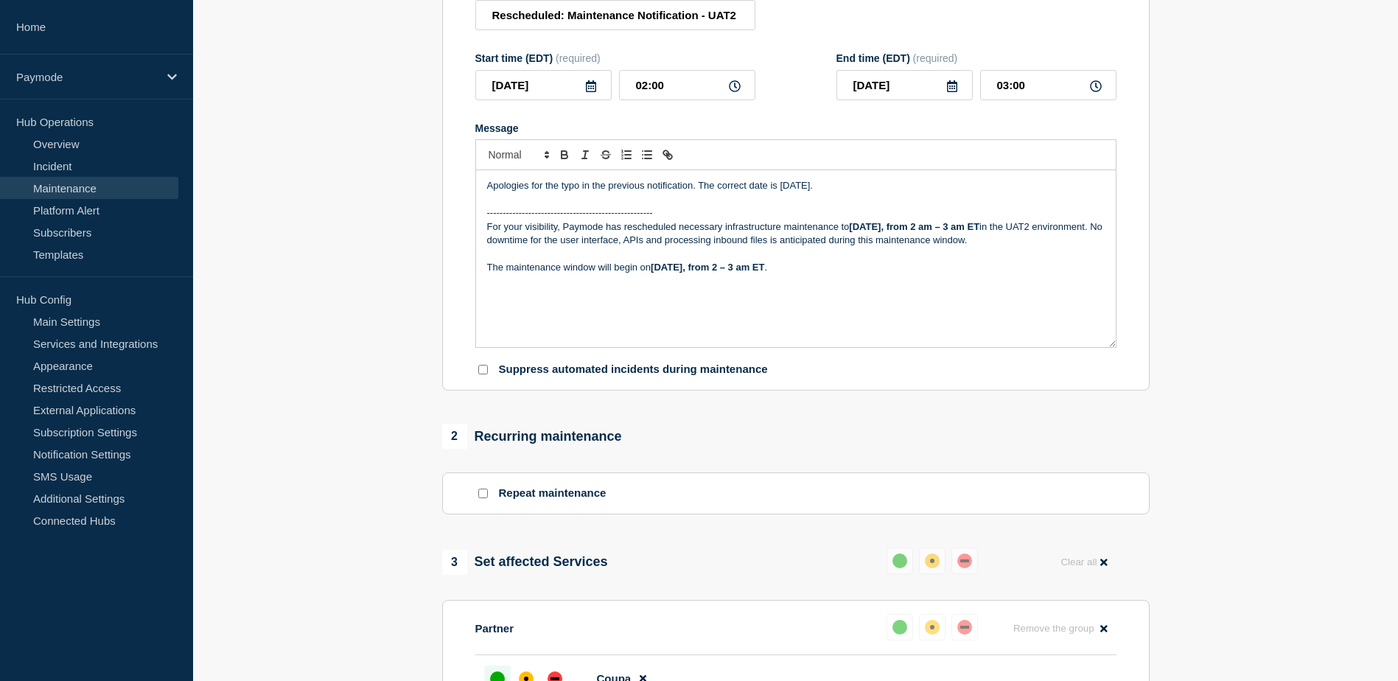
click at [682, 217] on p "----------------------------------------------------" at bounding box center [796, 212] width 618 height 13
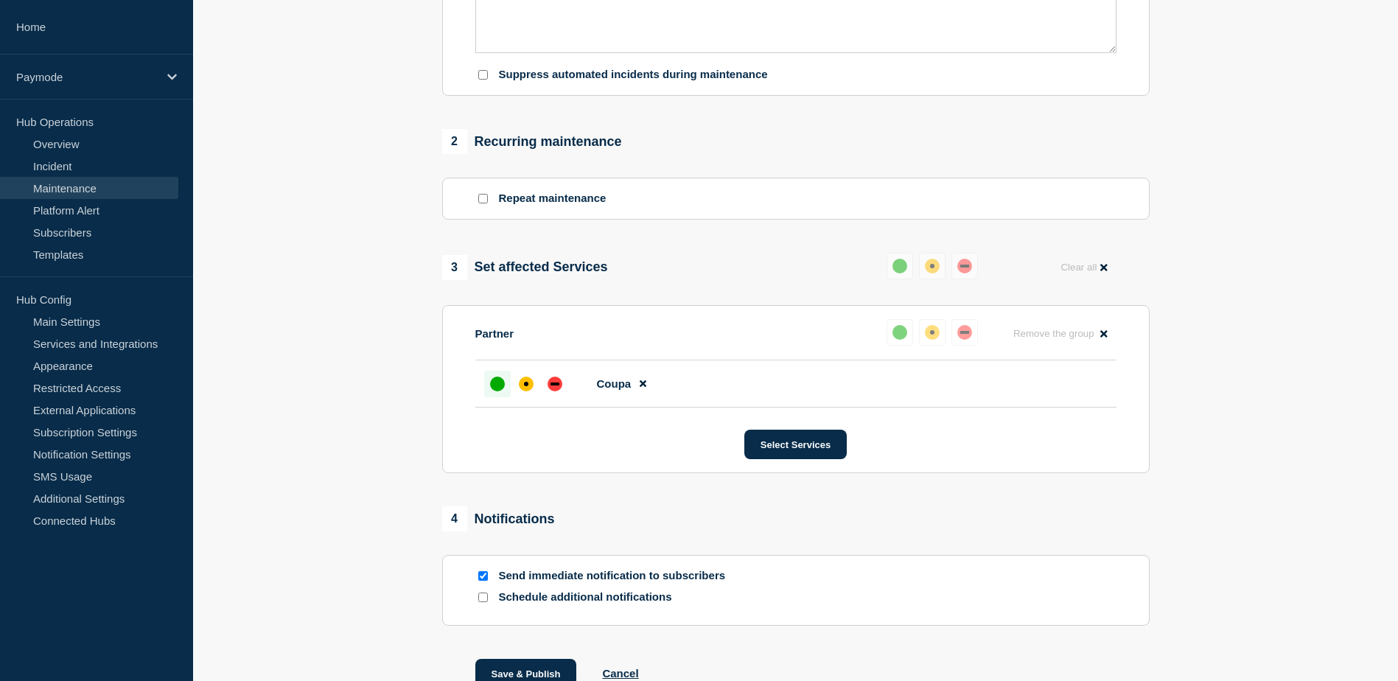
scroll to position [633, 0]
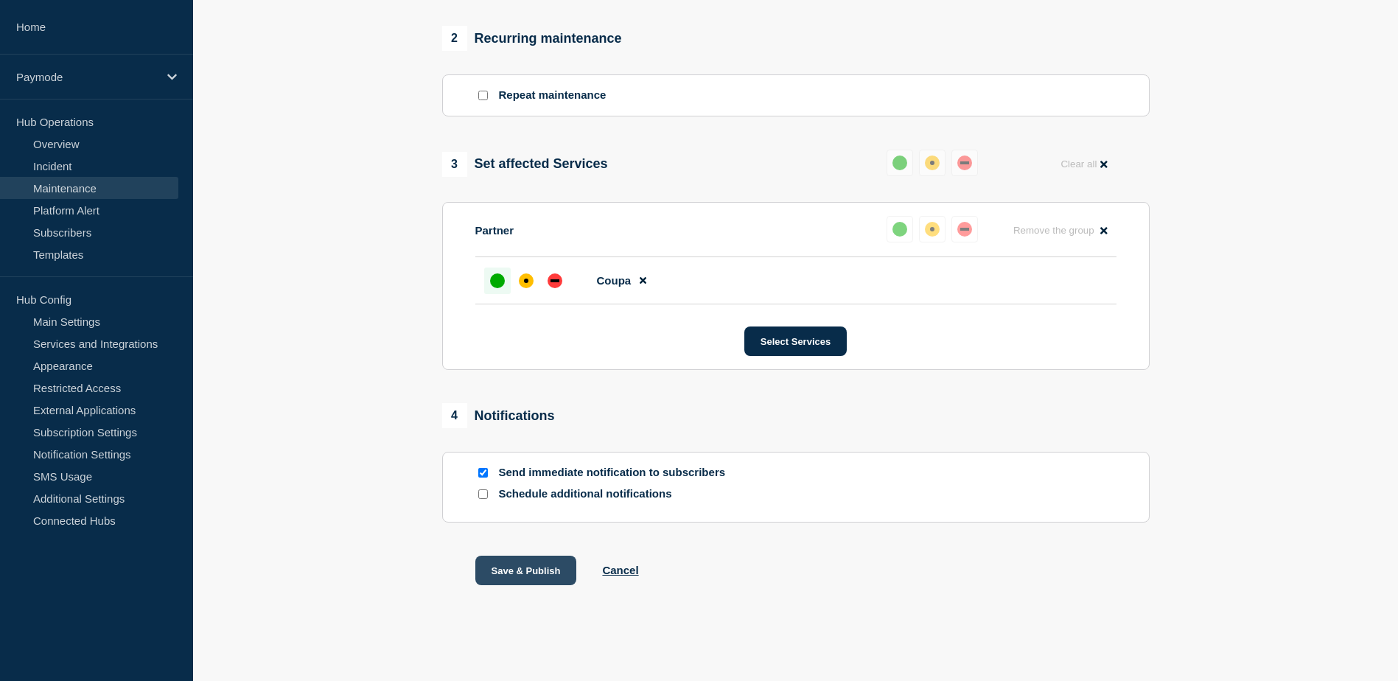
click at [521, 576] on button "Save & Publish" at bounding box center [527, 570] width 102 height 29
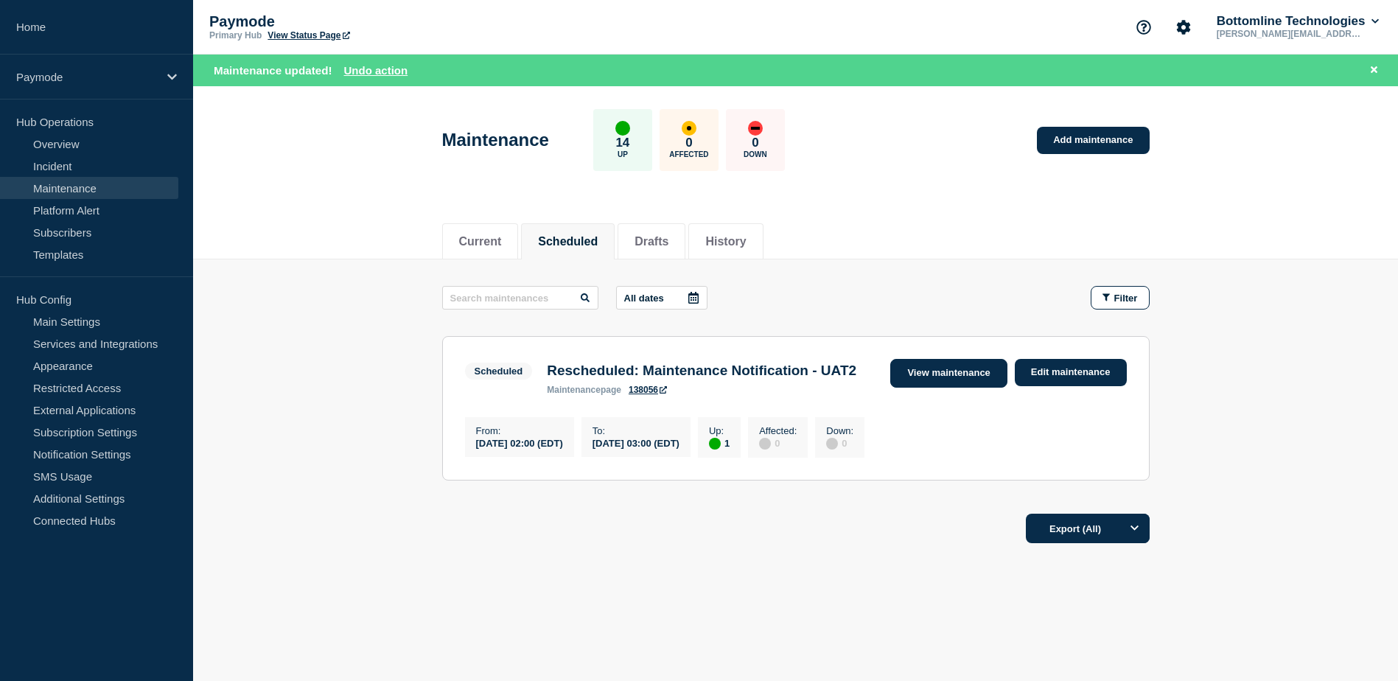
click at [973, 382] on link "View maintenance" at bounding box center [949, 373] width 116 height 29
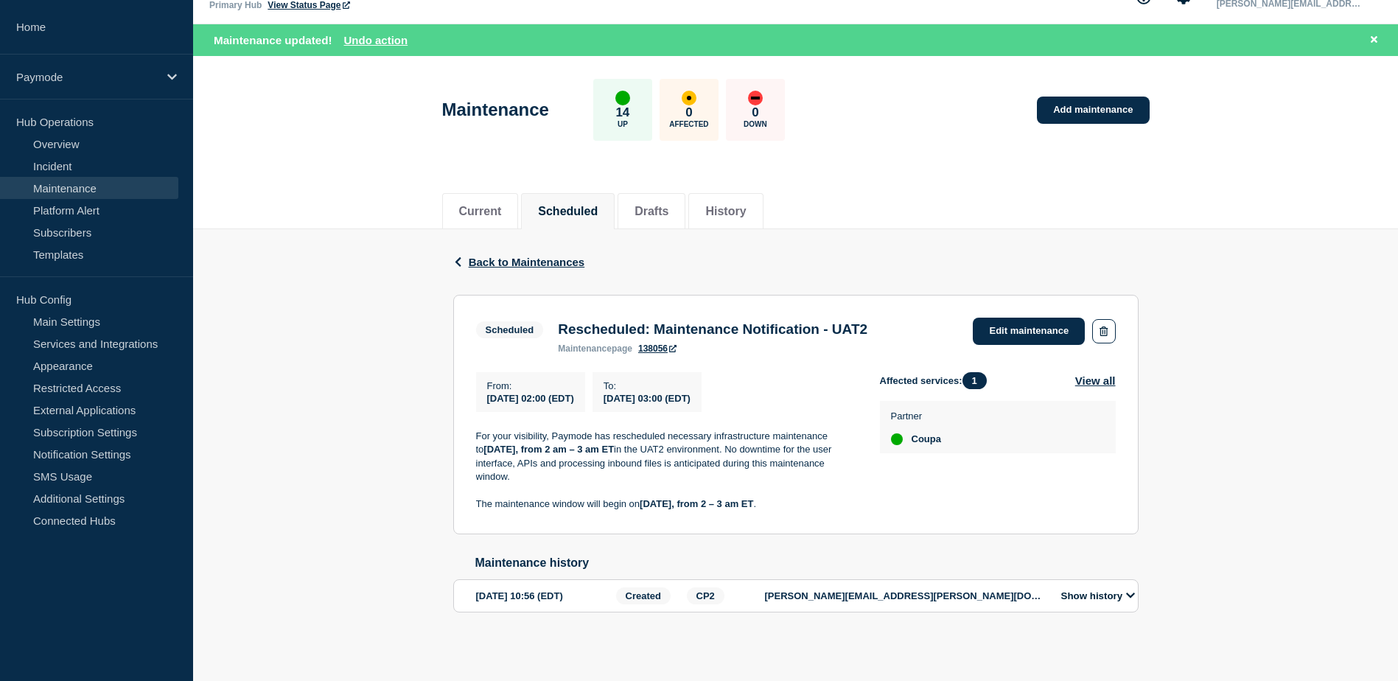
scroll to position [53, 0]
